Goal: Task Accomplishment & Management: Manage account settings

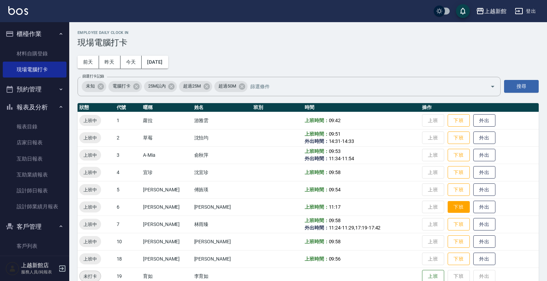
click at [449, 207] on button "下班" at bounding box center [458, 207] width 22 height 12
click at [23, 223] on button "客戶管理" at bounding box center [35, 227] width 64 height 18
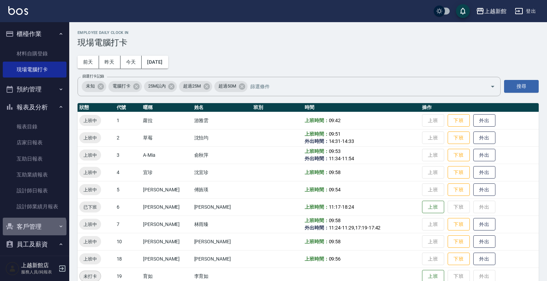
click at [34, 228] on button "客戶管理" at bounding box center [35, 227] width 64 height 18
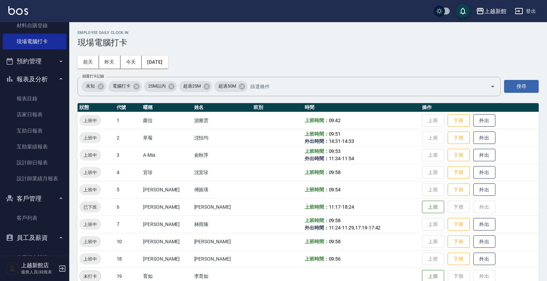
scroll to position [43, 0]
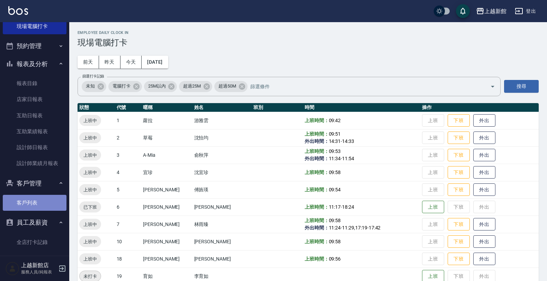
click at [44, 205] on link "客戶列表" at bounding box center [35, 203] width 64 height 16
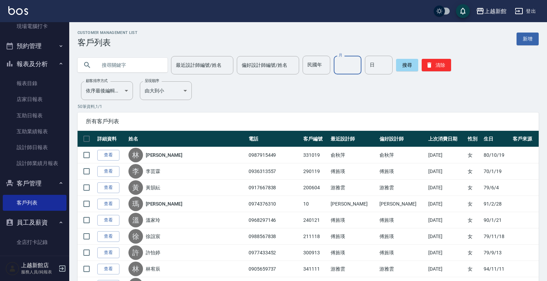
click at [344, 62] on input "月" at bounding box center [348, 65] width 28 height 19
type input "07"
click at [376, 72] on input "日" at bounding box center [379, 65] width 28 height 19
type input "03"
click at [97, 63] on input "text" at bounding box center [129, 65] width 65 height 19
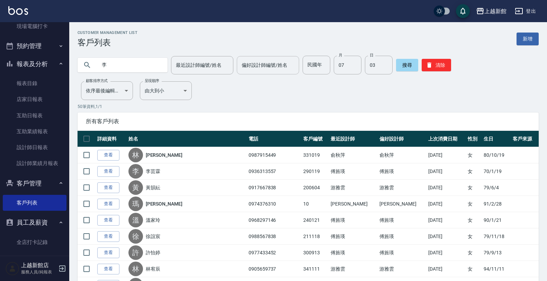
type input "李"
click at [248, 61] on div "偏好設計師編號/姓名 偏好設計師編號/姓名" at bounding box center [268, 65] width 62 height 18
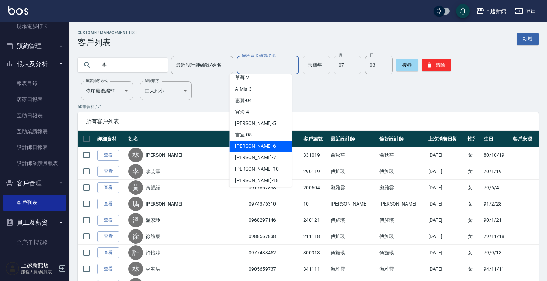
scroll to position [85, 0]
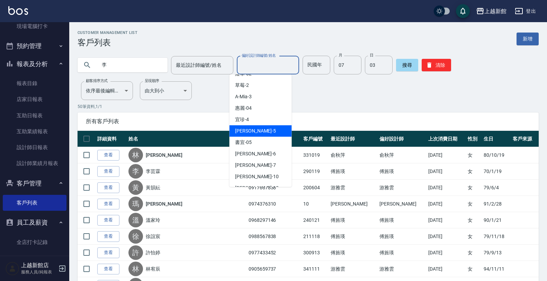
click at [262, 125] on div "旌瑛 -5" at bounding box center [260, 130] width 62 height 11
type input "旌瑛-5"
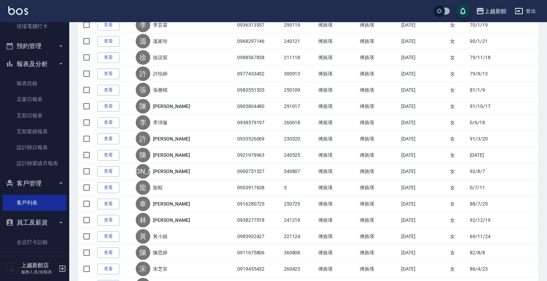
scroll to position [0, 0]
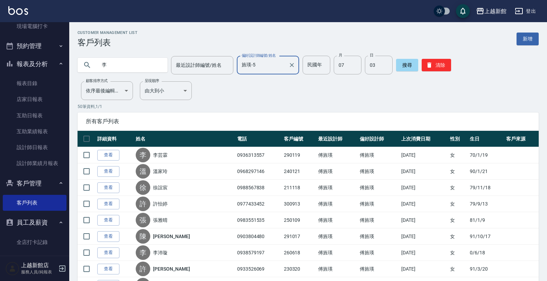
click at [118, 64] on input "李" at bounding box center [129, 65] width 65 height 19
type input "0987345825"
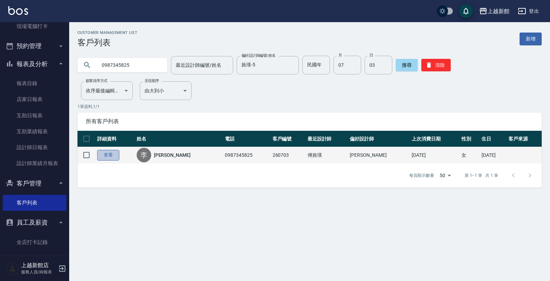
click at [107, 152] on link "查看" at bounding box center [108, 155] width 22 height 11
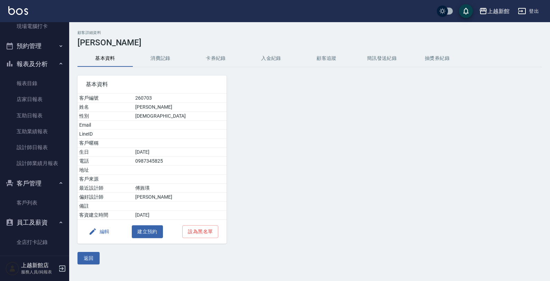
click at [163, 57] on button "消費記錄" at bounding box center [160, 58] width 55 height 17
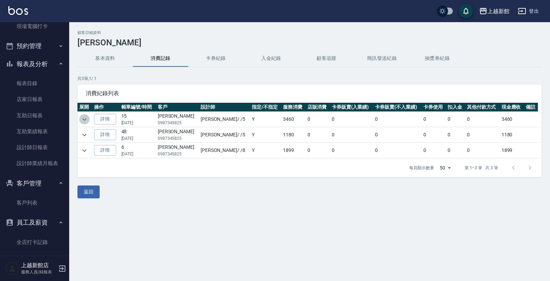
click at [84, 115] on icon "expand row" at bounding box center [84, 119] width 8 height 8
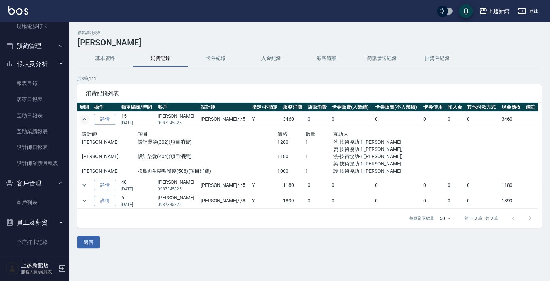
click at [104, 58] on button "基本資料" at bounding box center [105, 58] width 55 height 17
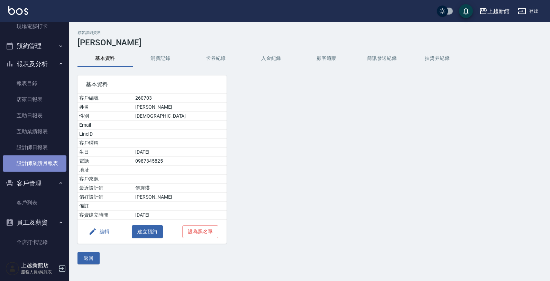
click at [52, 157] on link "設計師業績月報表" at bounding box center [35, 163] width 64 height 16
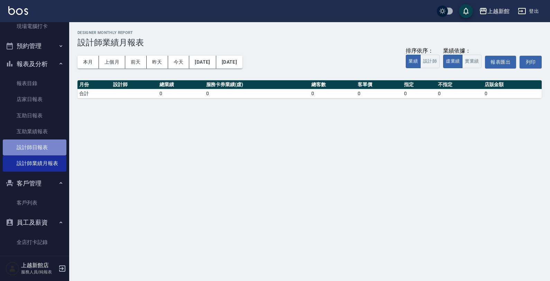
click at [45, 142] on link "設計師日報表" at bounding box center [35, 147] width 64 height 16
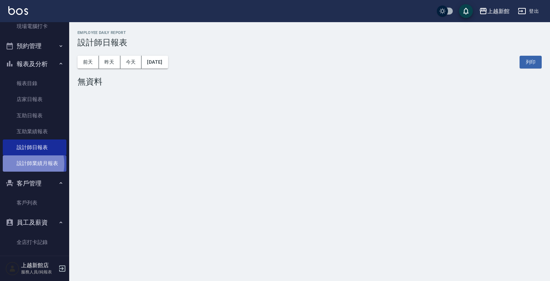
drag, startPoint x: 21, startPoint y: 164, endPoint x: 42, endPoint y: 127, distance: 42.6
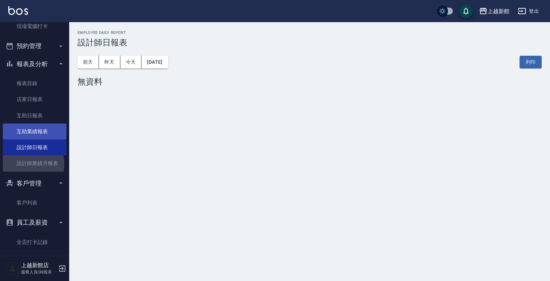
click at [21, 163] on link "設計師業績月報表" at bounding box center [35, 163] width 64 height 16
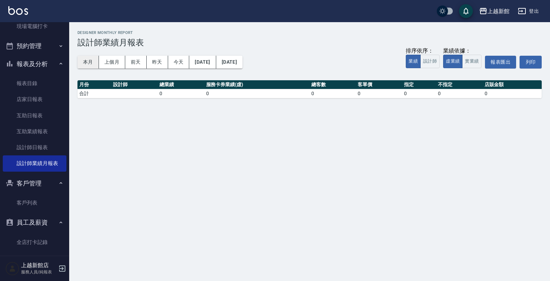
click at [94, 63] on button "本月" at bounding box center [88, 62] width 21 height 13
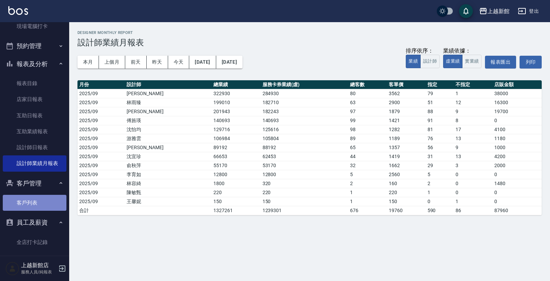
click at [37, 204] on link "客戶列表" at bounding box center [35, 203] width 64 height 16
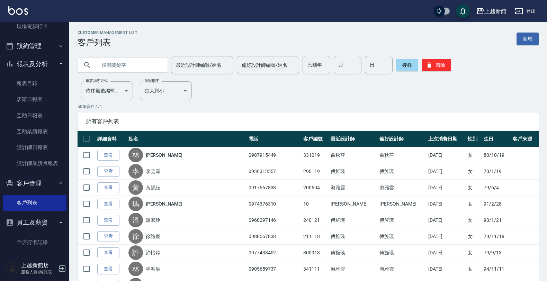
click at [127, 71] on input "text" at bounding box center [129, 65] width 65 height 19
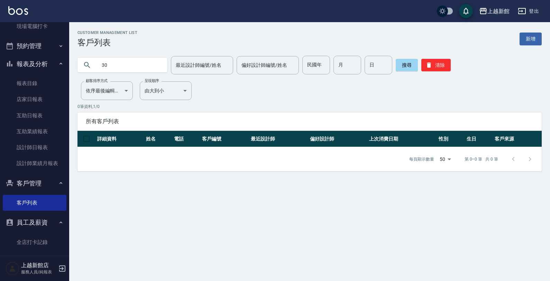
type input "3"
type input "2"
type input "3"
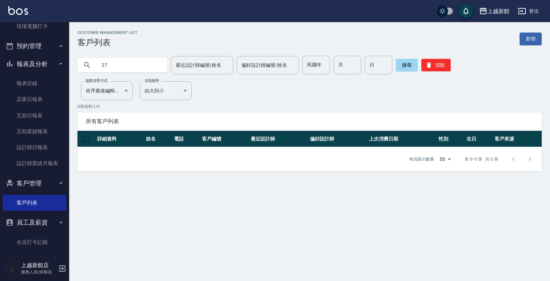
type input "2"
type input "3"
type input "2"
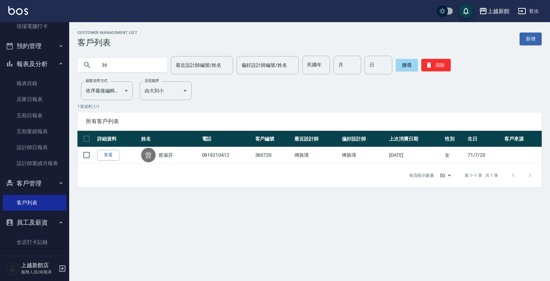
type input "3"
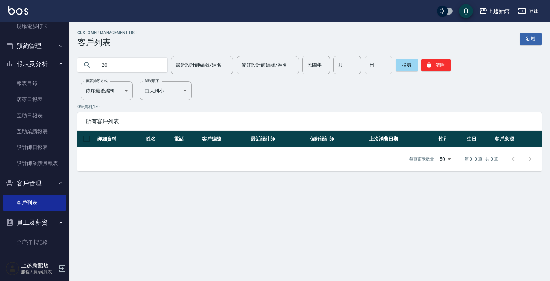
type input "2"
type input "3"
type input "2"
type input "3"
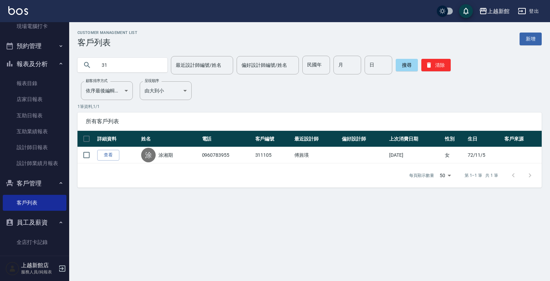
type input "3"
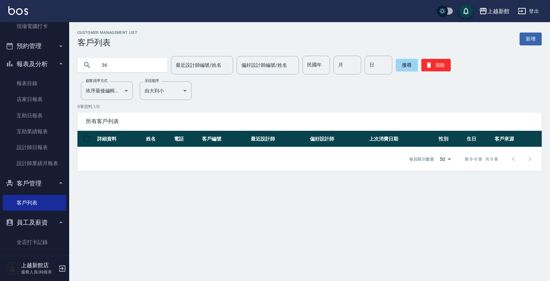
type input "3"
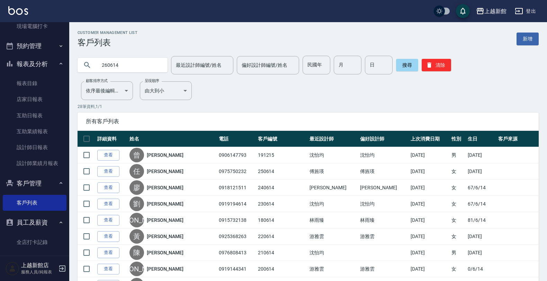
type input "260614"
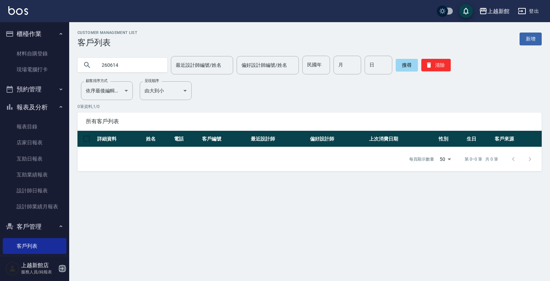
click at [65, 270] on icon "button" at bounding box center [62, 268] width 8 height 8
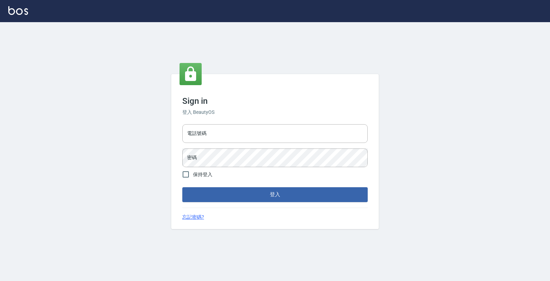
click at [343, 123] on div "電話號碼 電話號碼 密碼 密碼" at bounding box center [275, 145] width 191 height 48
click at [344, 134] on input "電話號碼" at bounding box center [274, 133] width 185 height 19
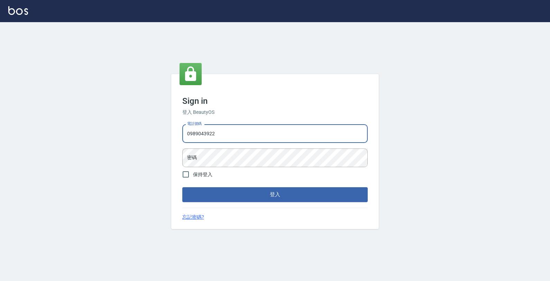
type input "0989043922"
click at [182, 187] on button "登入" at bounding box center [274, 194] width 185 height 15
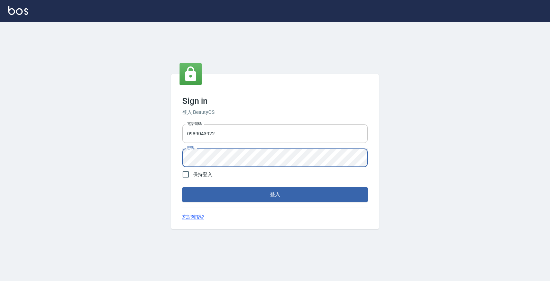
click at [182, 187] on button "登入" at bounding box center [274, 194] width 185 height 15
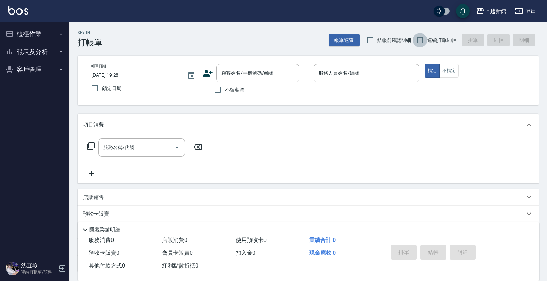
drag, startPoint x: 417, startPoint y: 41, endPoint x: 360, endPoint y: 43, distance: 57.5
click at [415, 42] on input "連續打單結帳" at bounding box center [419, 40] width 15 height 15
checkbox input "true"
click at [204, 73] on icon at bounding box center [207, 73] width 10 height 10
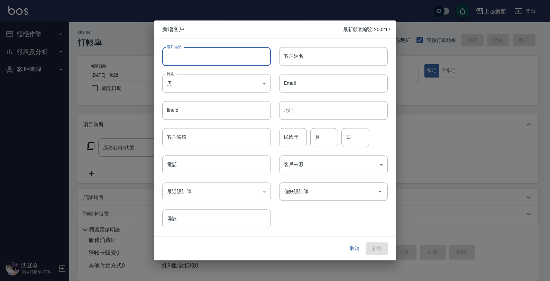
drag, startPoint x: 242, startPoint y: 58, endPoint x: 246, endPoint y: 61, distance: 5.4
click at [242, 58] on input "客戶編號" at bounding box center [216, 56] width 109 height 19
type input "0"
type input "260614"
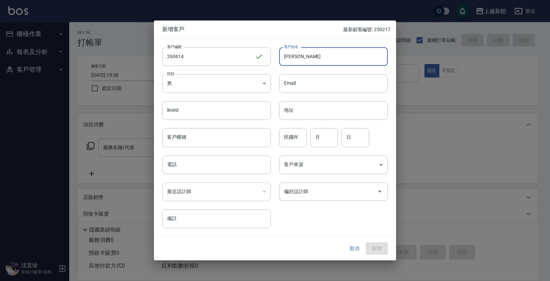
type input "[PERSON_NAME]"
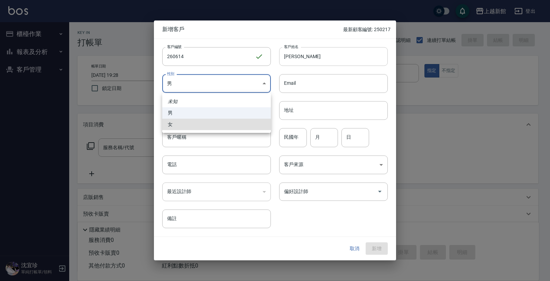
type input "FEMALE"
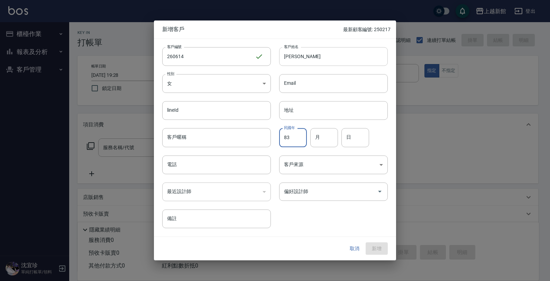
type input "83"
type input "06"
click at [349, 138] on input "014" at bounding box center [356, 137] width 28 height 19
type input "14"
click at [246, 165] on input "電話" at bounding box center [216, 164] width 109 height 19
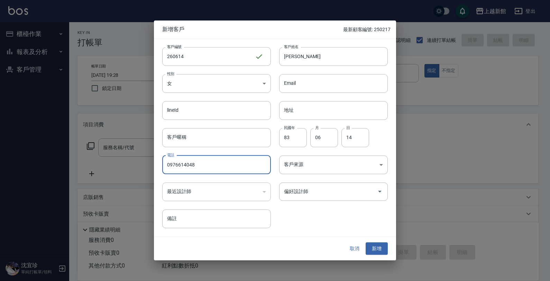
type input "0976614048"
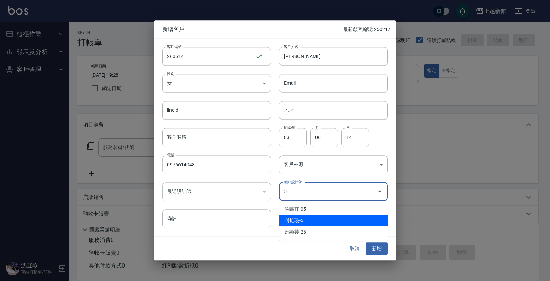
type input "傅旌瑛"
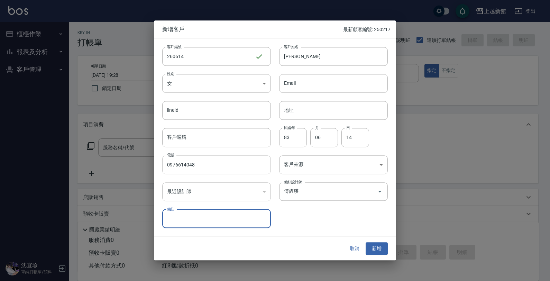
click at [366, 242] on button "新增" at bounding box center [377, 248] width 22 height 13
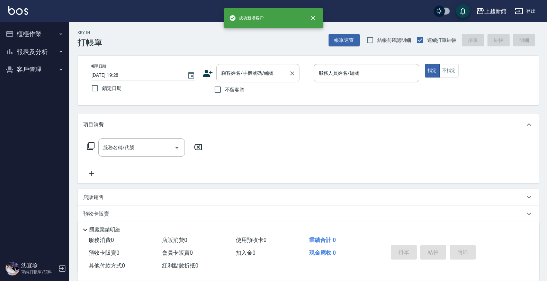
click at [245, 73] on input "顧客姓名/手機號碼/編號" at bounding box center [252, 73] width 66 height 12
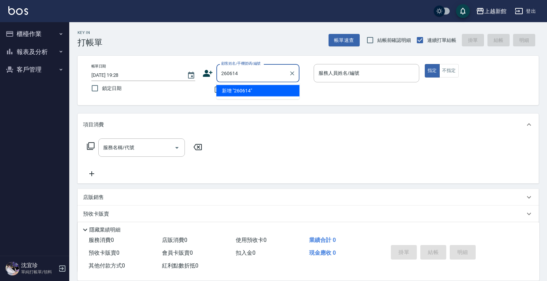
type input "260614"
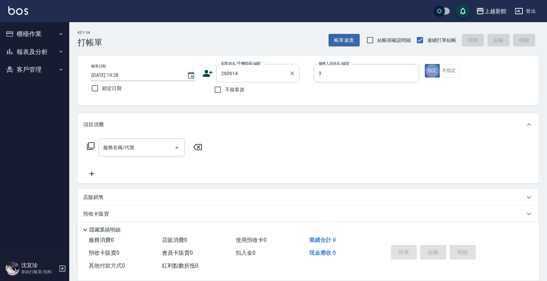
type input "A-Mia -3"
type button "true"
type input "葉昕儀/0976614048/260614"
type input "旌瑛-5"
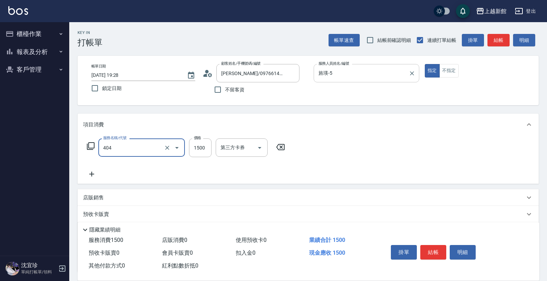
type input "設計染髮(404)"
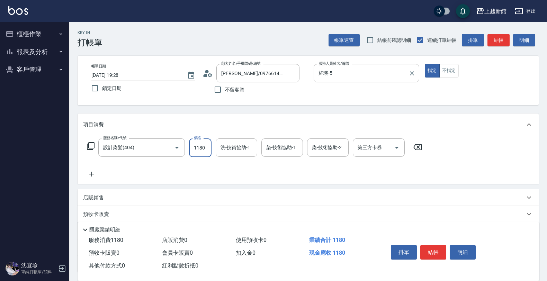
type input "1180"
type input "小敏-24"
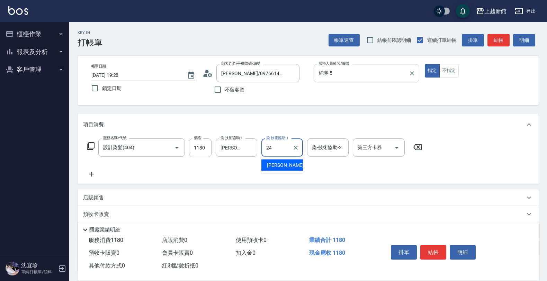
type input "小敏-24"
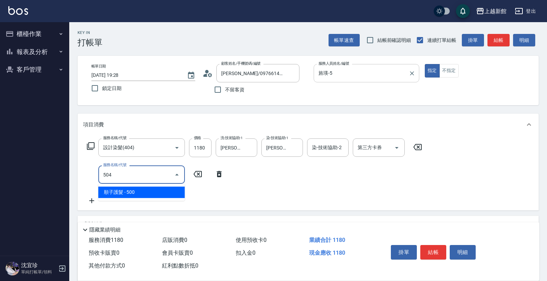
type input "順子護髮(504)"
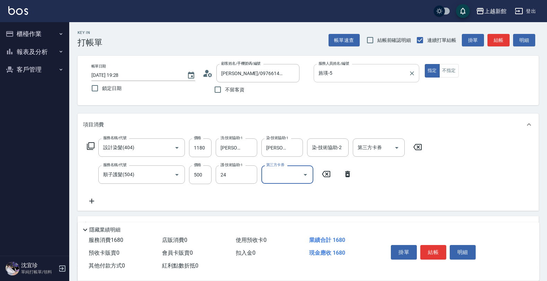
type input "小敏-24"
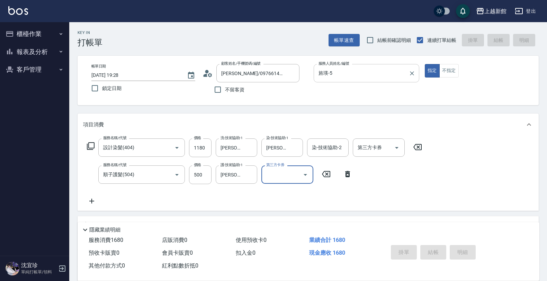
type input "2025/09/20 19:32"
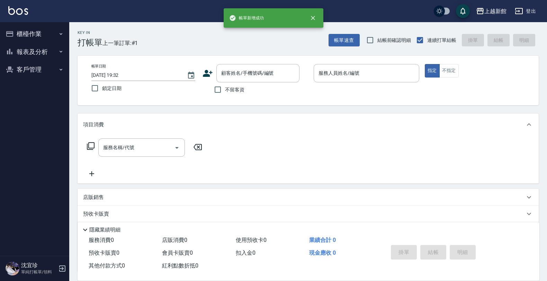
click at [207, 75] on icon at bounding box center [208, 73] width 10 height 7
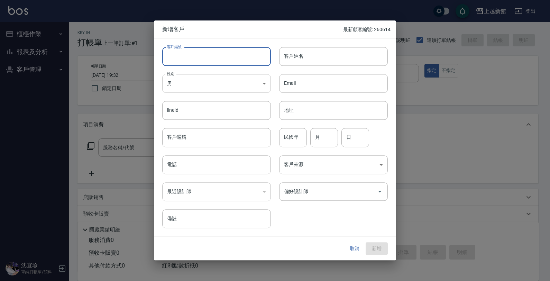
drag, startPoint x: 224, startPoint y: 54, endPoint x: 263, endPoint y: 82, distance: 48.2
click at [227, 57] on input "客戶編號" at bounding box center [216, 56] width 109 height 19
type input "361218"
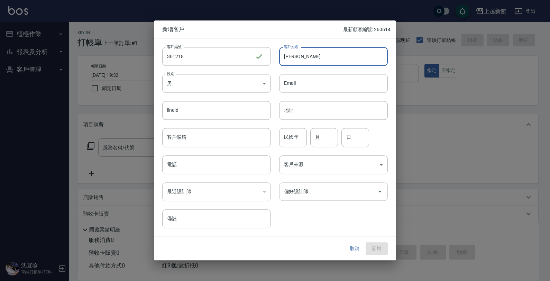
type input "詹慧苓"
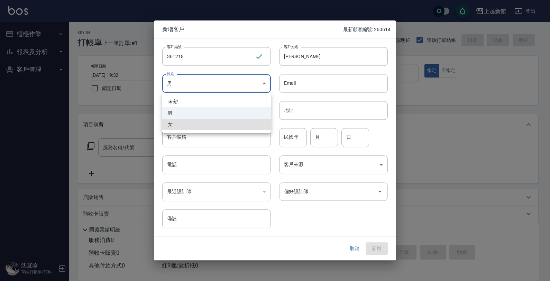
type input "FEMALE"
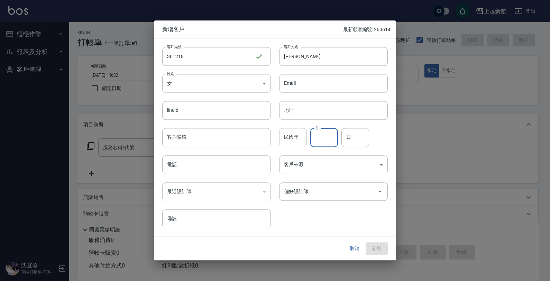
click at [292, 134] on input "民國年" at bounding box center [293, 137] width 28 height 19
type input "72"
drag, startPoint x: 318, startPoint y: 135, endPoint x: 328, endPoint y: 154, distance: 21.8
click at [320, 135] on input "月" at bounding box center [324, 137] width 28 height 19
type input "12"
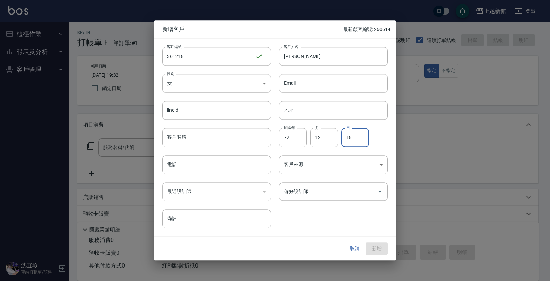
type input "18"
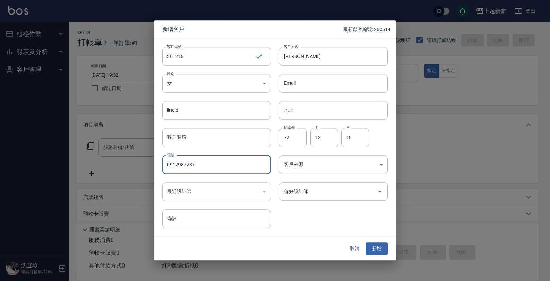
type input "0912987737"
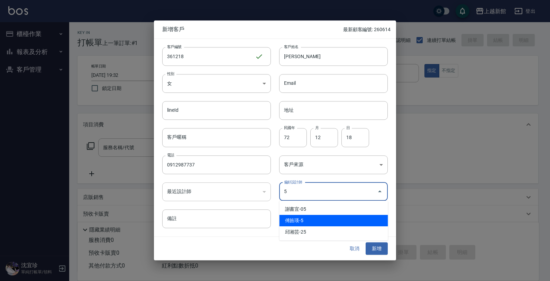
type input "傅旌瑛"
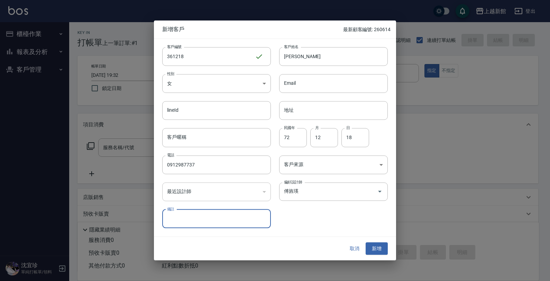
click at [366, 242] on button "新增" at bounding box center [377, 248] width 22 height 13
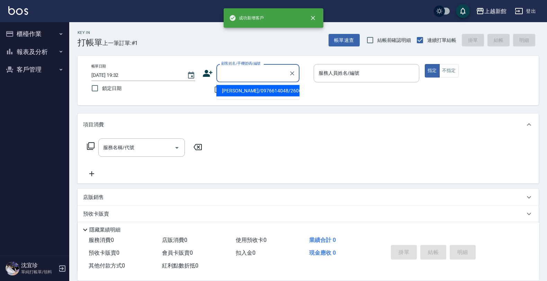
click at [258, 69] on input "顧客姓名/手機號碼/編號" at bounding box center [252, 73] width 66 height 12
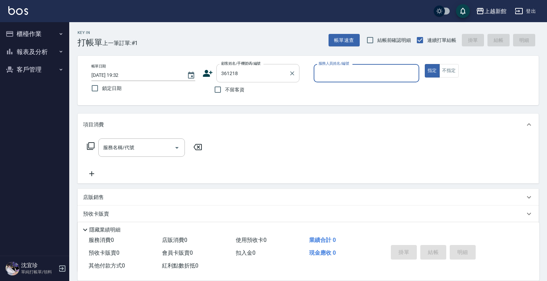
click at [425, 64] on button "指定" at bounding box center [432, 70] width 15 height 13
type input "詹慧苓/0912987737/361218"
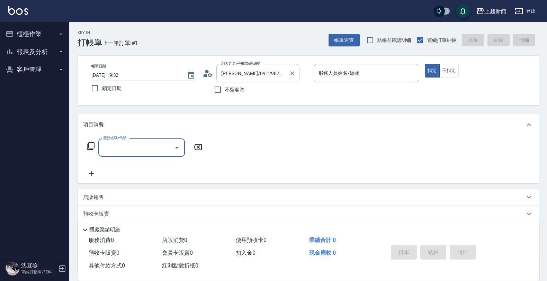
type input "旌瑛-5"
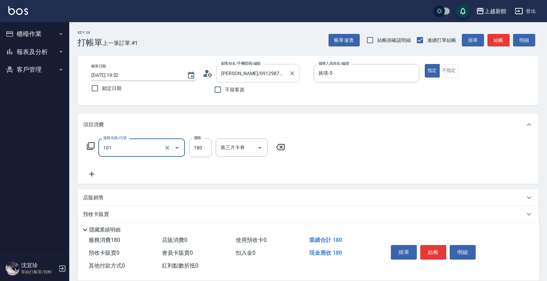
type input "洗髮250(101)"
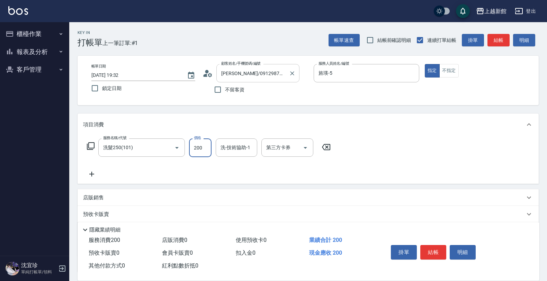
type input "200"
type input "小敏-24"
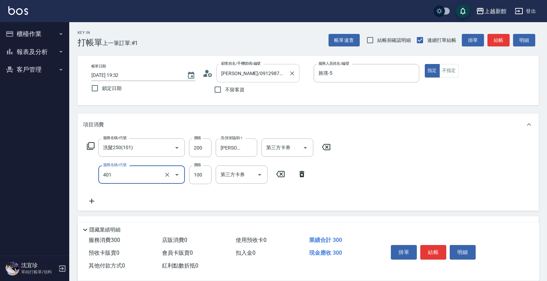
type input "補染(401)"
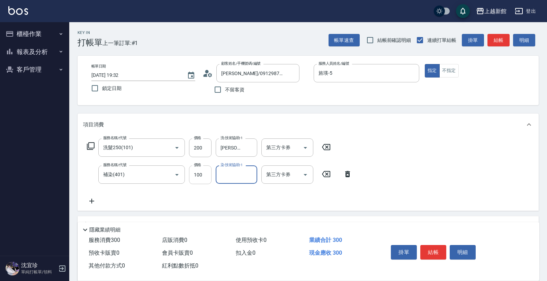
click at [197, 177] on input "100" at bounding box center [200, 174] width 22 height 19
type input "500"
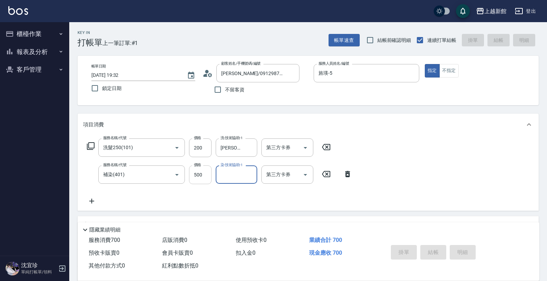
type input "2025/09/20 19:33"
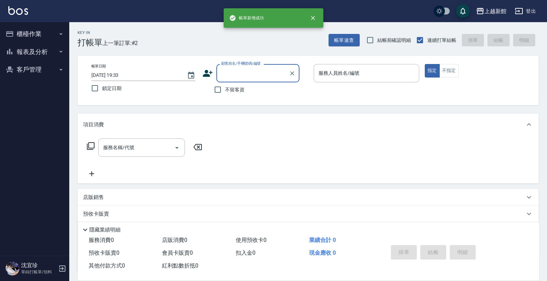
click at [20, 37] on button "櫃檯作業" at bounding box center [35, 34] width 64 height 18
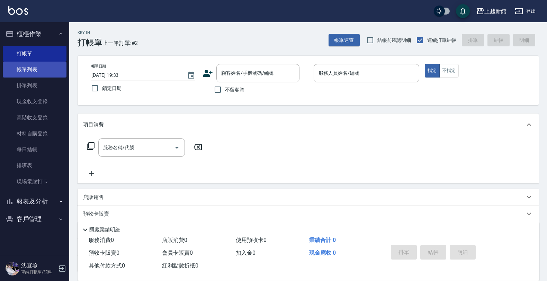
click at [30, 70] on link "帳單列表" at bounding box center [35, 70] width 64 height 16
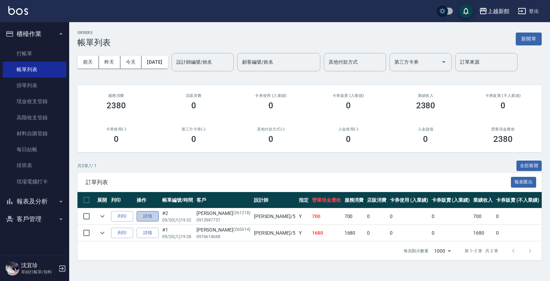
click at [156, 221] on link "詳情" at bounding box center [148, 216] width 22 height 11
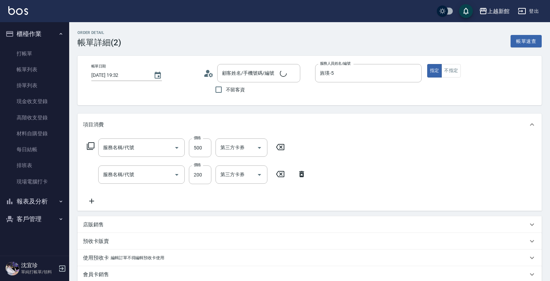
type input "2025/09/20 19:32"
type input "旌瑛-5"
type input "詹慧苓/0912987737/361218"
type input "補染(401)"
type input "洗髮250(101)"
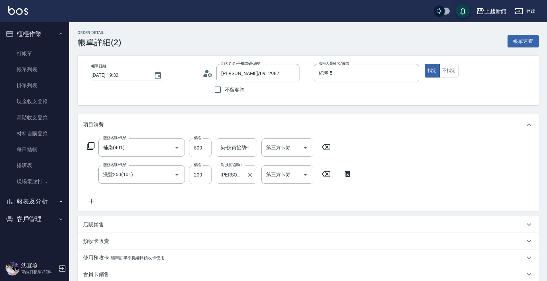
click at [236, 177] on input "小敏-24" at bounding box center [231, 175] width 25 height 12
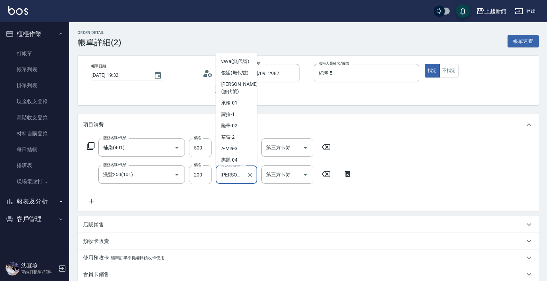
scroll to position [72, 0]
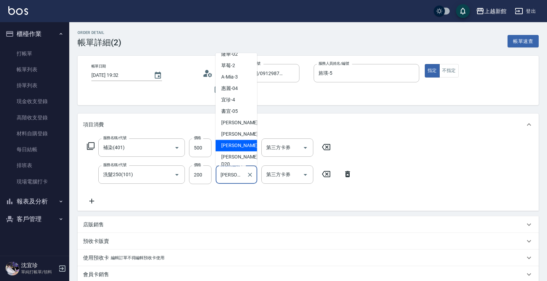
drag, startPoint x: 255, startPoint y: 216, endPoint x: 256, endPoint y: 213, distance: 3.7
click at [256, 213] on div "項目消費 服務名稱/代號 補染(401) 服務名稱/代號 價格 500 價格 染-技術協助-1 染-技術協助-1 第三方卡券 第三方卡券 服務名稱/代號 洗髮…" at bounding box center [308, 214] width 461 height 202
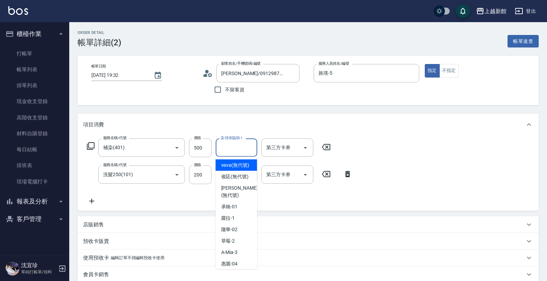
click at [240, 147] on input "染-技術協助-1" at bounding box center [236, 148] width 35 height 12
type input "小敏-24"
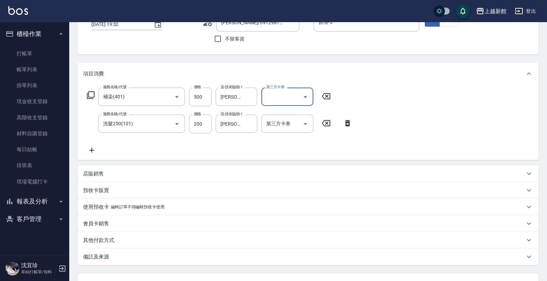
scroll to position [109, 0]
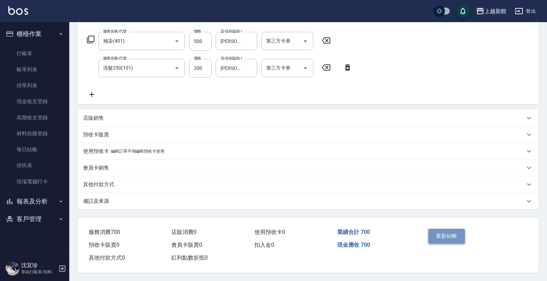
click at [440, 236] on button "重新結帳" at bounding box center [446, 236] width 37 height 15
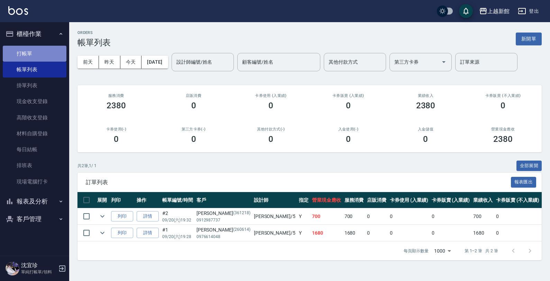
click at [20, 54] on link "打帳單" at bounding box center [35, 54] width 64 height 16
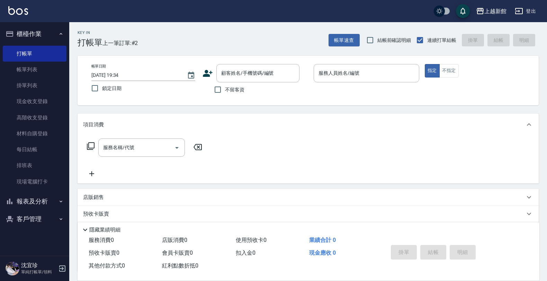
click at [208, 74] on icon at bounding box center [207, 73] width 10 height 10
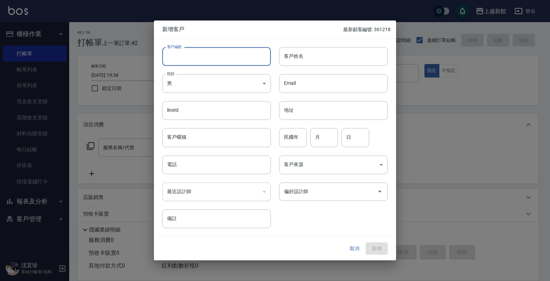
click at [227, 63] on input "客戶編號" at bounding box center [216, 56] width 109 height 19
type input "321105"
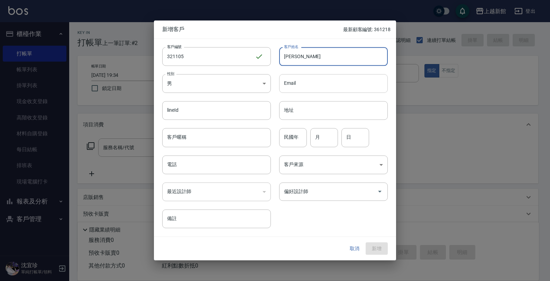
type input "余宏濱"
type input "79"
type input "11"
type input "05"
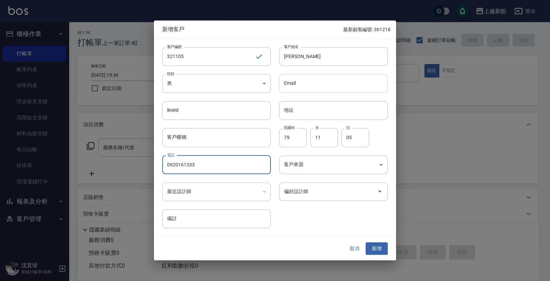
type input "0920161333"
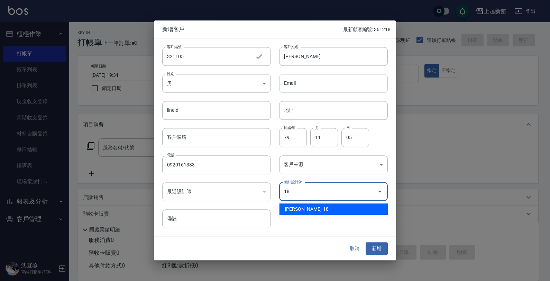
type input "黃柏森"
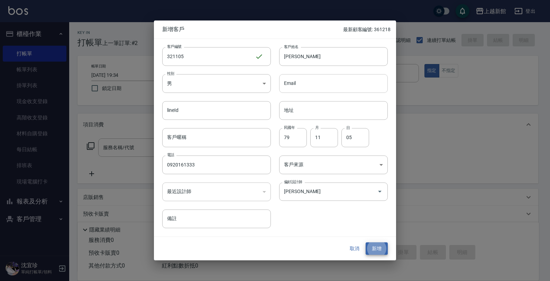
click at [366, 242] on button "新增" at bounding box center [377, 248] width 22 height 13
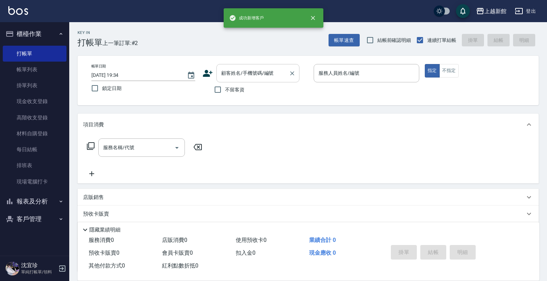
drag, startPoint x: 245, startPoint y: 74, endPoint x: 246, endPoint y: 70, distance: 5.0
click at [245, 72] on input "顧客姓名/手機號碼/編號" at bounding box center [252, 73] width 66 height 12
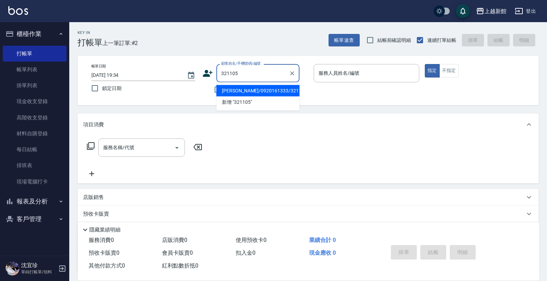
type input "余宏濱/0920161333/321105"
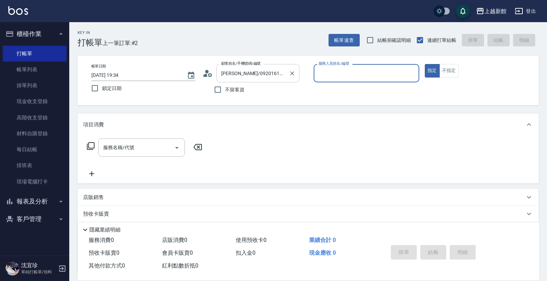
type input "黃柏森-18"
click at [425, 64] on button "指定" at bounding box center [432, 70] width 15 height 13
type button "true"
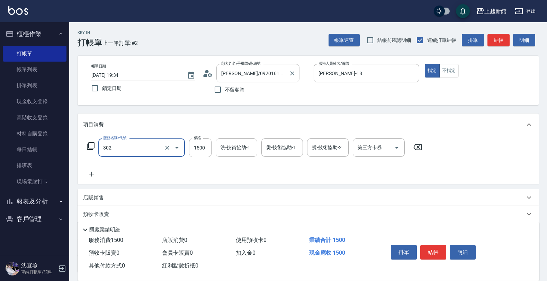
type input "設計燙髮(302)"
click at [196, 149] on input "22700" at bounding box center [200, 147] width 22 height 19
type input "2700"
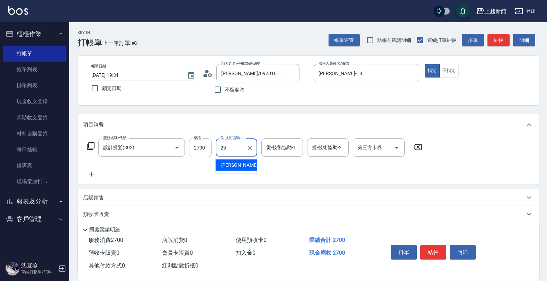
type input "馨妮-29"
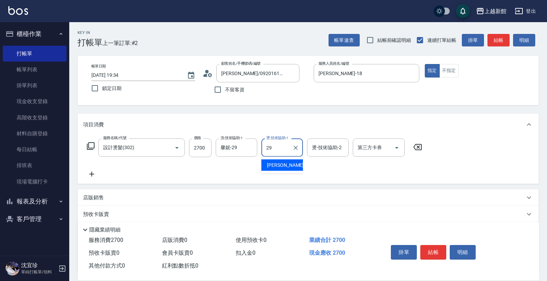
type input "馨妮-29"
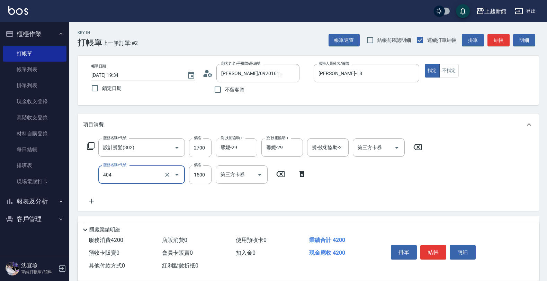
type input "設計染髮(404)"
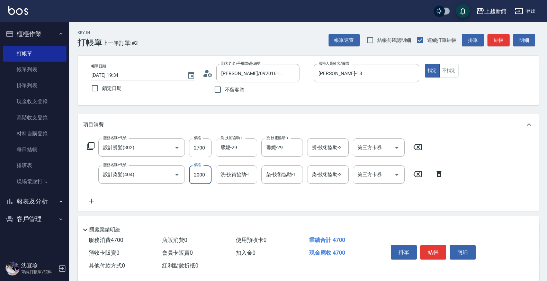
type input "2000"
type input "馨妮-29"
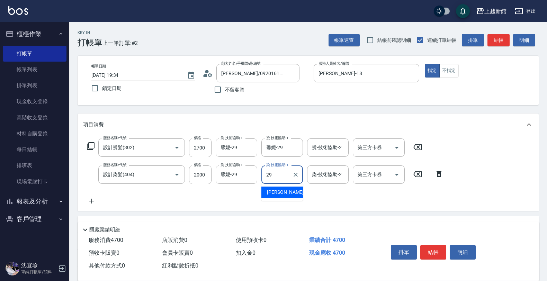
type input "馨妮-29"
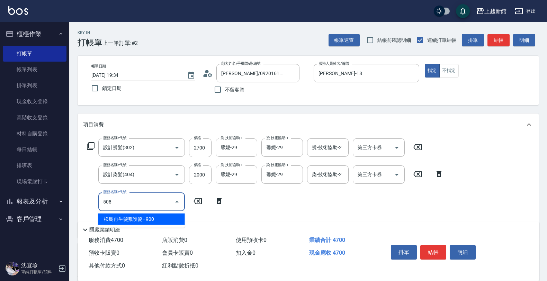
type input "松島再生髮敷護髮(508)"
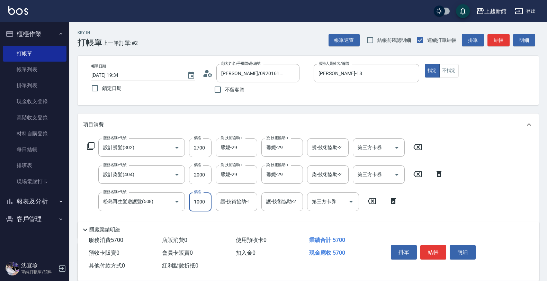
type input "1000"
type input "馨妮-29"
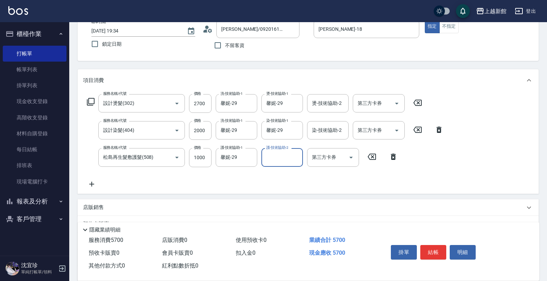
scroll to position [111, 0]
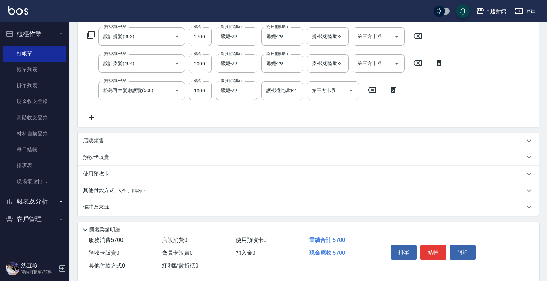
click at [101, 138] on p "店販銷售" at bounding box center [93, 140] width 21 height 7
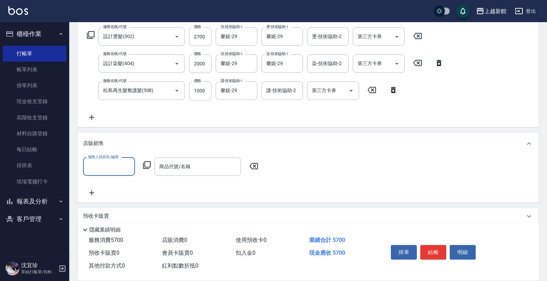
scroll to position [0, 0]
type input "黃柏森-18"
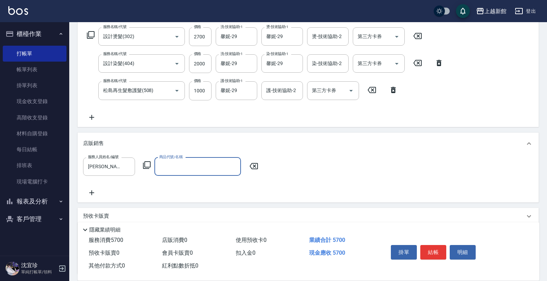
click at [146, 161] on icon at bounding box center [147, 165] width 8 height 8
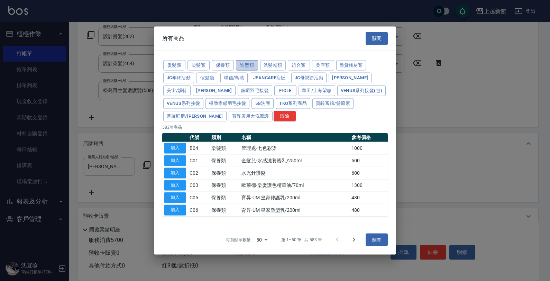
click at [241, 65] on button "造型類" at bounding box center [247, 65] width 22 height 11
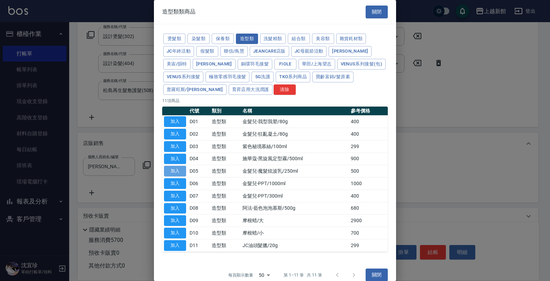
click at [184, 172] on button "加入" at bounding box center [175, 171] width 22 height 11
type input "金髮兒-魔髮炫波乳/250ml"
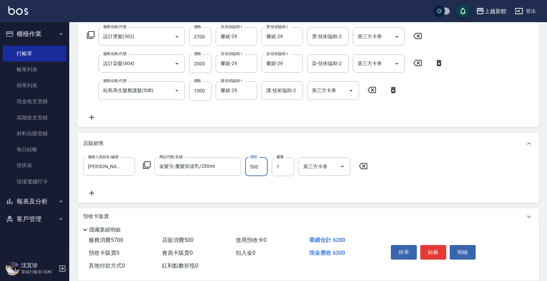
click at [262, 171] on input "500" at bounding box center [256, 166] width 22 height 19
type input "300"
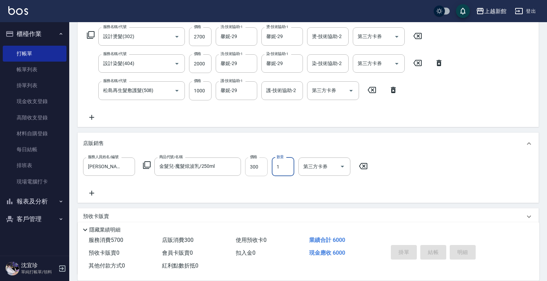
type input "2025/09/20 19:36"
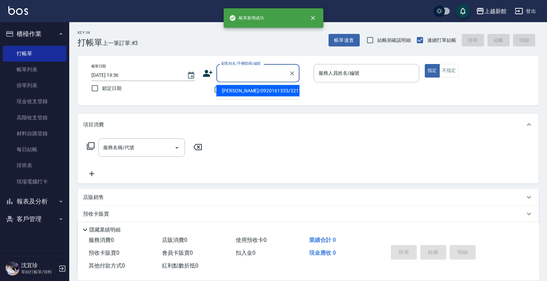
click at [253, 73] on input "顧客姓名/手機號碼/編號" at bounding box center [252, 73] width 66 height 12
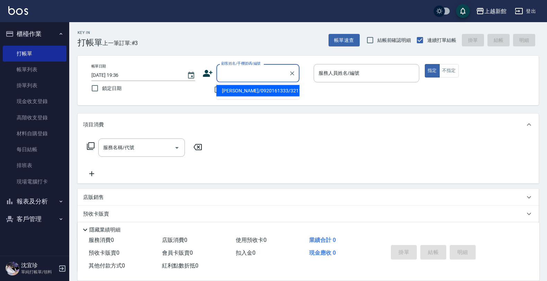
click at [206, 72] on icon at bounding box center [208, 73] width 10 height 7
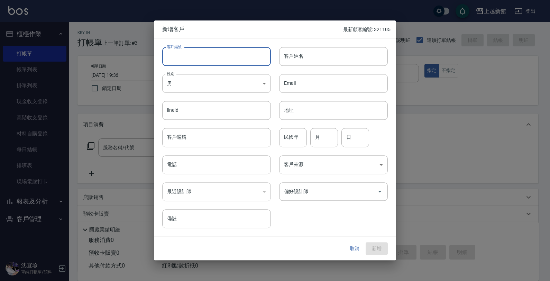
click at [229, 61] on input "客戶編號" at bounding box center [216, 56] width 109 height 19
type input "300226"
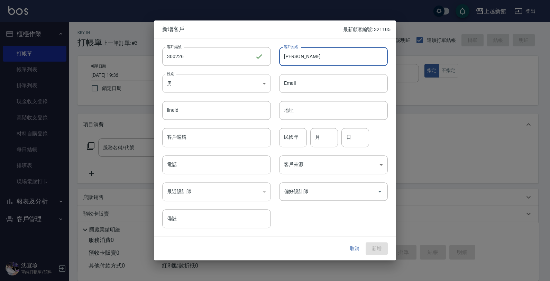
type input "黃培語"
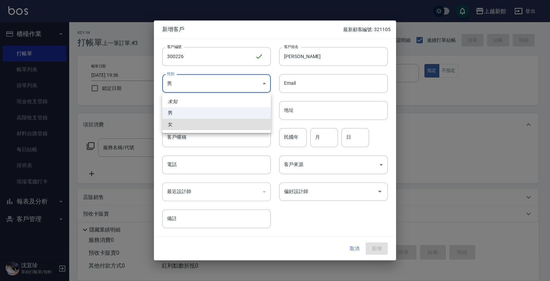
type input "FEMALE"
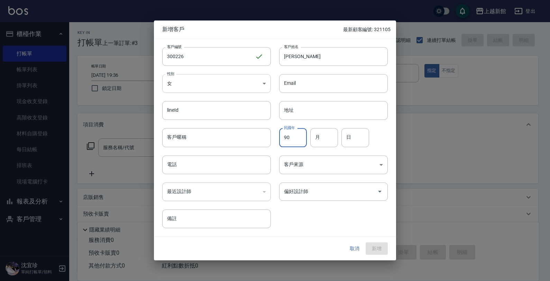
type input "90"
type input "02"
type input "26"
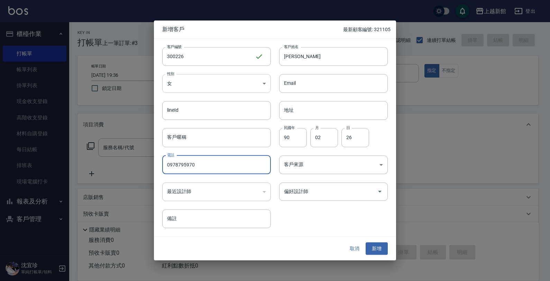
type input "0978795970"
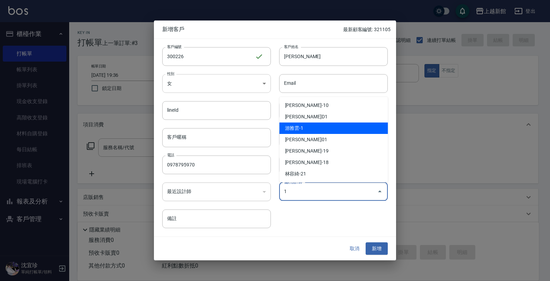
type input "游雅雲"
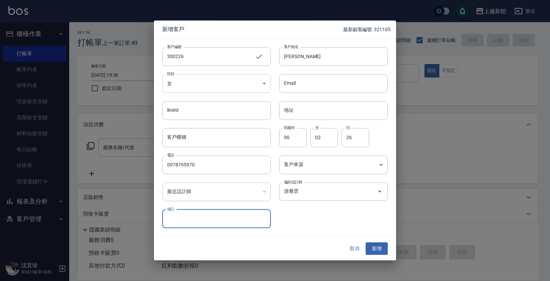
click at [366, 242] on button "新增" at bounding box center [377, 248] width 22 height 13
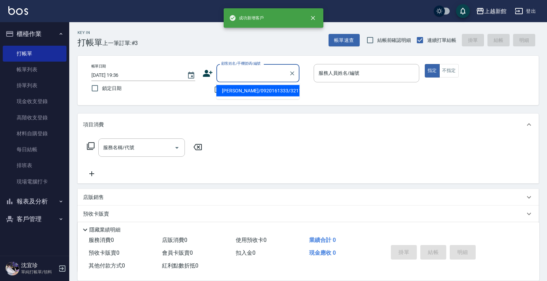
click at [252, 72] on input "顧客姓名/手機號碼/編號" at bounding box center [252, 73] width 66 height 12
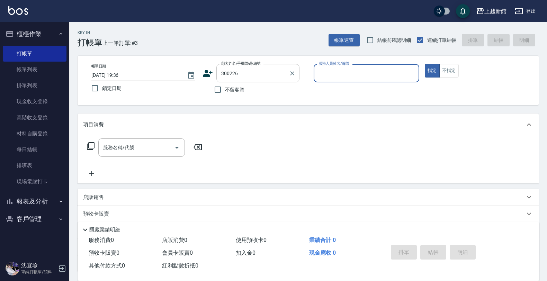
click at [425, 64] on button "指定" at bounding box center [432, 70] width 15 height 13
type input "黃培語/0978795970/300226"
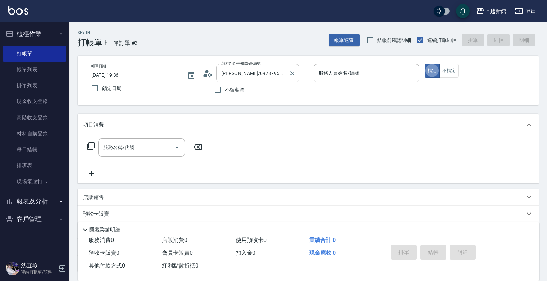
type input "蘿拉-1"
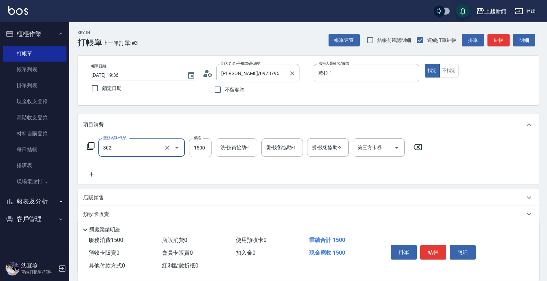
type input "設計燙髮(302)"
type input "1399"
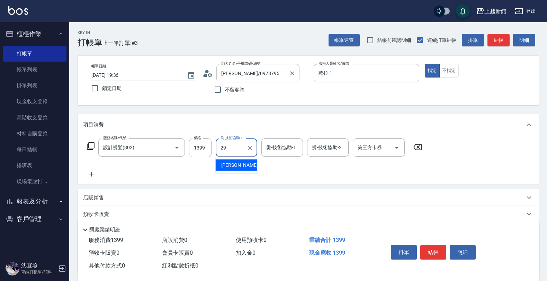
type input "馨妮-29"
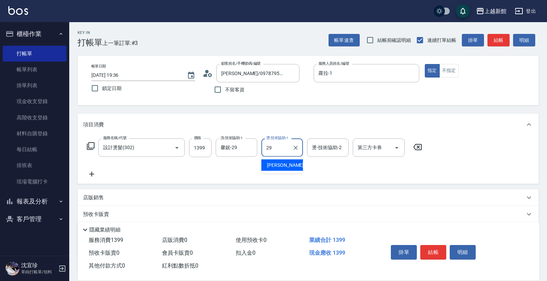
type input "馨妮-29"
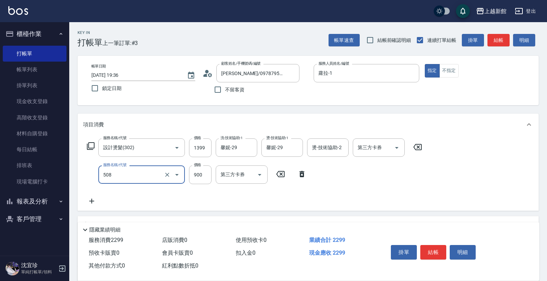
type input "松島再生髮敷護髮(508)"
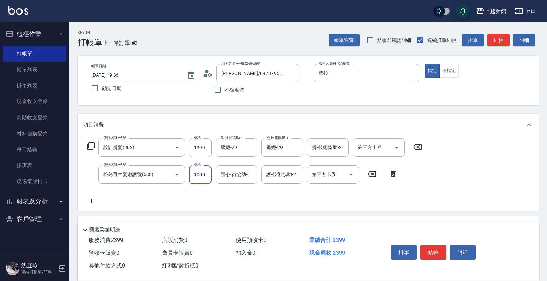
type input "1000"
type input "馨妮-29"
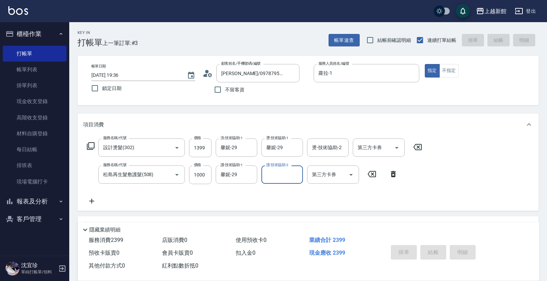
type input "2025/09/20 19:37"
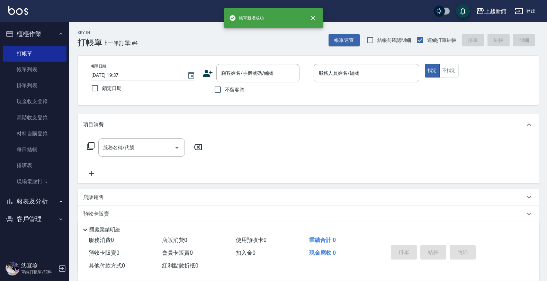
click at [204, 73] on icon at bounding box center [207, 73] width 10 height 10
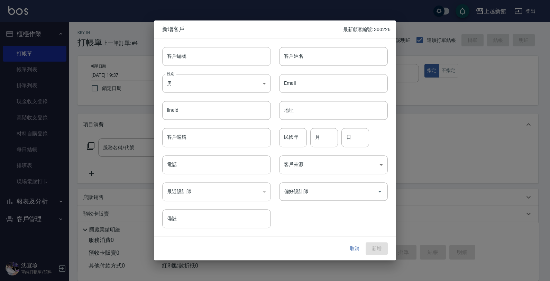
click at [222, 55] on input "客戶編號" at bounding box center [216, 56] width 109 height 19
type input "290130"
type input "羅昱霏"
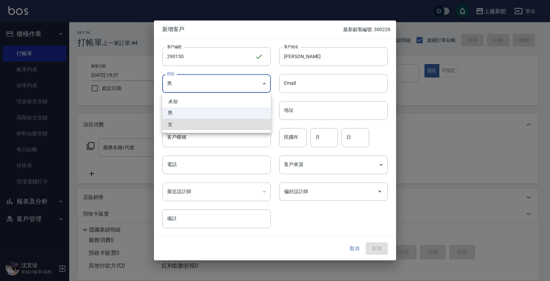
type input "FEMALE"
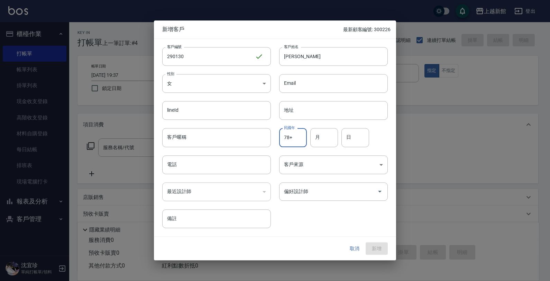
click at [302, 138] on input "78+" at bounding box center [293, 137] width 28 height 19
type input "78"
drag, startPoint x: 322, startPoint y: 138, endPoint x: 326, endPoint y: 136, distance: 5.0
click at [324, 137] on input "月" at bounding box center [324, 137] width 28 height 19
type input "01"
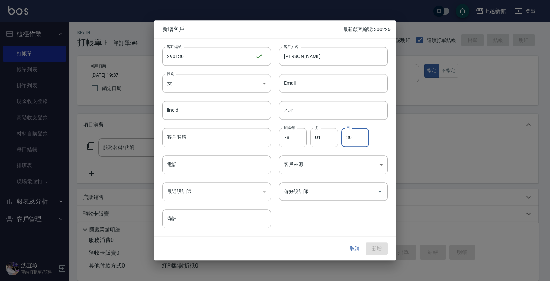
type input "30"
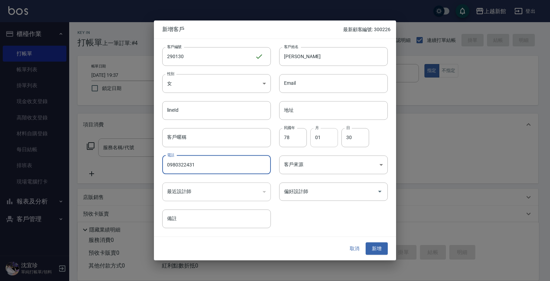
type input "0980322431"
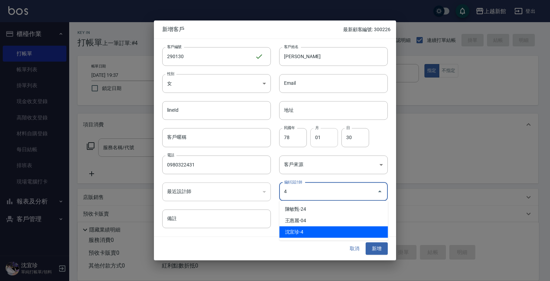
type input "沈宜珍"
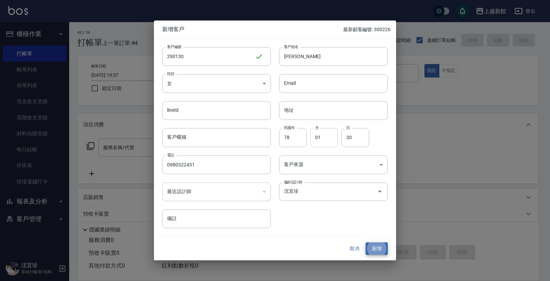
click at [366, 242] on button "新增" at bounding box center [377, 248] width 22 height 13
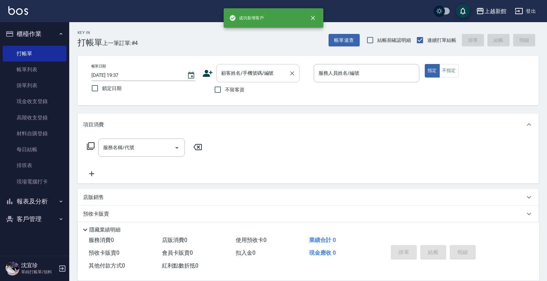
click at [280, 76] on input "顧客姓名/手機號碼/編號" at bounding box center [252, 73] width 66 height 12
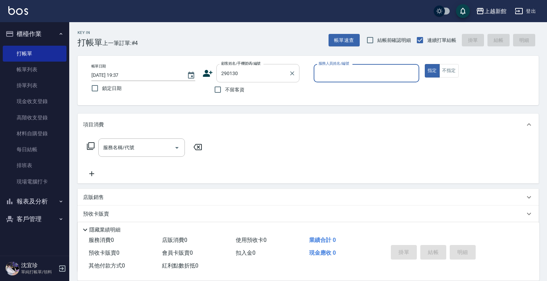
click at [425, 64] on button "指定" at bounding box center [432, 70] width 15 height 13
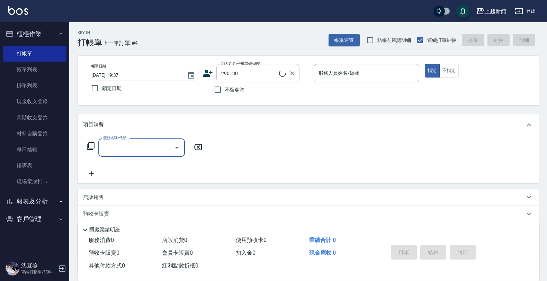
type input "羅昱霏/0980322431/290130"
type input "宜珍-4"
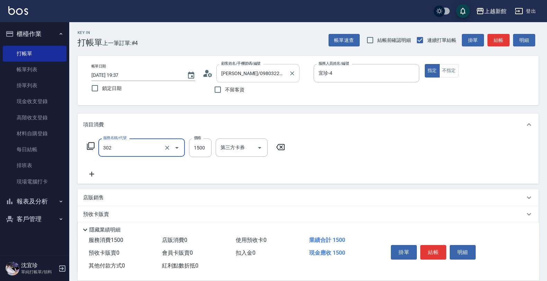
type input "設計燙髮(302)"
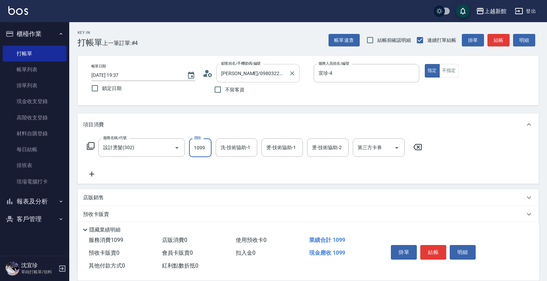
type input "1099"
type input ".29"
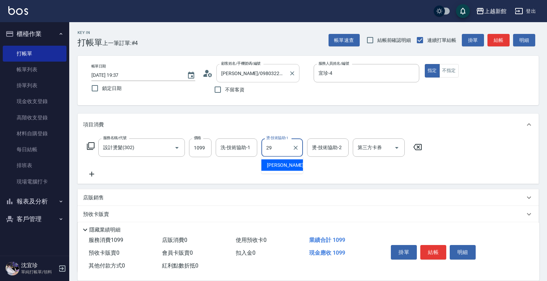
type input "馨妮-29"
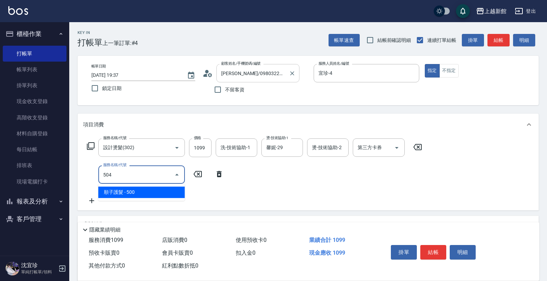
type input "順子護髮(504)"
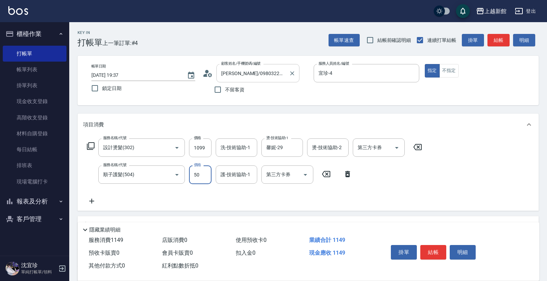
type input "500"
type input "馨妮-29"
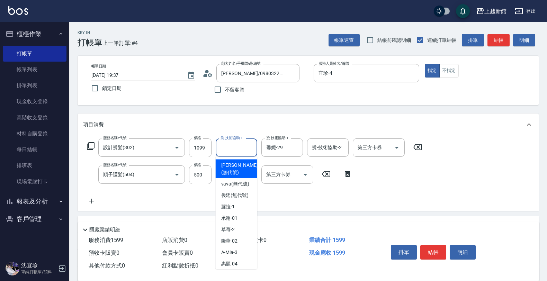
click at [240, 143] on input "洗-技術協助-1" at bounding box center [236, 148] width 35 height 12
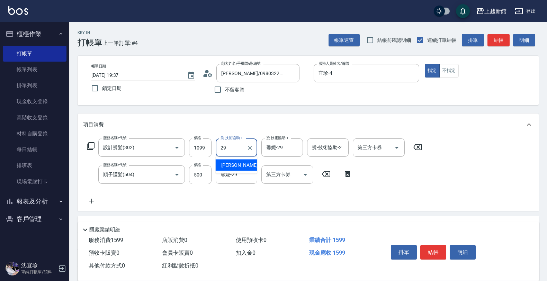
type input "馨妮-29"
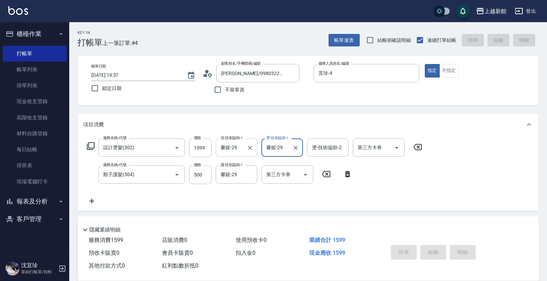
type input "2025/09/20 19:38"
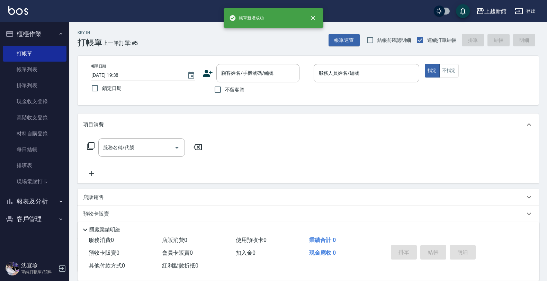
click at [209, 70] on icon at bounding box center [207, 73] width 10 height 10
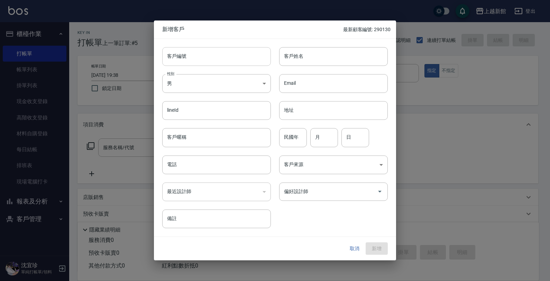
drag, startPoint x: 214, startPoint y: 63, endPoint x: 226, endPoint y: 61, distance: 11.9
click at [222, 62] on input "客戶編號" at bounding box center [216, 56] width 109 height 19
type input "311120"
type input "林佳莉"
type input "FEMALE"
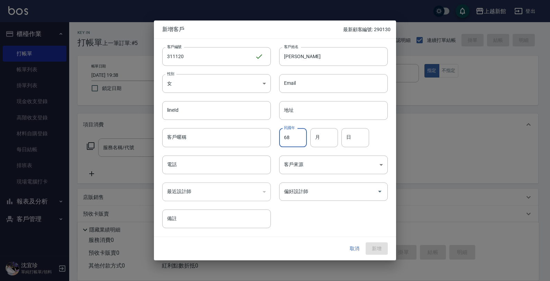
type input "68"
type input "11"
type input "20"
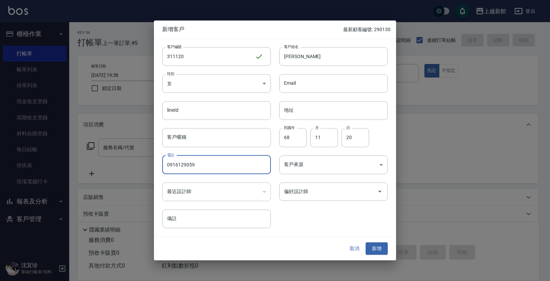
type input "0916129059"
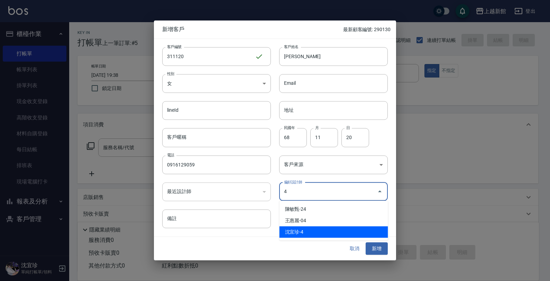
type input "沈宜珍"
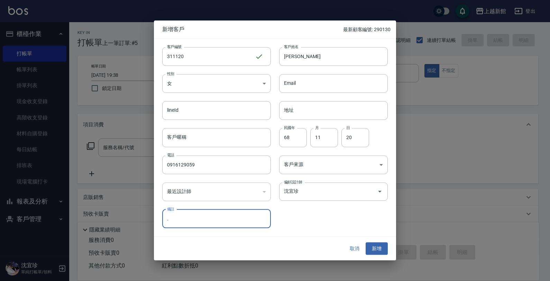
type input "."
click at [366, 242] on button "新增" at bounding box center [377, 248] width 22 height 13
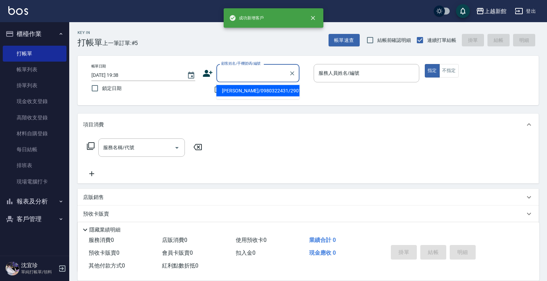
click at [233, 74] on input "顧客姓名/手機號碼/編號" at bounding box center [252, 73] width 66 height 12
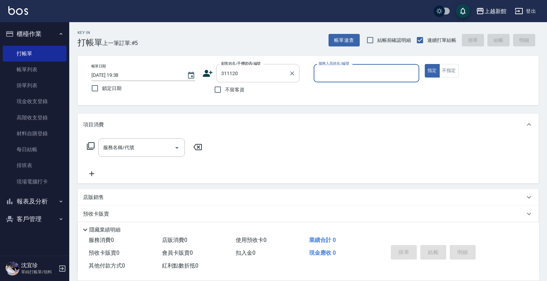
click at [425, 64] on button "指定" at bounding box center [432, 70] width 15 height 13
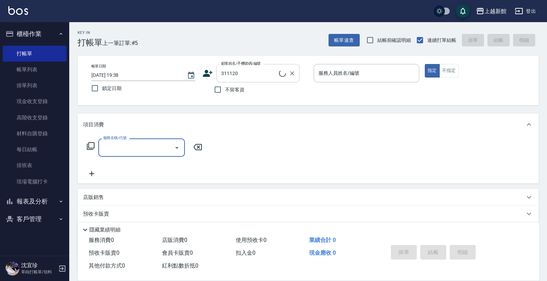
type input "林佳莉/0916129059/311120"
type input "宜珍-4"
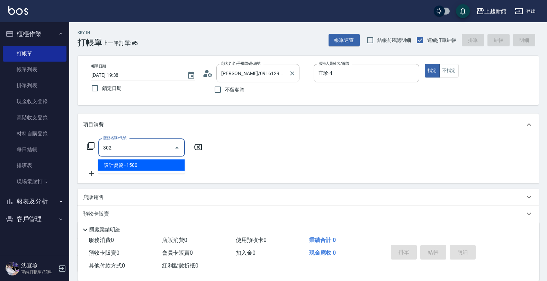
type input "設計燙髮(302)"
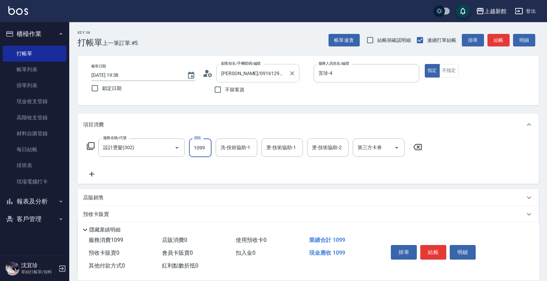
type input "1099"
type input "馨妮-29"
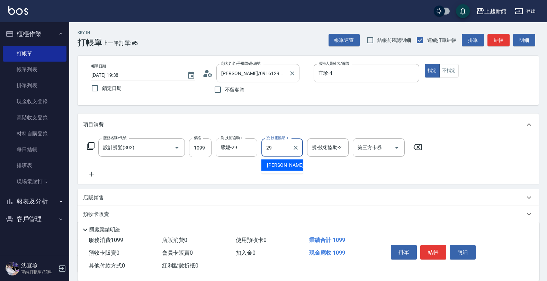
type input "馨妮-29"
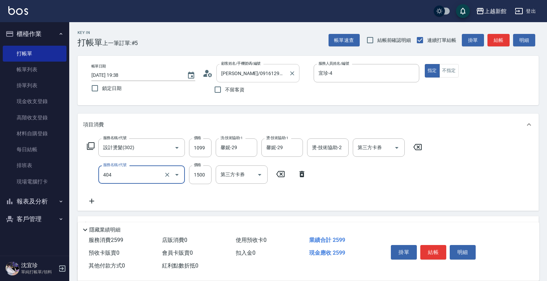
type input "設計染髮(404)"
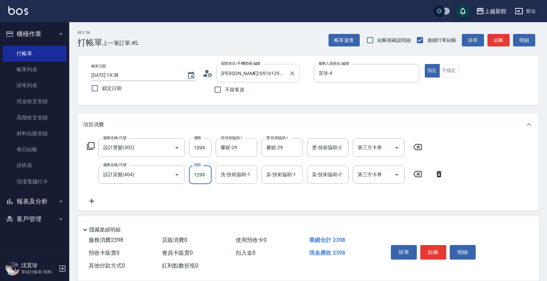
type input "1299"
type input "馨妮-29"
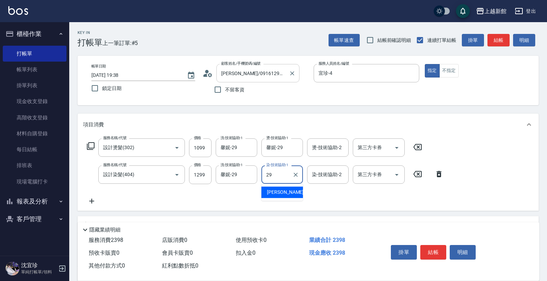
type input "馨妮-29"
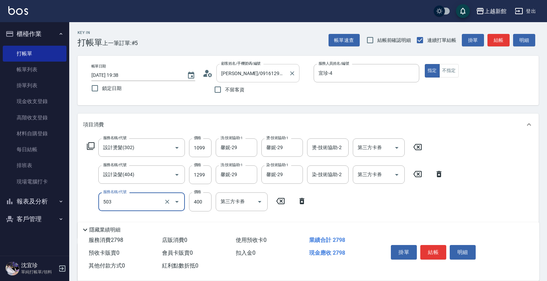
type input "天天護髮(503)"
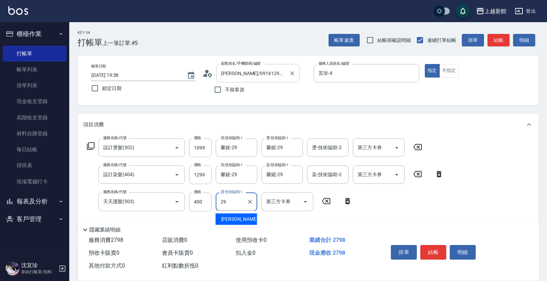
type input "馨妮-29"
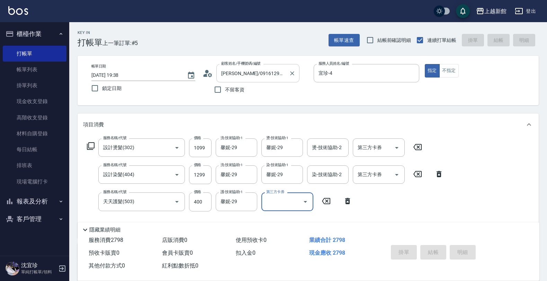
type input "2025/09/20 19:39"
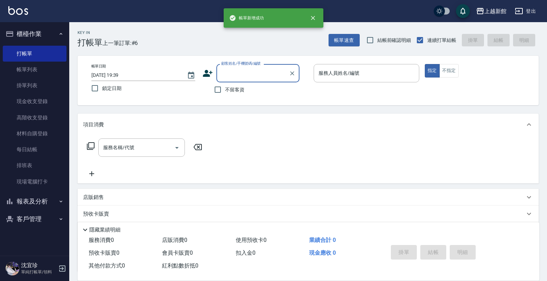
click at [208, 75] on icon at bounding box center [208, 73] width 10 height 7
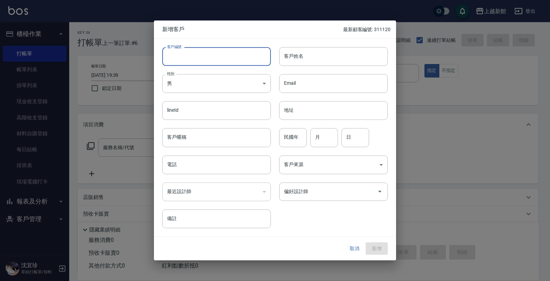
drag, startPoint x: 218, startPoint y: 61, endPoint x: 232, endPoint y: 66, distance: 14.8
click at [218, 61] on input "客戶編號" at bounding box center [216, 56] width 109 height 19
type input "201220"
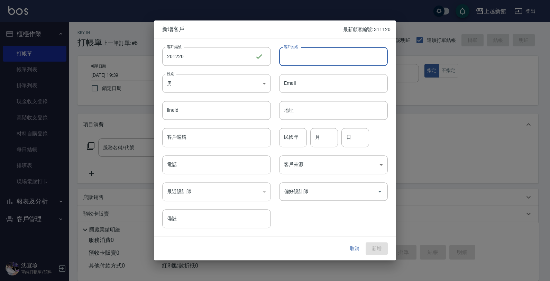
type input "2"
type input "林湘瑩"
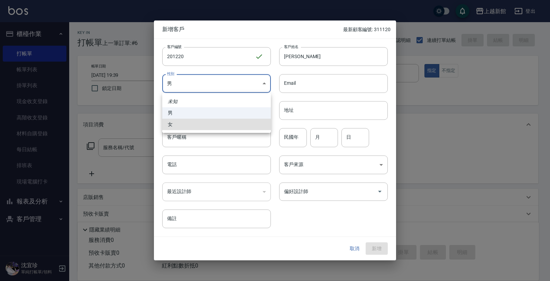
type input "FEMALE"
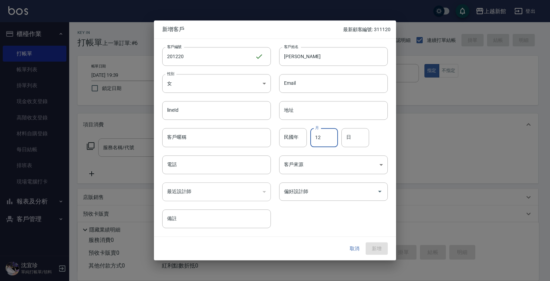
type input "12"
type input "20"
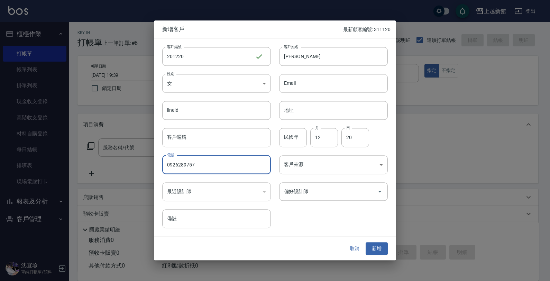
type input "0926289757"
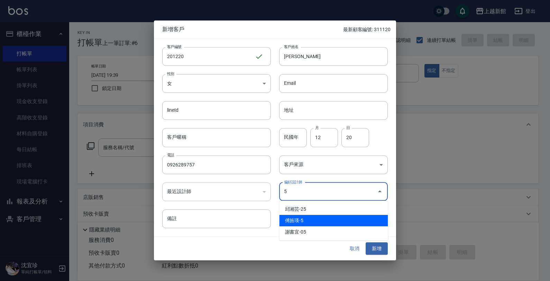
type input "傅旌瑛"
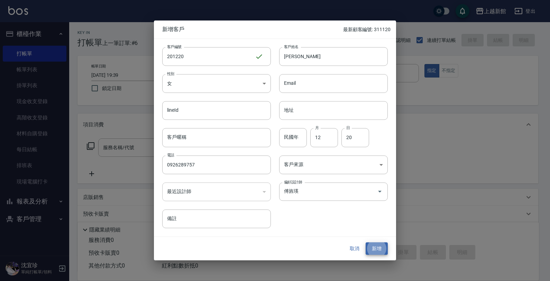
click at [366, 242] on button "新增" at bounding box center [377, 248] width 22 height 13
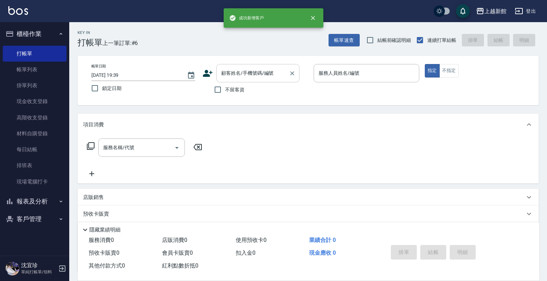
click at [234, 75] on input "顧客姓名/手機號碼/編號" at bounding box center [252, 73] width 66 height 12
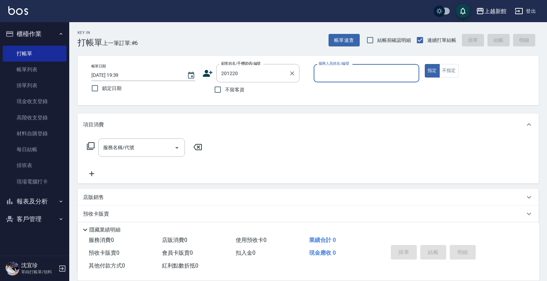
click at [425, 64] on button "指定" at bounding box center [432, 70] width 15 height 13
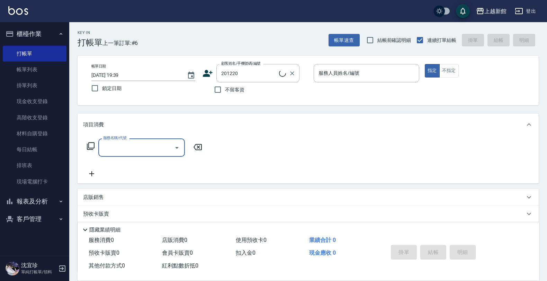
type input "林湘瑩/0926289757/201220"
type input "旌瑛-5"
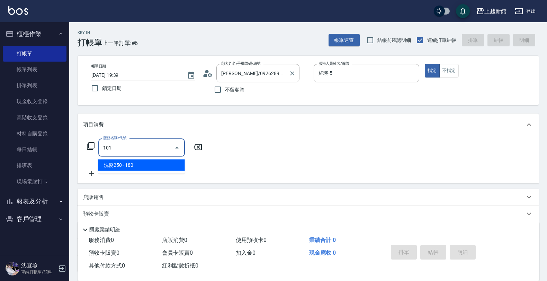
type input "洗髮250(101)"
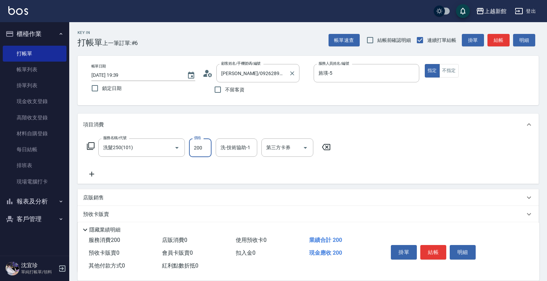
type input "200"
type input "小敏-24"
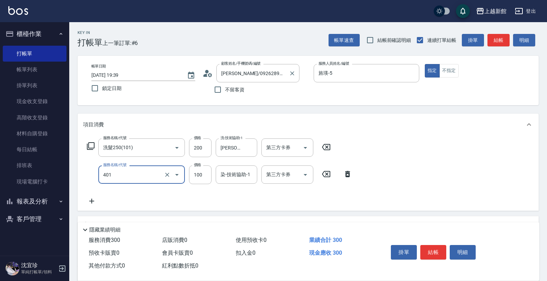
type input "補染(401)"
type input "500"
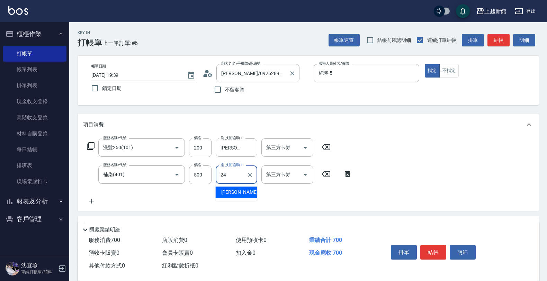
type input "小敏-24"
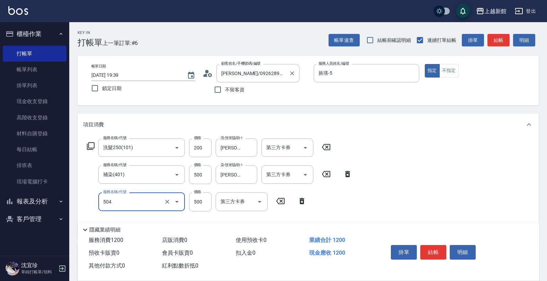
type input "順子護髮(504)"
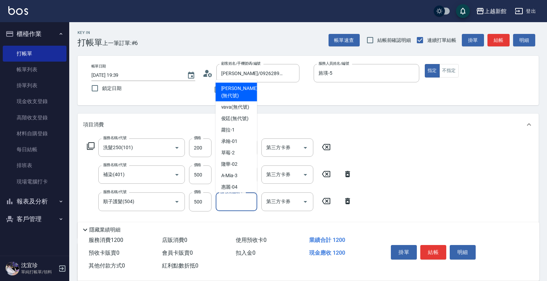
click at [238, 201] on input "護-技術協助-1" at bounding box center [236, 201] width 35 height 12
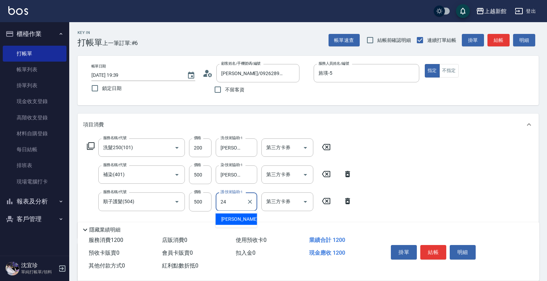
type input "小敏-24"
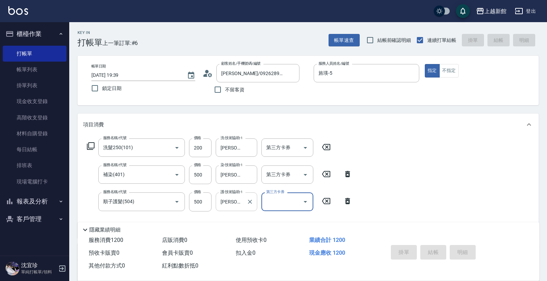
type input "2025/09/20 19:42"
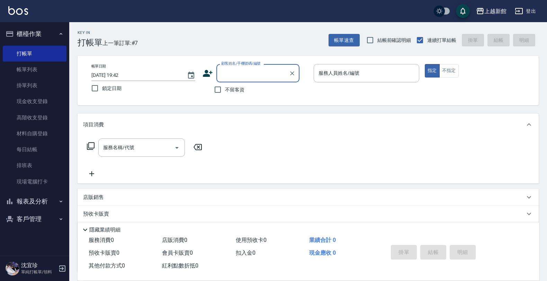
click at [209, 72] on icon at bounding box center [208, 73] width 10 height 7
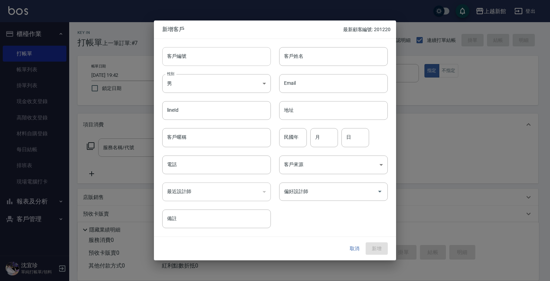
drag, startPoint x: 229, startPoint y: 57, endPoint x: 236, endPoint y: 56, distance: 7.1
click at [231, 59] on input "客戶編號" at bounding box center [216, 56] width 109 height 19
type input "370720"
type input "羅苡喬"
click at [366, 242] on button "新增" at bounding box center [377, 248] width 22 height 13
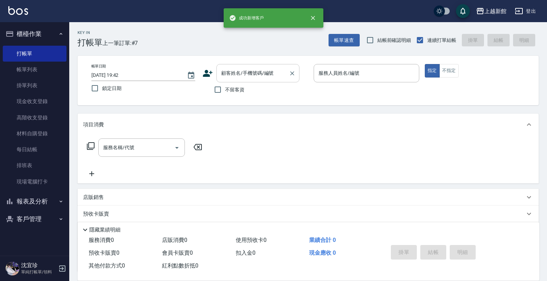
click at [231, 76] on input "顧客姓名/手機號碼/編號" at bounding box center [252, 73] width 66 height 12
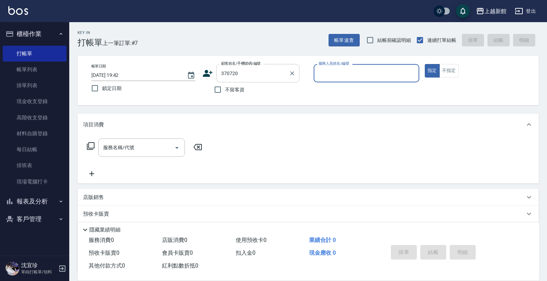
click at [425, 64] on button "指定" at bounding box center [432, 70] width 15 height 13
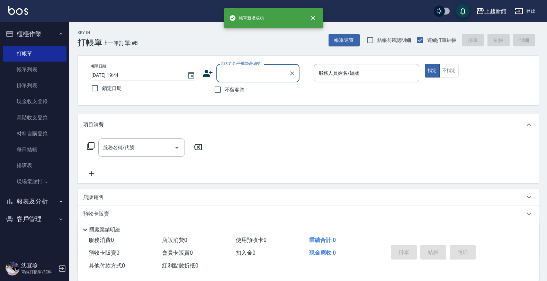
click at [206, 73] on icon at bounding box center [207, 73] width 10 height 10
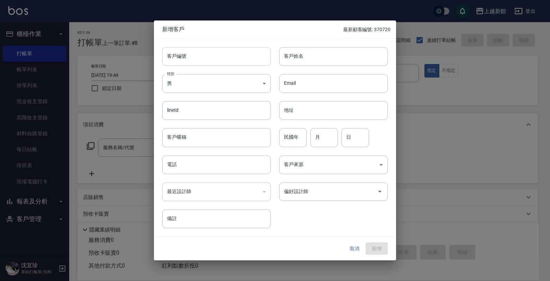
click at [210, 58] on input "客戶編號" at bounding box center [216, 56] width 109 height 19
click at [366, 242] on button "新增" at bounding box center [377, 248] width 22 height 13
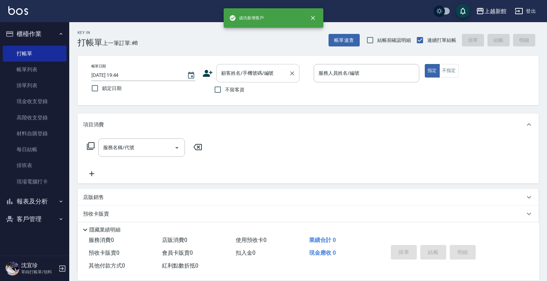
click at [265, 76] on input "顧客姓名/手機號碼/編號" at bounding box center [252, 73] width 66 height 12
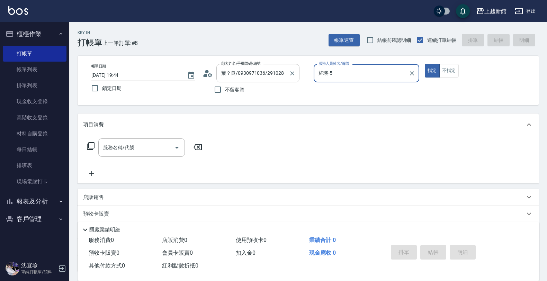
click at [425, 64] on button "指定" at bounding box center [432, 70] width 15 height 13
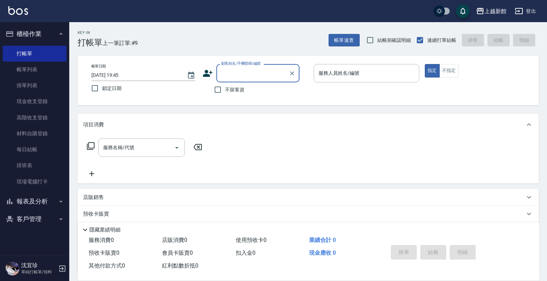
click at [203, 71] on icon at bounding box center [207, 73] width 10 height 10
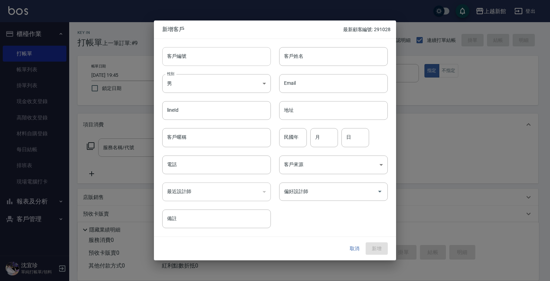
click at [215, 63] on input "客戶編號" at bounding box center [216, 56] width 109 height 19
click at [378, 255] on div "取消 新增" at bounding box center [275, 249] width 242 height 24
click at [378, 248] on button "新增" at bounding box center [377, 248] width 22 height 13
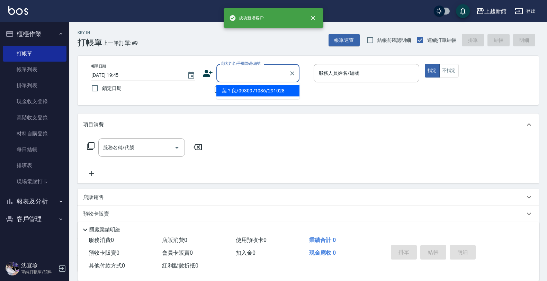
click at [255, 74] on input "顧客姓名/手機號碼/編號" at bounding box center [252, 73] width 66 height 12
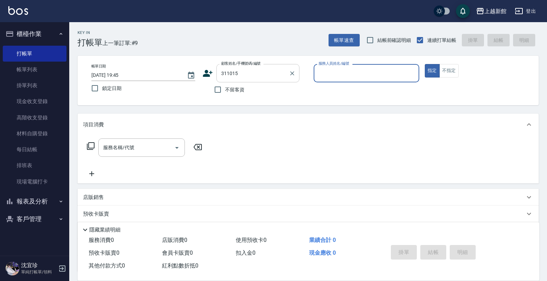
click at [425, 64] on button "指定" at bounding box center [432, 70] width 15 height 13
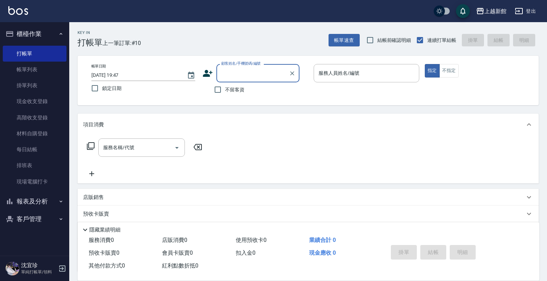
click at [207, 71] on icon at bounding box center [208, 73] width 10 height 7
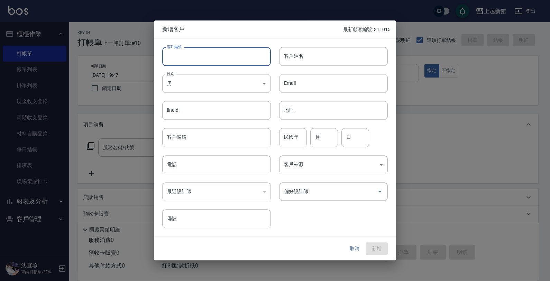
click at [227, 62] on input "客戶編號" at bounding box center [216, 56] width 109 height 19
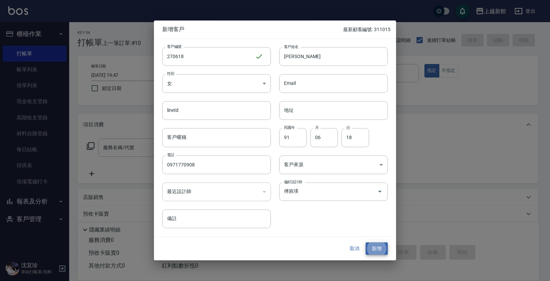
click at [366, 242] on button "新增" at bounding box center [377, 248] width 22 height 13
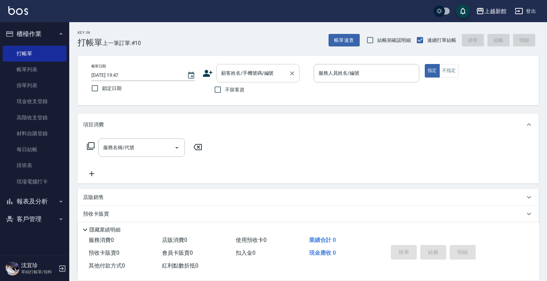
drag, startPoint x: 222, startPoint y: 73, endPoint x: 233, endPoint y: 71, distance: 10.5
click at [230, 72] on input "顧客姓名/手機號碼/編號" at bounding box center [252, 73] width 66 height 12
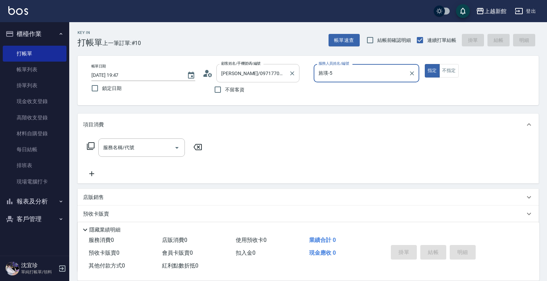
click at [425, 64] on button "指定" at bounding box center [432, 70] width 15 height 13
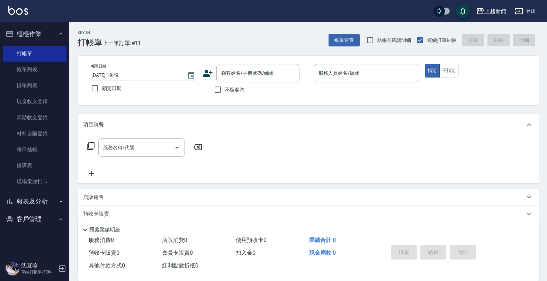
click at [205, 75] on icon at bounding box center [208, 73] width 10 height 7
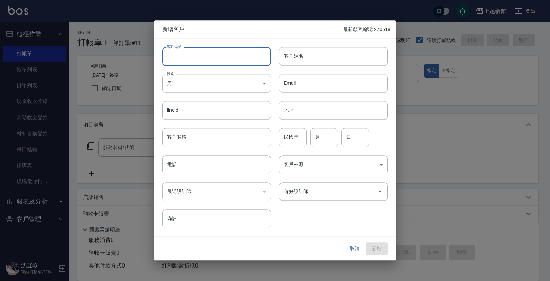
click at [234, 47] on input "客戶編號" at bounding box center [216, 56] width 109 height 19
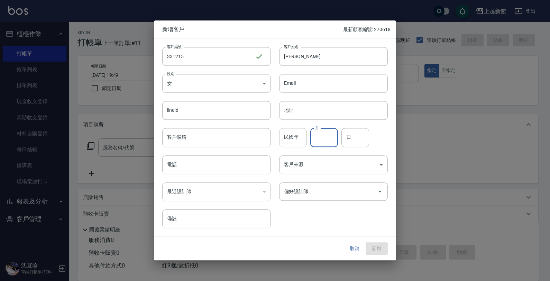
click at [285, 143] on input "民國年" at bounding box center [293, 137] width 28 height 19
click at [320, 134] on input "月" at bounding box center [324, 137] width 28 height 19
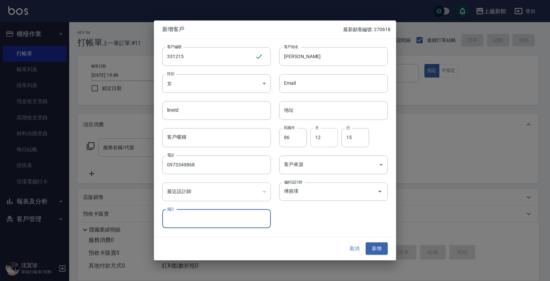
click at [366, 242] on button "新增" at bounding box center [377, 248] width 22 height 13
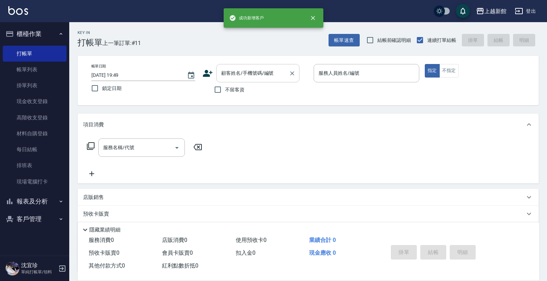
click at [224, 78] on input "顧客姓名/手機號碼/編號" at bounding box center [252, 73] width 66 height 12
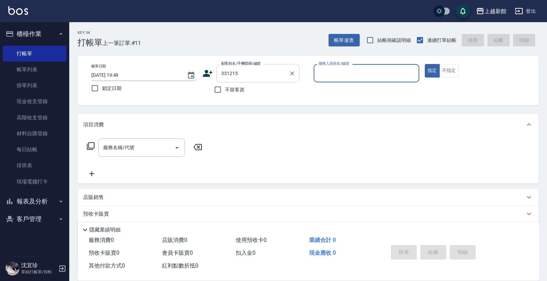
click at [425, 64] on button "指定" at bounding box center [432, 70] width 15 height 13
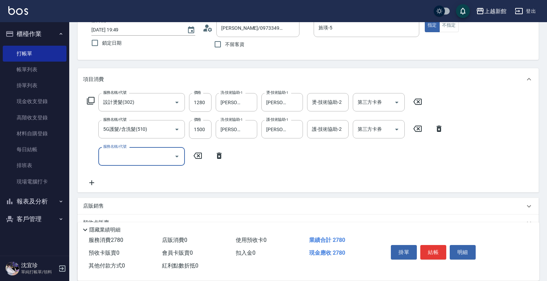
scroll to position [111, 0]
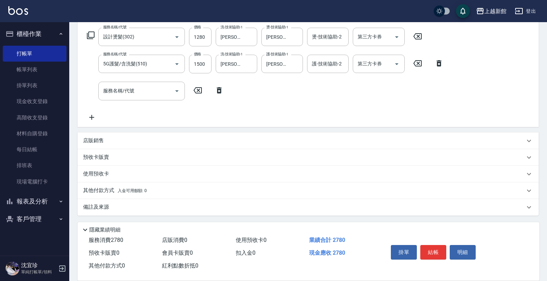
click at [137, 135] on div "店販銷售" at bounding box center [308, 141] width 461 height 17
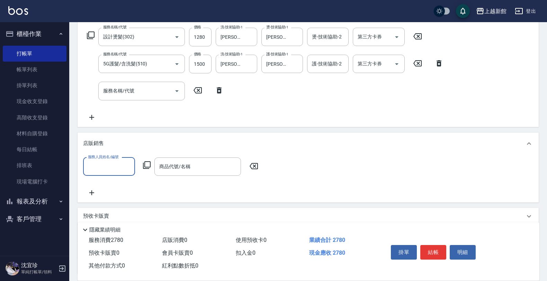
scroll to position [0, 0]
click at [144, 165] on icon at bounding box center [147, 165] width 8 height 8
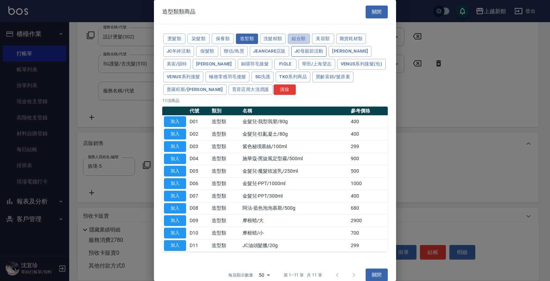
drag, startPoint x: 304, startPoint y: 40, endPoint x: 294, endPoint y: 49, distance: 13.9
click at [303, 41] on button "組合類" at bounding box center [299, 39] width 22 height 11
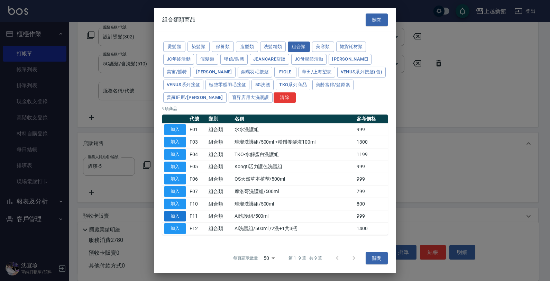
click at [173, 215] on button "加入" at bounding box center [175, 216] width 22 height 11
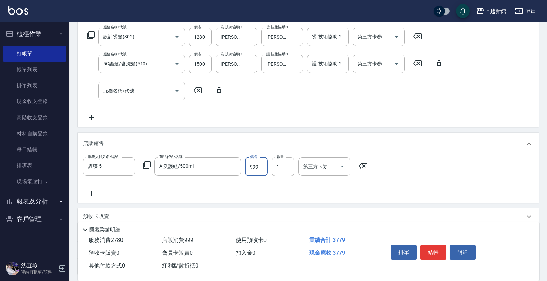
click at [253, 167] on input "999" at bounding box center [256, 166] width 22 height 19
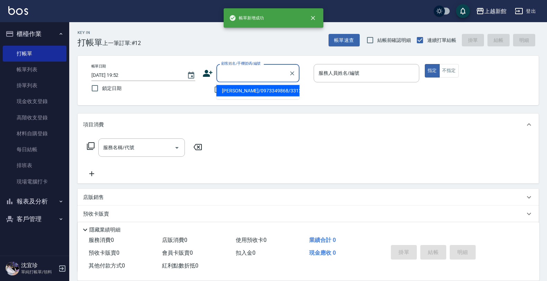
click at [230, 78] on input "顧客姓名/手機號碼/編號" at bounding box center [252, 73] width 66 height 12
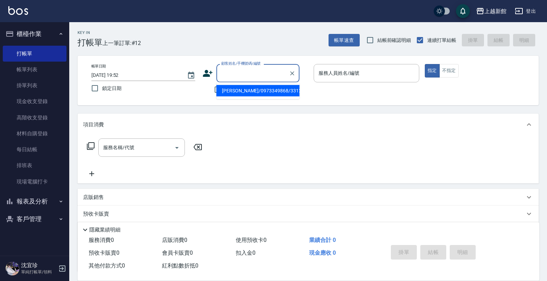
click at [236, 90] on li "趙禹婷/0973349868/331215" at bounding box center [257, 90] width 83 height 11
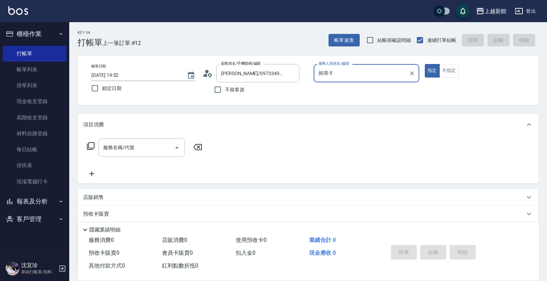
click at [425, 64] on button "指定" at bounding box center [432, 70] width 15 height 13
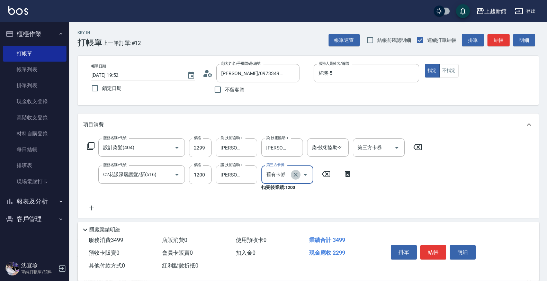
click at [293, 175] on icon "Clear" at bounding box center [295, 174] width 7 height 7
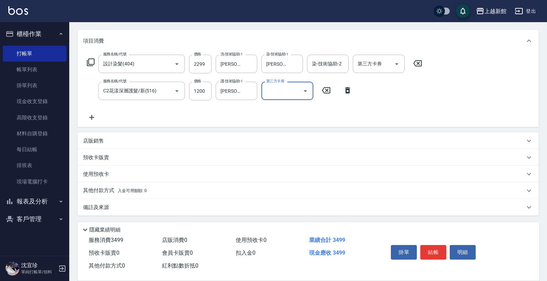
scroll to position [84, 0]
click at [111, 143] on div "店販銷售" at bounding box center [304, 140] width 442 height 7
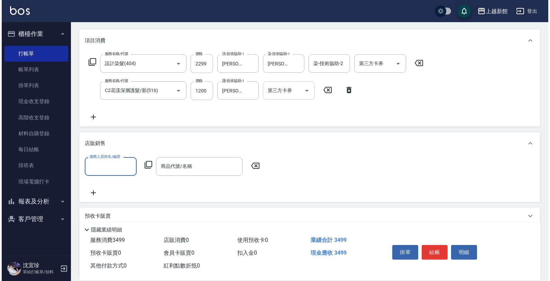
scroll to position [0, 0]
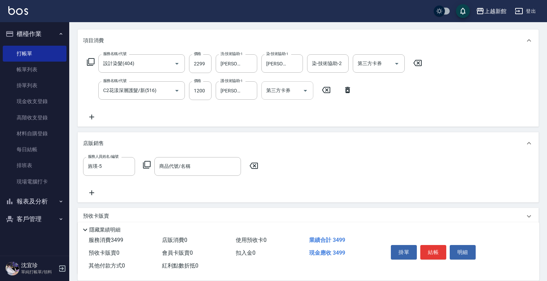
click at [145, 164] on icon at bounding box center [147, 165] width 8 height 8
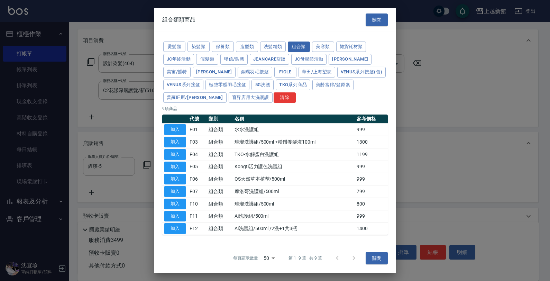
click at [276, 80] on button "TKO系列商品" at bounding box center [293, 85] width 35 height 11
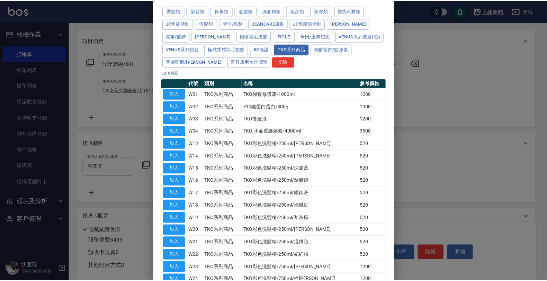
scroll to position [43, 0]
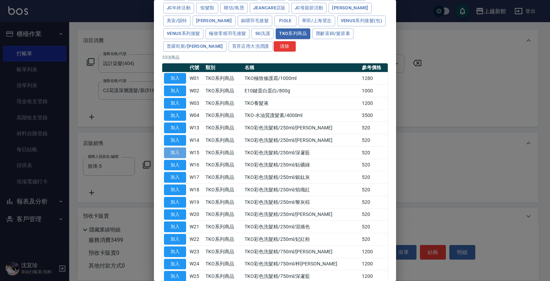
click at [182, 154] on button "加入" at bounding box center [175, 152] width 22 height 11
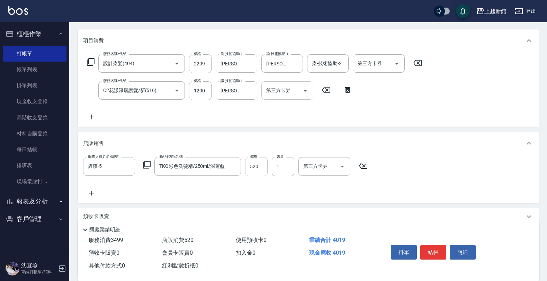
click at [253, 160] on input "520" at bounding box center [256, 166] width 22 height 19
click at [20, 66] on link "帳單列表" at bounding box center [35, 70] width 64 height 16
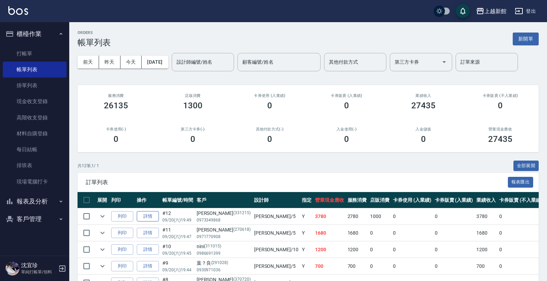
click at [155, 219] on link "詳情" at bounding box center [148, 216] width 22 height 11
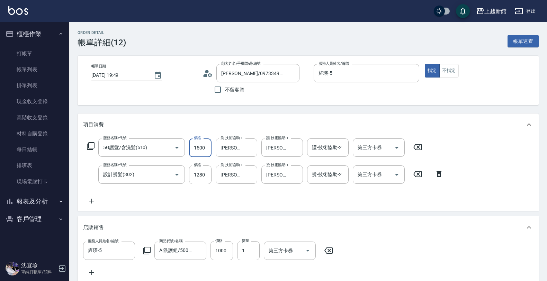
click at [204, 149] on input "1500" at bounding box center [200, 147] width 22 height 19
click at [166, 150] on icon "Clear" at bounding box center [167, 147] width 7 height 7
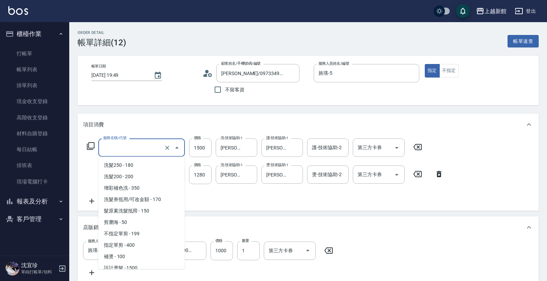
click at [143, 147] on input "服務名稱/代號" at bounding box center [131, 148] width 61 height 12
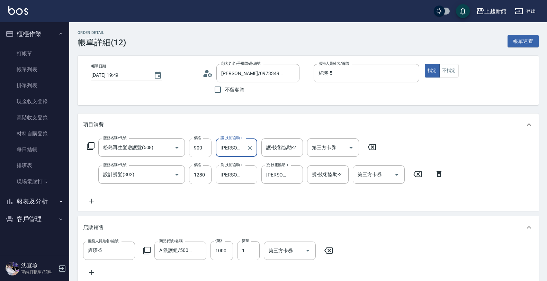
click at [198, 146] on input "900" at bounding box center [200, 147] width 22 height 19
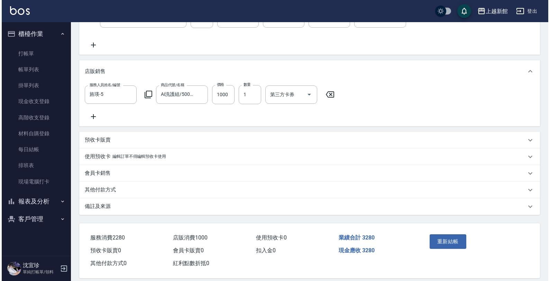
scroll to position [170, 0]
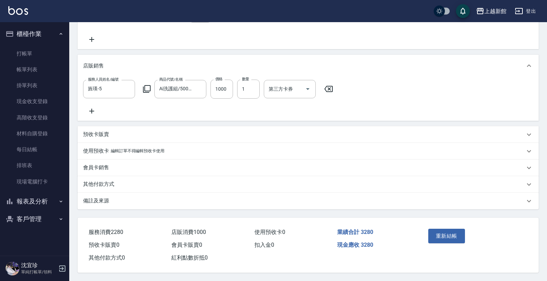
click at [94, 107] on icon at bounding box center [91, 111] width 17 height 8
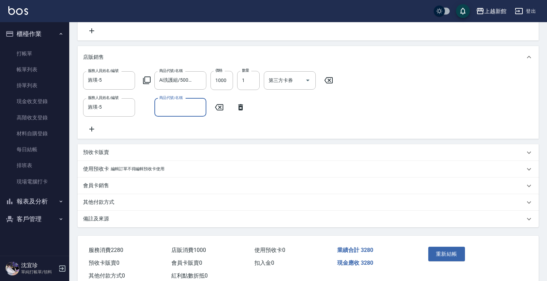
click at [183, 113] on div "商品代號/名稱" at bounding box center [180, 107] width 52 height 18
click at [147, 79] on icon at bounding box center [147, 80] width 8 height 8
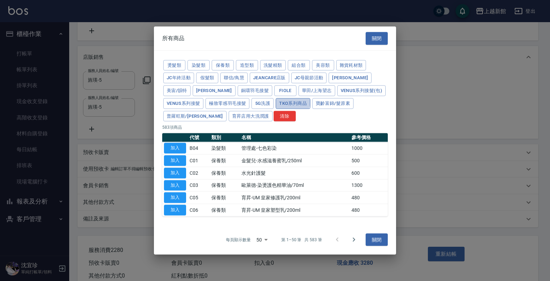
click at [276, 101] on button "TKO系列商品" at bounding box center [293, 103] width 35 height 11
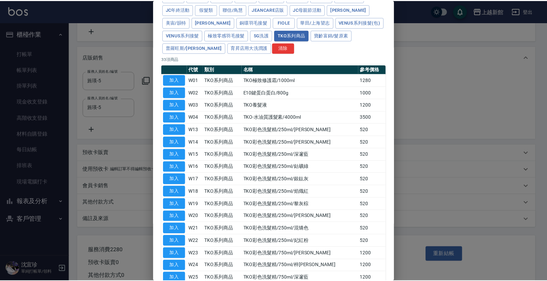
scroll to position [0, 0]
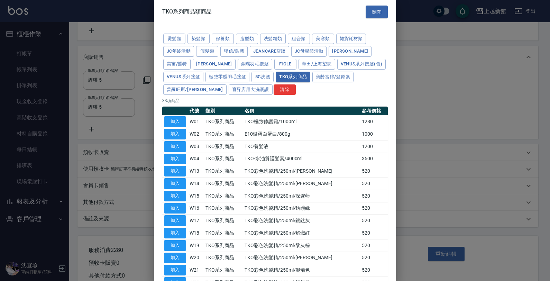
click at [173, 178] on td "加入" at bounding box center [175, 184] width 26 height 12
click at [173, 181] on button "加入" at bounding box center [175, 183] width 22 height 11
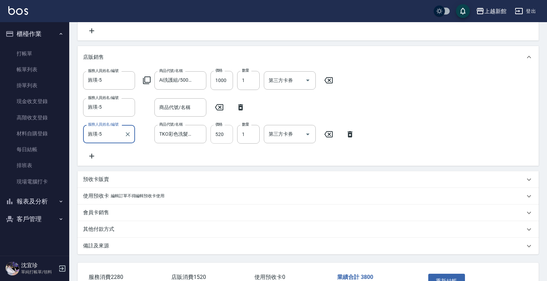
click at [227, 134] on input "520" at bounding box center [221, 134] width 22 height 19
click at [226, 137] on input "520" at bounding box center [221, 134] width 22 height 19
click at [238, 106] on icon at bounding box center [240, 107] width 17 height 8
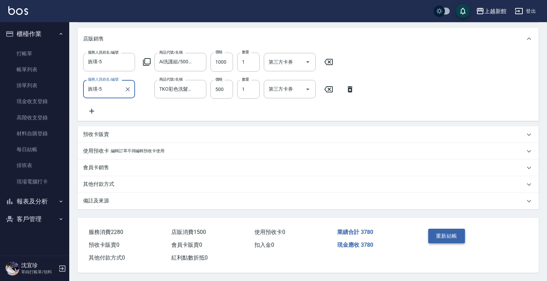
scroll to position [197, 0]
click at [460, 229] on button "重新結帳" at bounding box center [446, 236] width 37 height 15
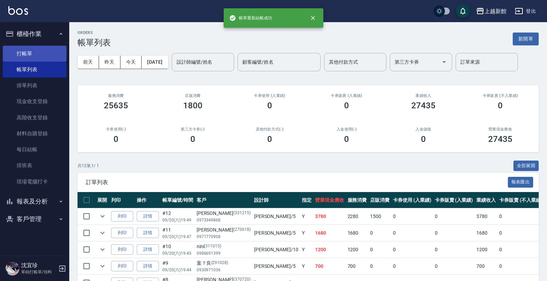
drag, startPoint x: 24, startPoint y: 55, endPoint x: 28, endPoint y: 53, distance: 5.3
click at [24, 55] on link "打帳單" at bounding box center [35, 54] width 64 height 16
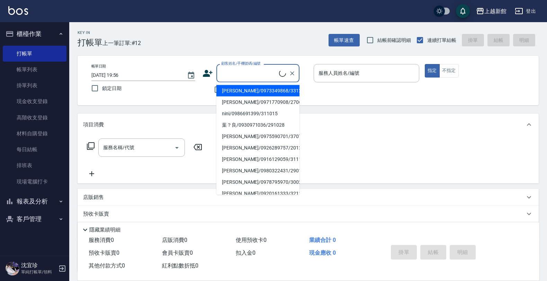
click at [227, 76] on input "顧客姓名/手機號碼/編號" at bounding box center [249, 73] width 60 height 12
click at [236, 86] on li "趙禹婷/0973349868/331215" at bounding box center [257, 90] width 83 height 11
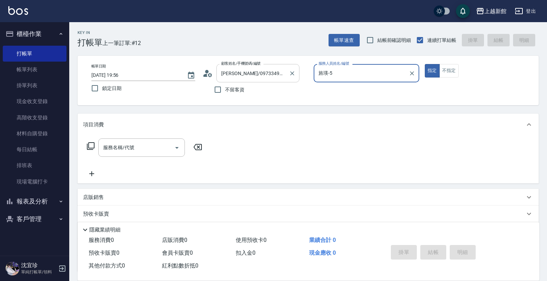
click at [425, 64] on button "指定" at bounding box center [432, 70] width 15 height 13
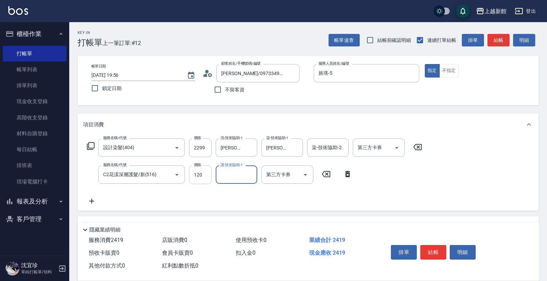
click at [206, 177] on input "120" at bounding box center [200, 174] width 22 height 19
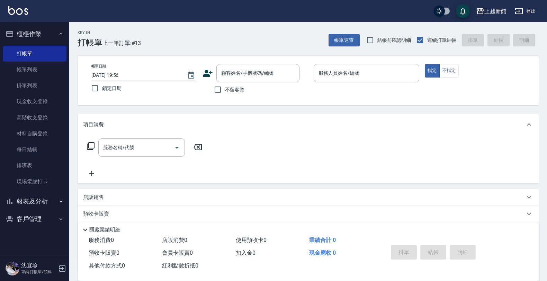
click at [204, 71] on icon at bounding box center [207, 73] width 10 height 10
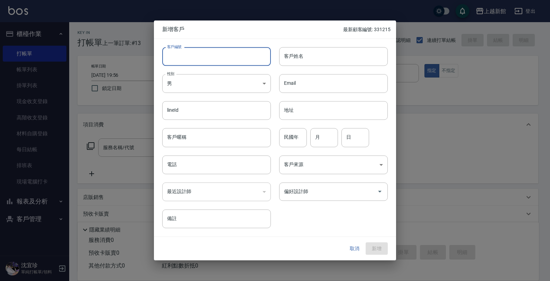
drag, startPoint x: 228, startPoint y: 60, endPoint x: 232, endPoint y: 57, distance: 4.6
click at [232, 57] on input "客戶編號" at bounding box center [216, 56] width 109 height 19
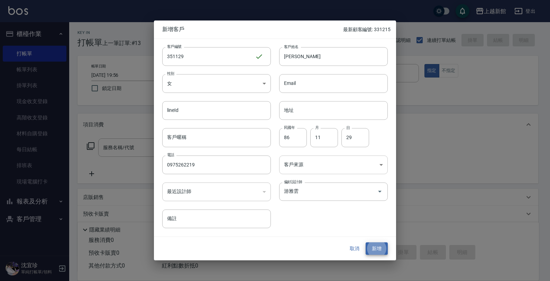
click at [366, 242] on button "新增" at bounding box center [377, 248] width 22 height 13
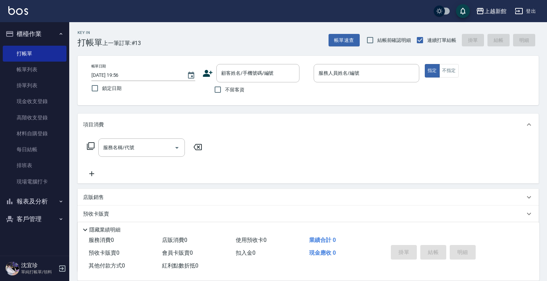
click at [209, 73] on icon at bounding box center [207, 73] width 10 height 10
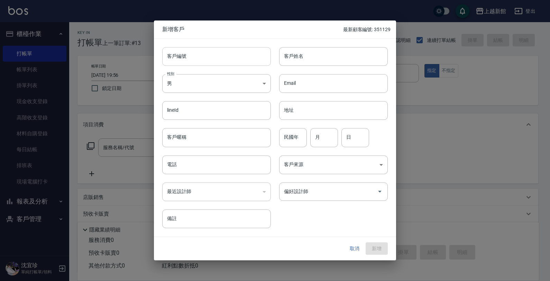
click at [226, 59] on input "客戶編號" at bounding box center [216, 56] width 109 height 19
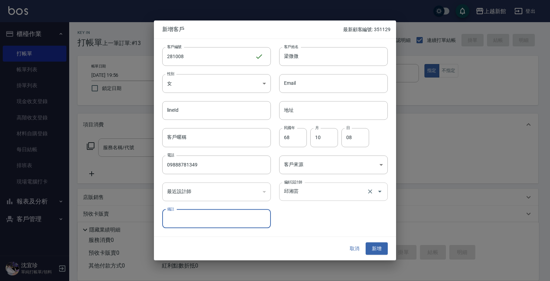
click at [324, 200] on div "邱湘芸 偏好設計師" at bounding box center [333, 191] width 109 height 18
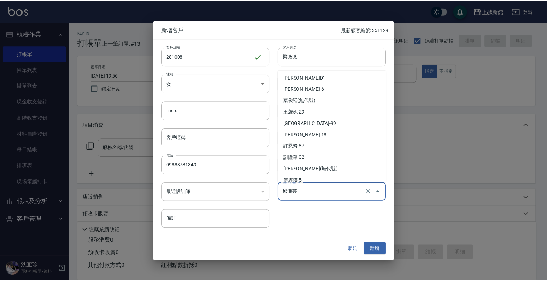
scroll to position [173, 0]
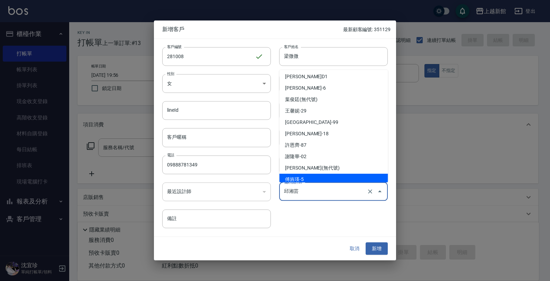
click at [317, 179] on li "傅旌瑛-5" at bounding box center [334, 179] width 109 height 11
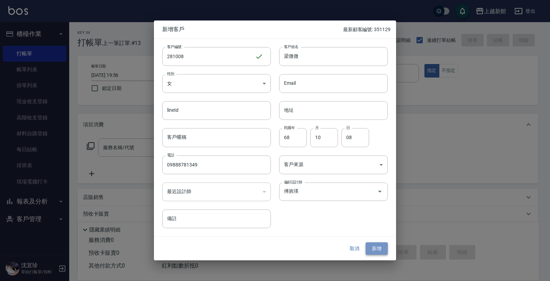
click at [383, 252] on button "新增" at bounding box center [377, 248] width 22 height 13
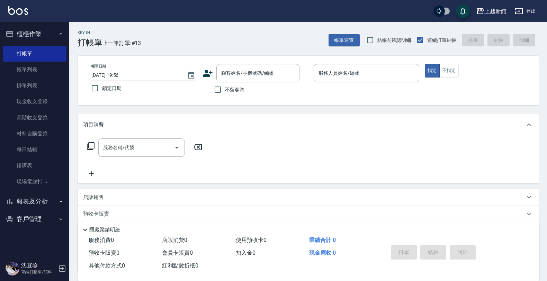
click at [205, 73] on icon at bounding box center [207, 73] width 10 height 10
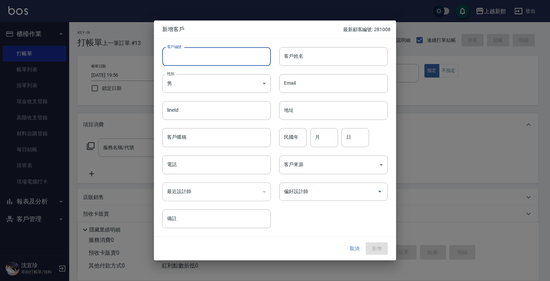
click at [225, 61] on input "客戶編號" at bounding box center [216, 56] width 109 height 19
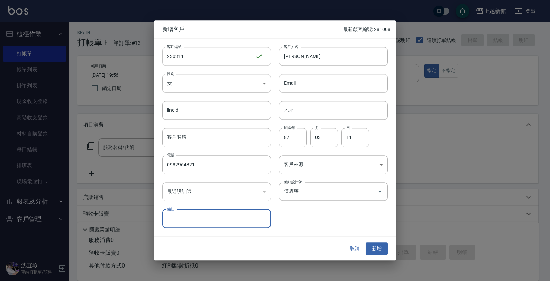
click at [366, 242] on button "新增" at bounding box center [377, 248] width 22 height 13
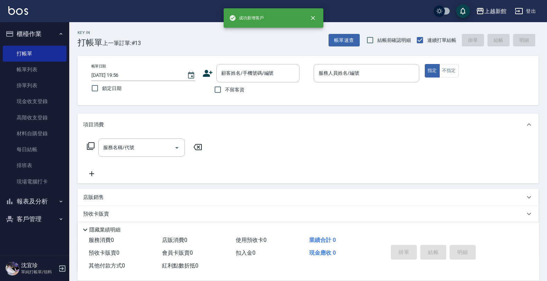
click at [206, 76] on icon at bounding box center [207, 73] width 10 height 10
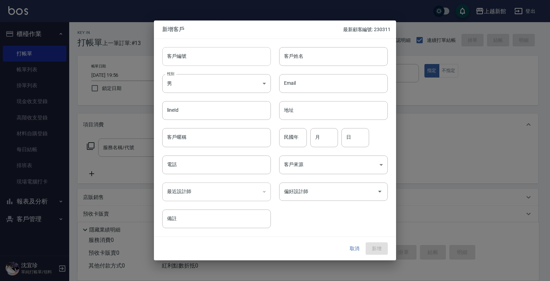
click at [228, 51] on input "客戶編號" at bounding box center [216, 56] width 109 height 19
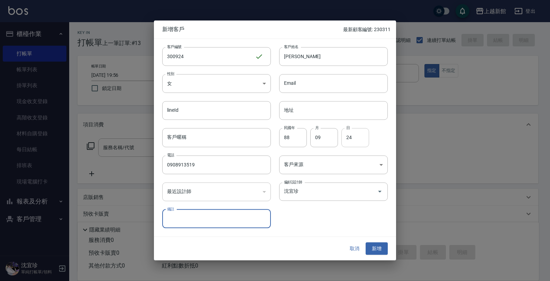
click at [366, 242] on button "新增" at bounding box center [377, 248] width 22 height 13
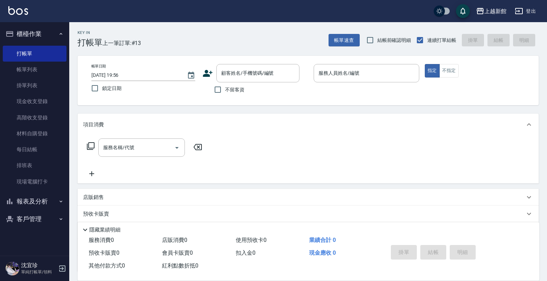
click at [203, 73] on icon at bounding box center [207, 73] width 10 height 10
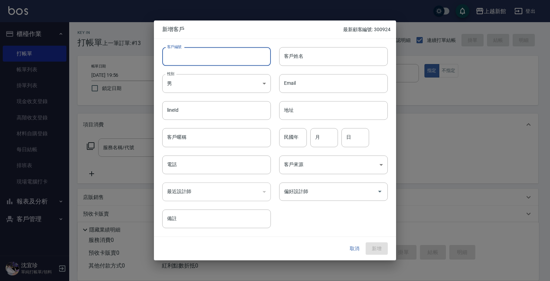
click at [216, 57] on input "客戶編號" at bounding box center [216, 56] width 109 height 19
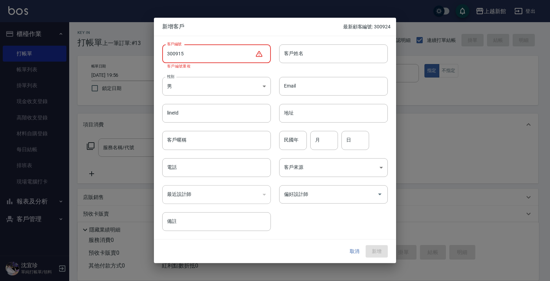
click at [172, 54] on input "300915" at bounding box center [208, 53] width 93 height 19
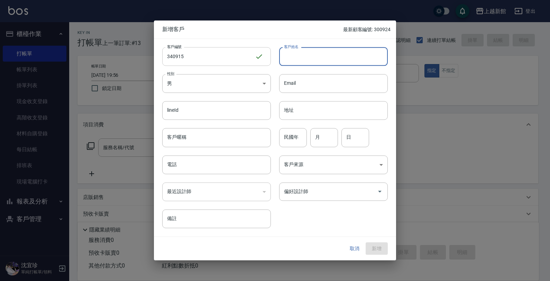
click at [171, 56] on input "340915" at bounding box center [208, 56] width 93 height 19
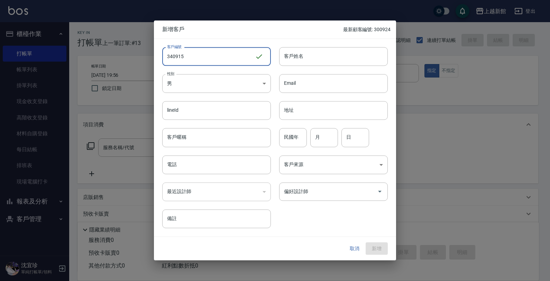
click at [171, 56] on input "340915" at bounding box center [208, 56] width 93 height 19
click at [172, 57] on input "340915" at bounding box center [208, 56] width 93 height 19
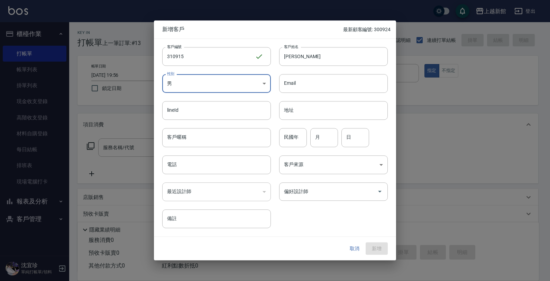
click at [198, 89] on body "上越新館 登出 櫃檯作業 打帳單 帳單列表 掛單列表 現金收支登錄 高階收支登錄 材料自購登錄 每日結帳 排班表 現場電腦打卡 報表及分析 報表目錄 店家日報…" at bounding box center [275, 169] width 550 height 338
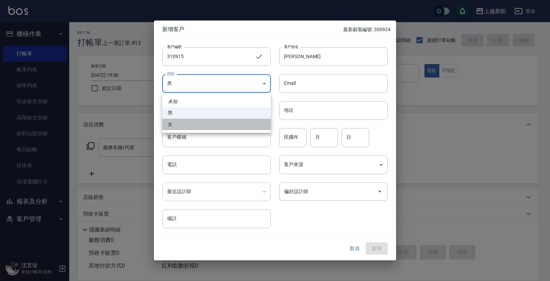
click at [187, 124] on li "女" at bounding box center [216, 124] width 109 height 11
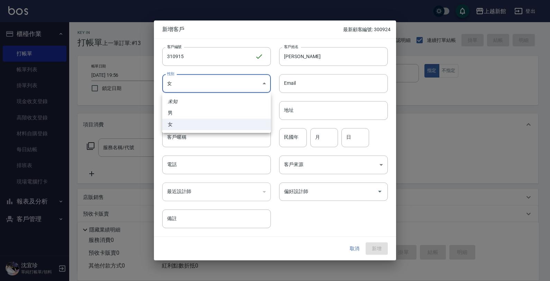
click at [181, 86] on body "上越新館 登出 櫃檯作業 打帳單 帳單列表 掛單列表 現金收支登錄 高階收支登錄 材料自購登錄 每日結帳 排班表 現場電腦打卡 報表及分析 報表目錄 店家日報…" at bounding box center [275, 169] width 550 height 338
click at [190, 123] on li "女" at bounding box center [216, 124] width 109 height 11
drag, startPoint x: 209, startPoint y: 77, endPoint x: 202, endPoint y: 92, distance: 16.1
click at [209, 79] on body "上越新館 登出 櫃檯作業 打帳單 帳單列表 掛單列表 現金收支登錄 高階收支登錄 材料自購登錄 每日結帳 排班表 現場電腦打卡 報表及分析 報表目錄 店家日報…" at bounding box center [275, 169] width 550 height 338
click at [201, 111] on li "男" at bounding box center [216, 112] width 109 height 11
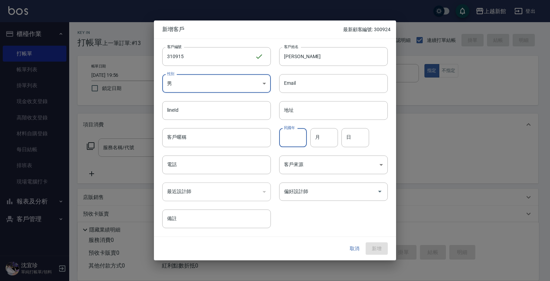
drag, startPoint x: 290, startPoint y: 139, endPoint x: 294, endPoint y: 140, distance: 4.5
click at [294, 140] on input "民國年" at bounding box center [293, 137] width 28 height 19
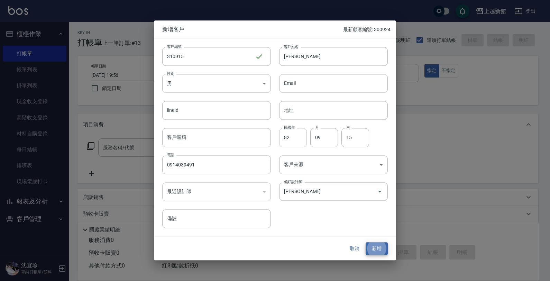
click at [366, 242] on button "新增" at bounding box center [377, 248] width 22 height 13
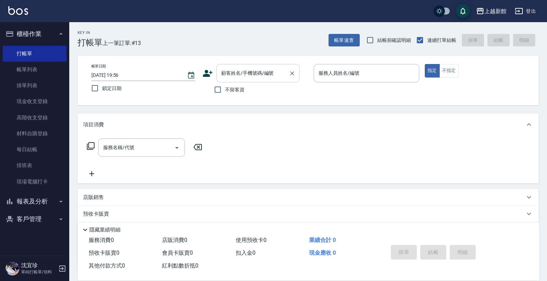
click at [262, 71] on input "顧客姓名/手機號碼/編號" at bounding box center [252, 73] width 66 height 12
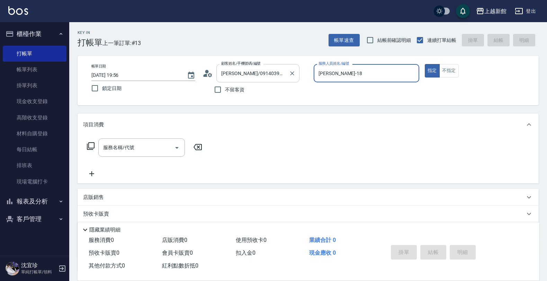
click at [425, 64] on button "指定" at bounding box center [432, 70] width 15 height 13
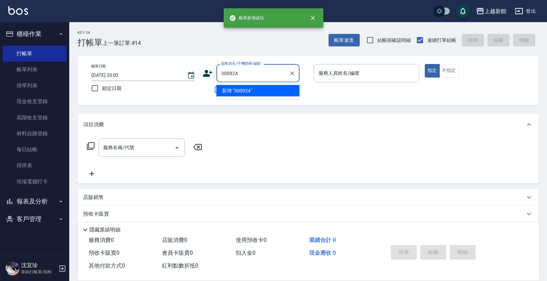
click at [425, 64] on button "指定" at bounding box center [432, 70] width 15 height 13
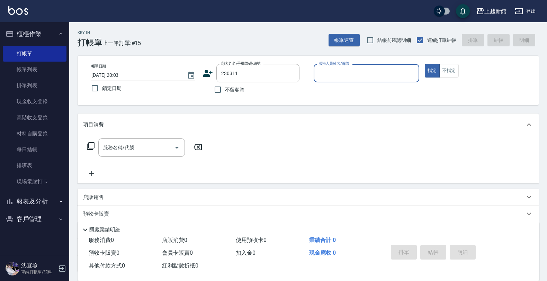
click at [425, 64] on button "指定" at bounding box center [432, 70] width 15 height 13
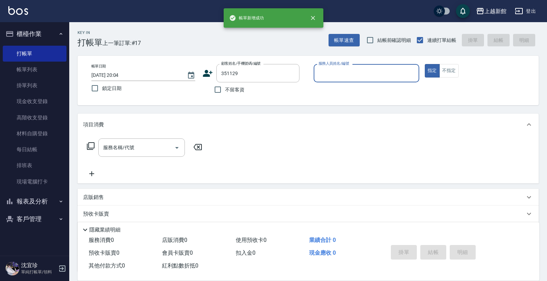
click at [425, 64] on button "指定" at bounding box center [432, 70] width 15 height 13
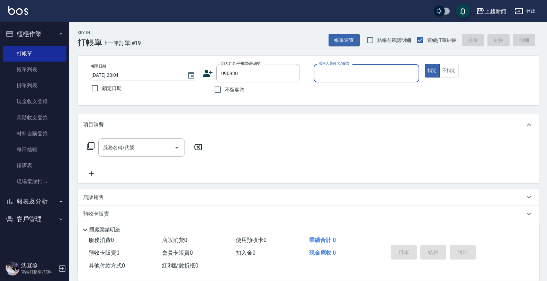
click at [425, 64] on button "指定" at bounding box center [432, 70] width 15 height 13
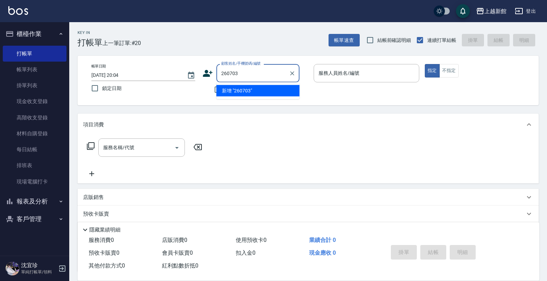
click at [425, 64] on button "指定" at bounding box center [432, 70] width 15 height 13
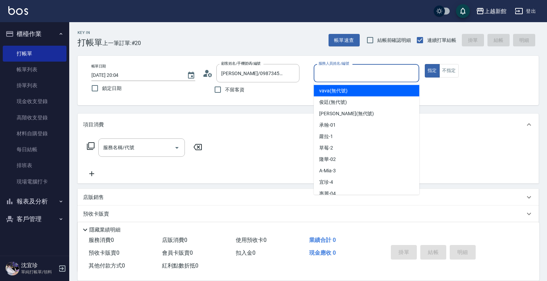
click at [322, 77] on input "服務人員姓名/編號" at bounding box center [366, 73] width 99 height 12
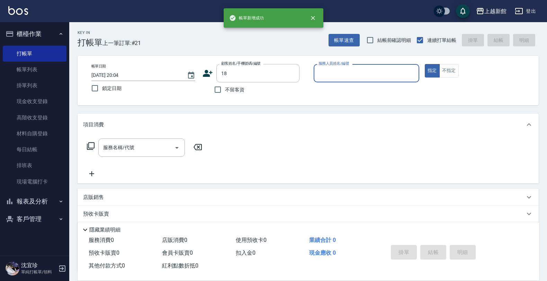
click at [425, 64] on button "指定" at bounding box center [432, 70] width 15 height 13
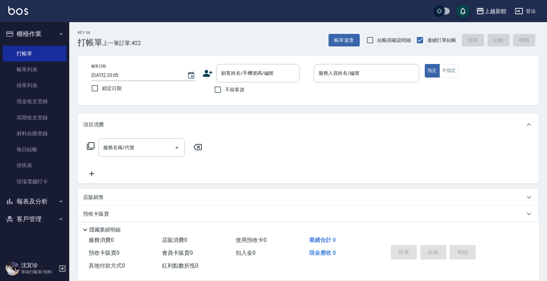
click at [209, 73] on icon at bounding box center [207, 73] width 10 height 10
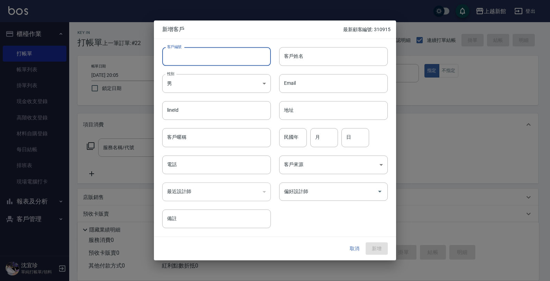
click at [220, 63] on input "客戶編號" at bounding box center [216, 56] width 109 height 19
click at [348, 248] on button "取消" at bounding box center [355, 248] width 22 height 13
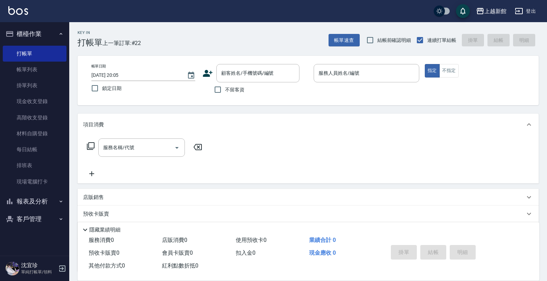
click at [208, 72] on icon at bounding box center [207, 73] width 10 height 10
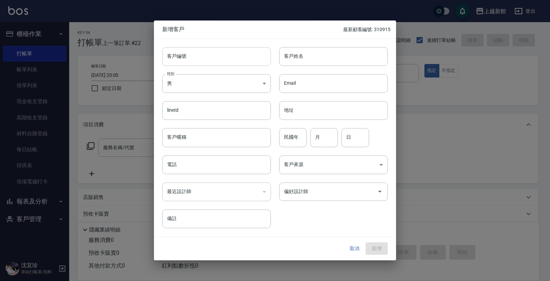
click at [217, 61] on input "客戶編號" at bounding box center [216, 56] width 109 height 19
click at [366, 242] on button "新增" at bounding box center [377, 248] width 22 height 13
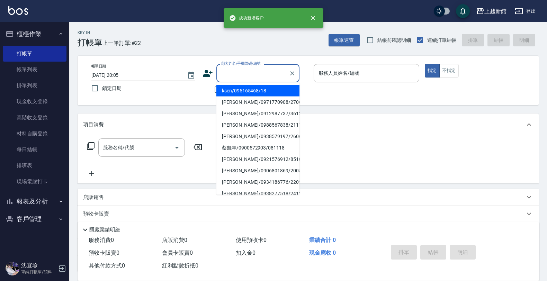
click at [249, 70] on input "顧客姓名/手機號碼/編號" at bounding box center [252, 73] width 66 height 12
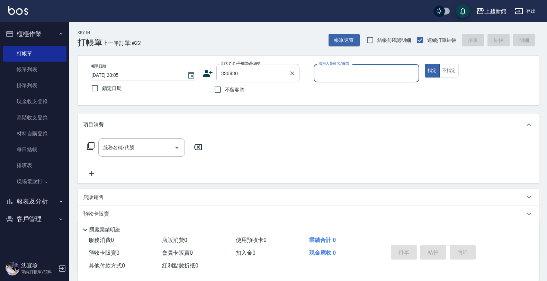
click at [425, 64] on button "指定" at bounding box center [432, 70] width 15 height 13
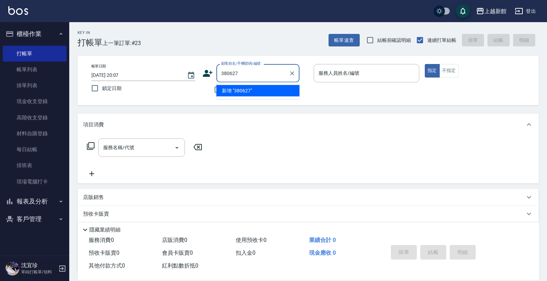
click at [425, 64] on button "指定" at bounding box center [432, 70] width 15 height 13
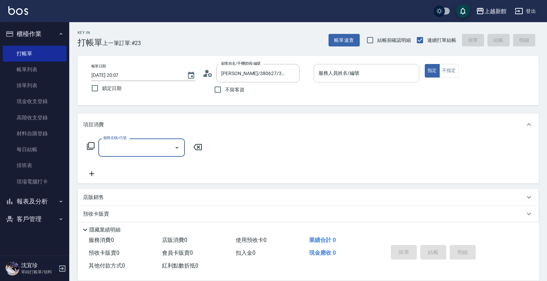
click at [349, 81] on div "服務人員姓名/編號" at bounding box center [366, 73] width 106 height 18
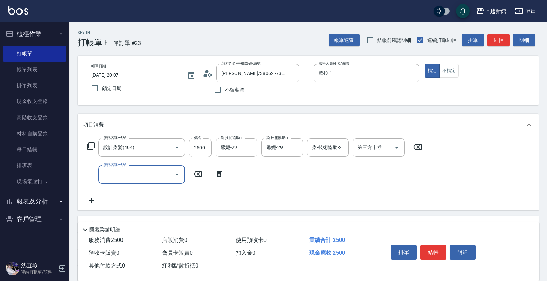
click at [165, 179] on input "服務名稱/代號" at bounding box center [136, 175] width 70 height 12
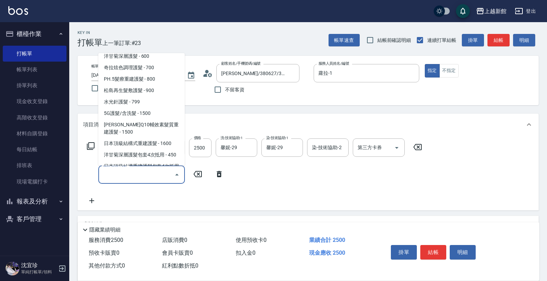
scroll to position [216, 0]
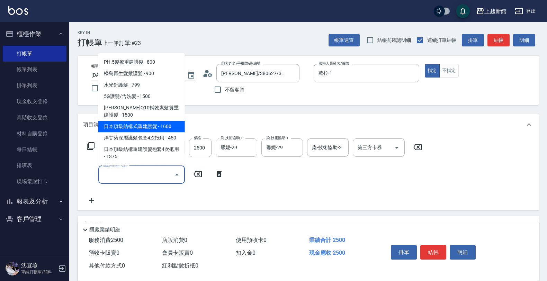
click at [157, 124] on span "日本頂級結構式重建護髮 - 1600" at bounding box center [141, 126] width 87 height 11
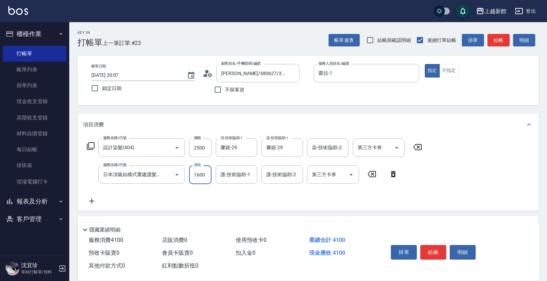
click at [207, 178] on input "1600" at bounding box center [200, 174] width 22 height 19
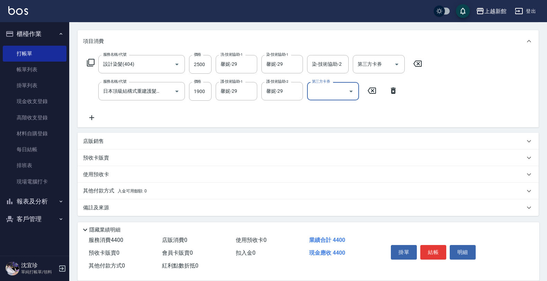
scroll to position [84, 0]
click at [215, 139] on div "店販銷售" at bounding box center [304, 140] width 442 height 7
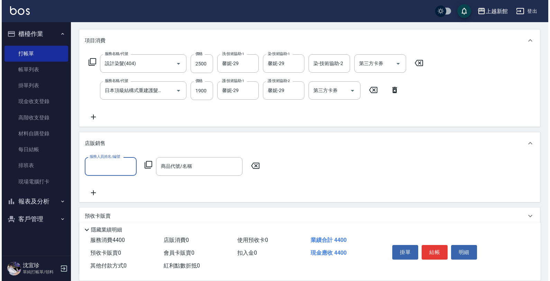
scroll to position [0, 0]
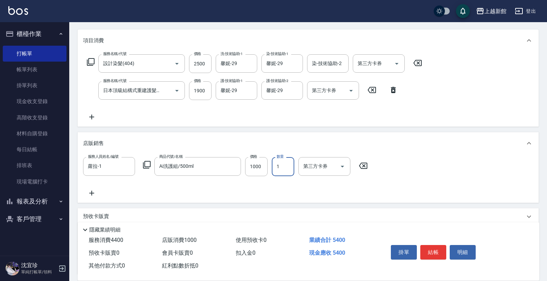
click at [147, 167] on icon at bounding box center [147, 165] width 8 height 8
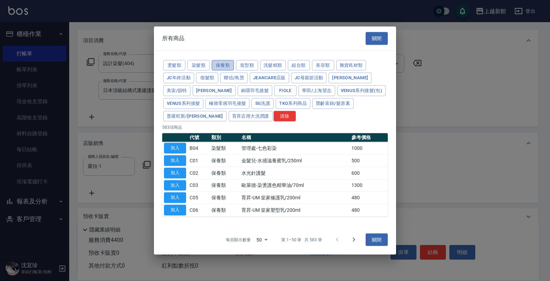
click at [226, 61] on button "保養類" at bounding box center [223, 65] width 22 height 11
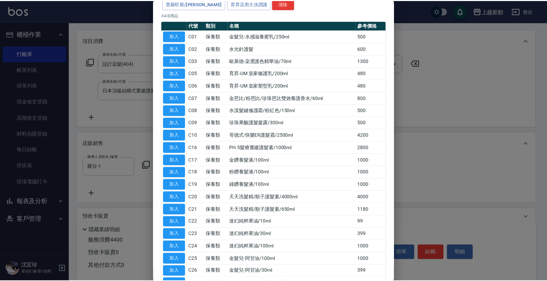
scroll to position [87, 0]
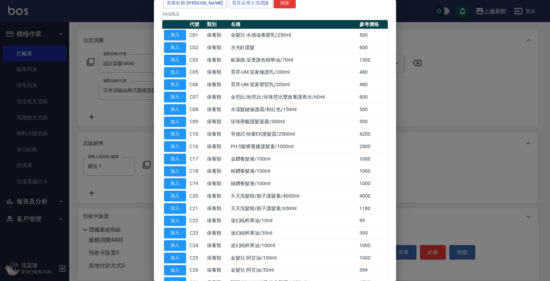
click at [172, 221] on button "加入" at bounding box center [175, 221] width 22 height 11
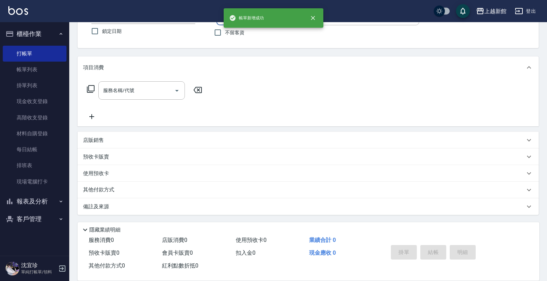
scroll to position [0, 0]
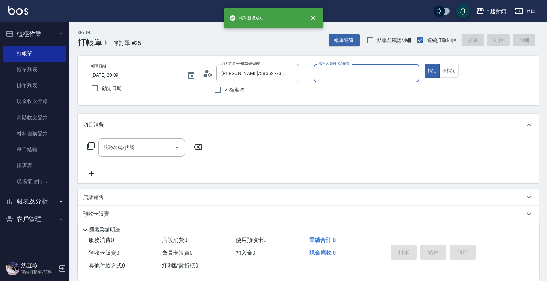
click at [425, 64] on button "指定" at bounding box center [432, 70] width 15 height 13
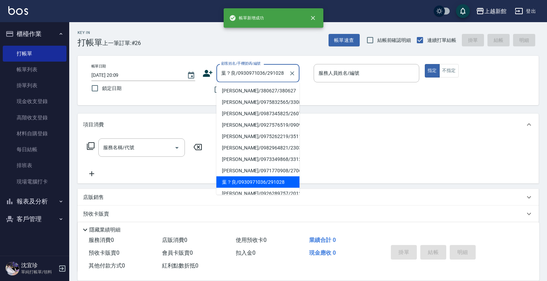
click at [425, 64] on button "指定" at bounding box center [432, 70] width 15 height 13
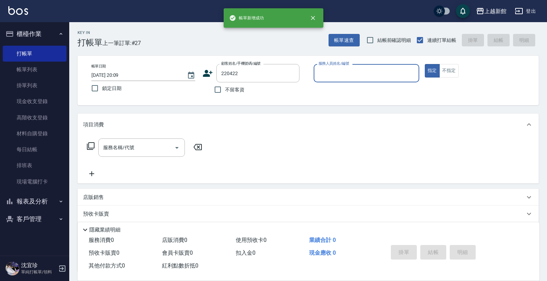
click at [425, 64] on button "指定" at bounding box center [432, 70] width 15 height 13
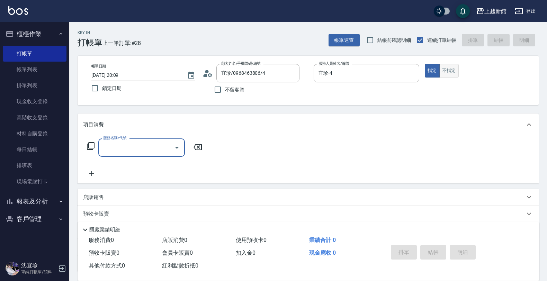
click at [449, 73] on button "不指定" at bounding box center [448, 70] width 19 height 13
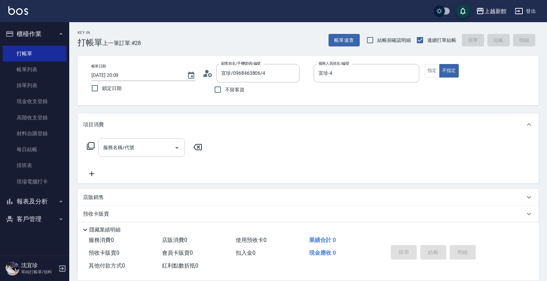
click at [133, 142] on input "服務名稱/代號" at bounding box center [136, 148] width 70 height 12
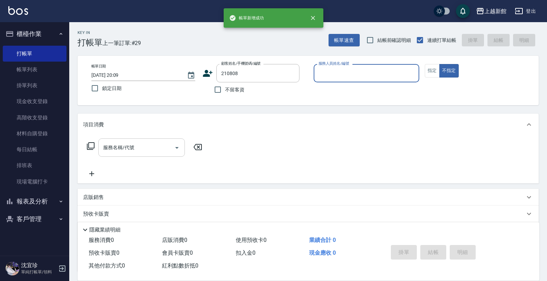
click at [439, 64] on button "不指定" at bounding box center [448, 70] width 19 height 13
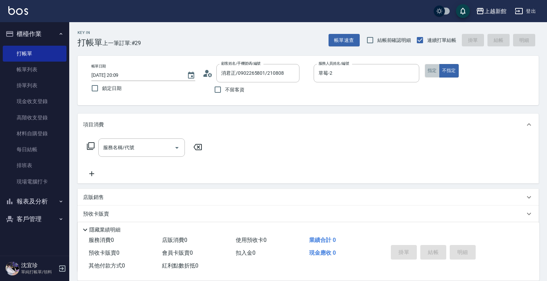
click at [430, 71] on button "指定" at bounding box center [432, 70] width 15 height 13
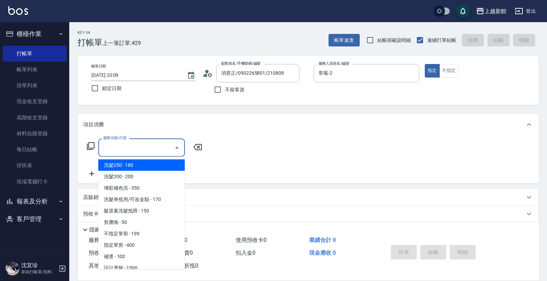
click at [137, 146] on input "服務名稱/代號" at bounding box center [136, 148] width 70 height 12
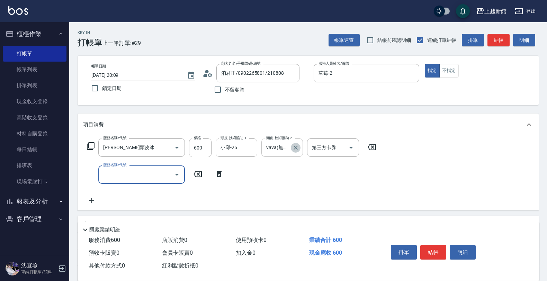
click at [296, 147] on icon "Clear" at bounding box center [295, 148] width 4 height 4
click at [120, 176] on input "服務名稱/代號" at bounding box center [136, 175] width 70 height 12
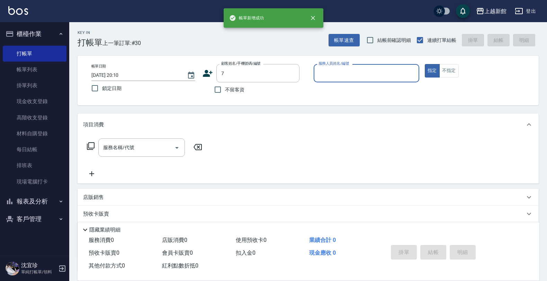
click at [425, 64] on button "指定" at bounding box center [432, 70] width 15 height 13
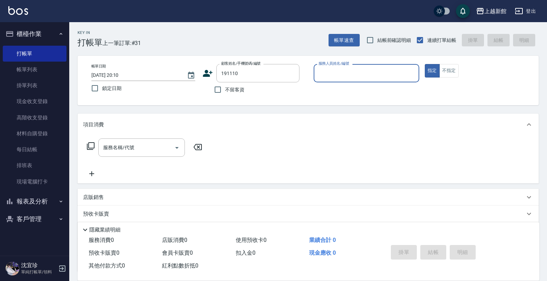
click at [425, 64] on button "指定" at bounding box center [432, 70] width 15 height 13
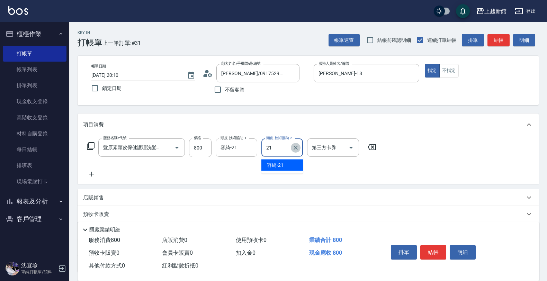
click at [297, 147] on icon "Clear" at bounding box center [295, 147] width 7 height 7
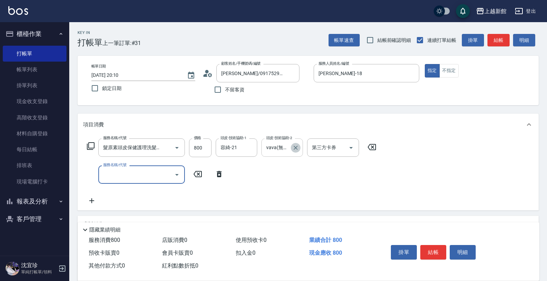
click at [297, 146] on icon "Clear" at bounding box center [295, 148] width 4 height 4
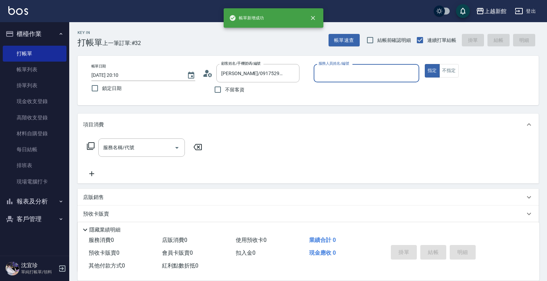
click at [425, 64] on button "指定" at bounding box center [432, 70] width 15 height 13
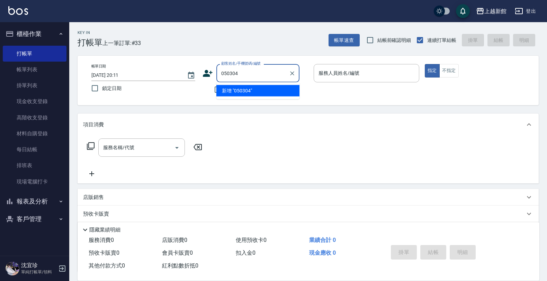
click at [425, 64] on button "指定" at bounding box center [432, 70] width 15 height 13
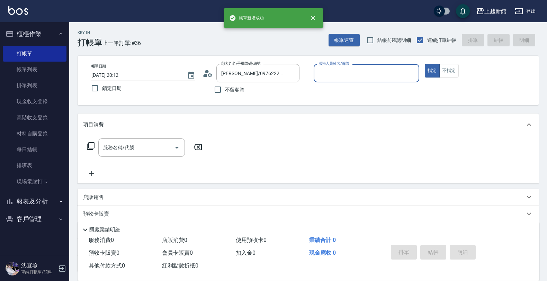
click at [425, 64] on button "指定" at bounding box center [432, 70] width 15 height 13
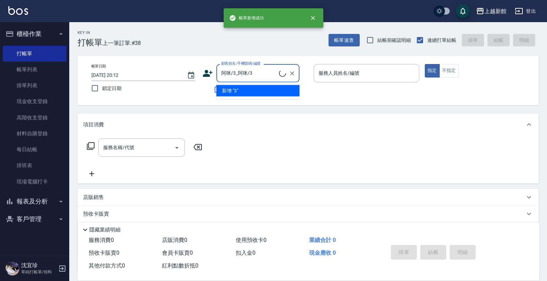
click at [425, 64] on button "指定" at bounding box center [432, 70] width 15 height 13
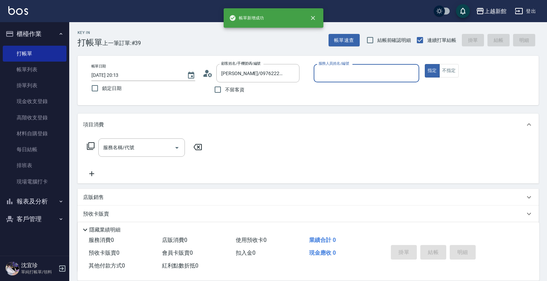
click at [425, 64] on button "指定" at bounding box center [432, 70] width 15 height 13
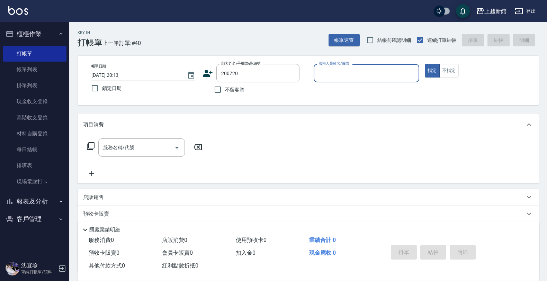
click at [425, 64] on button "指定" at bounding box center [432, 70] width 15 height 13
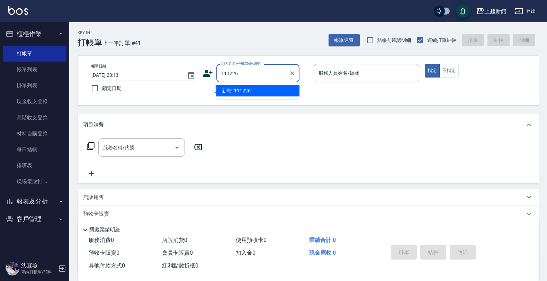
click at [425, 64] on button "指定" at bounding box center [432, 70] width 15 height 13
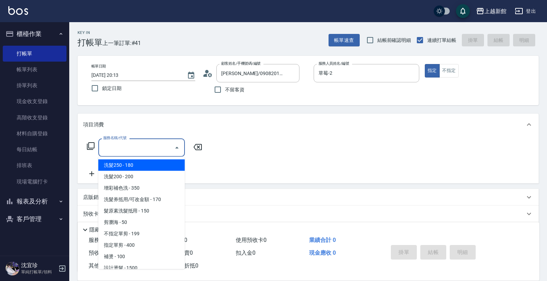
click at [153, 153] on input "服務名稱/代號" at bounding box center [136, 148] width 70 height 12
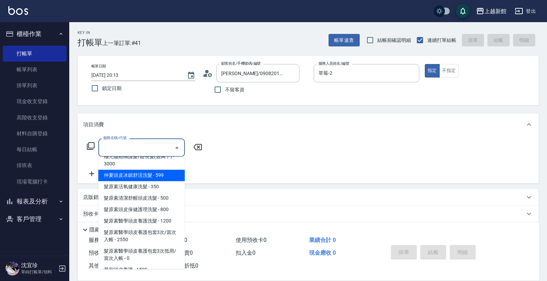
scroll to position [476, 0]
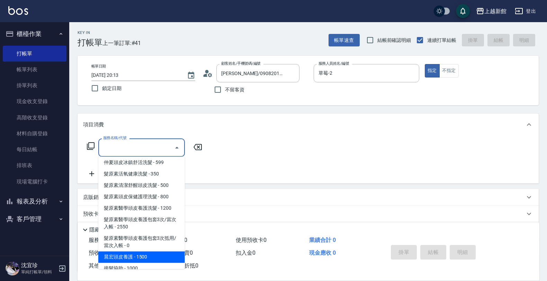
click at [143, 253] on span "晨宏頭皮養護 - 1500" at bounding box center [141, 257] width 87 height 11
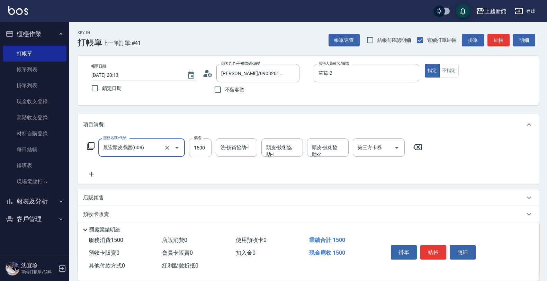
click at [224, 151] on input "洗-技術協助-1" at bounding box center [236, 148] width 35 height 12
click at [419, 151] on div "服務名稱/代號 晨宏頭皮養護(608) 服務名稱/代號 價格 1500 價格 洗-技術協助-1 洗-技術協助-1 頭皮-技術協助-1 頭皮-技術協助-1 頭皮…" at bounding box center [254, 147] width 343 height 19
click at [166, 148] on icon "Clear" at bounding box center [167, 148] width 4 height 4
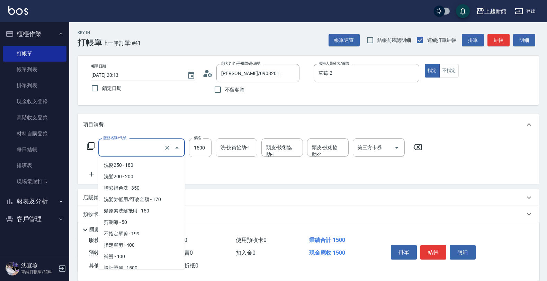
click at [156, 146] on input "服務名稱/代號" at bounding box center [131, 148] width 61 height 12
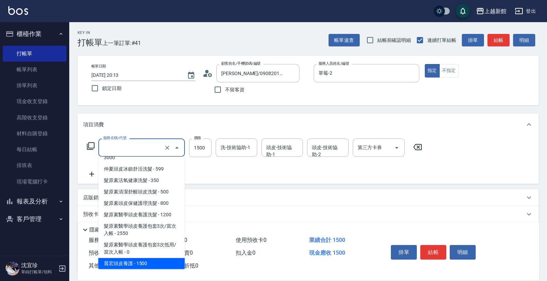
scroll to position [2, 0]
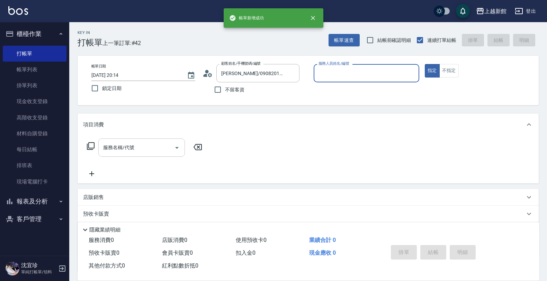
click at [425, 64] on button "指定" at bounding box center [432, 70] width 15 height 13
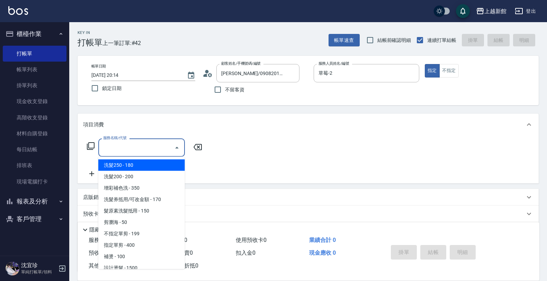
click at [156, 146] on input "服務名稱/代號" at bounding box center [136, 148] width 70 height 12
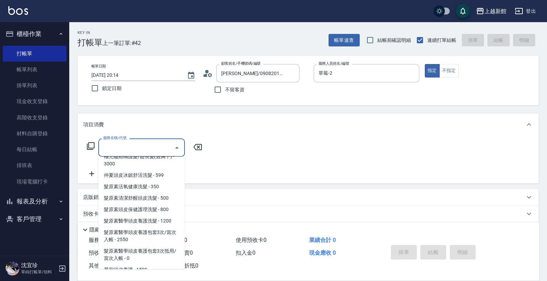
scroll to position [476, 0]
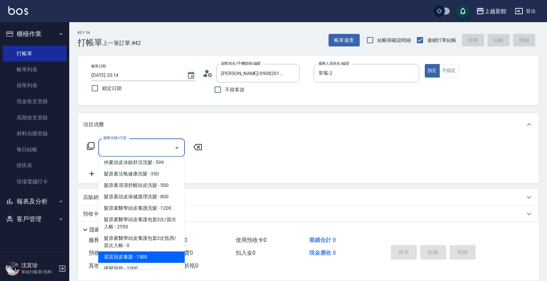
click at [133, 255] on span "晨宏頭皮養護 - 1500" at bounding box center [141, 257] width 87 height 11
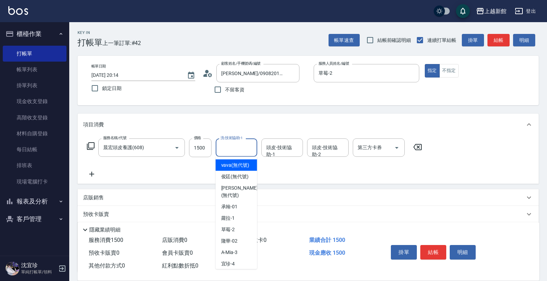
click at [235, 147] on div "洗-技術協助-1 洗-技術協助-1" at bounding box center [237, 147] width 42 height 18
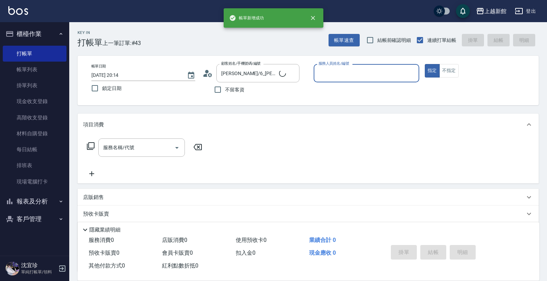
click at [425, 64] on button "指定" at bounding box center [432, 70] width 15 height 13
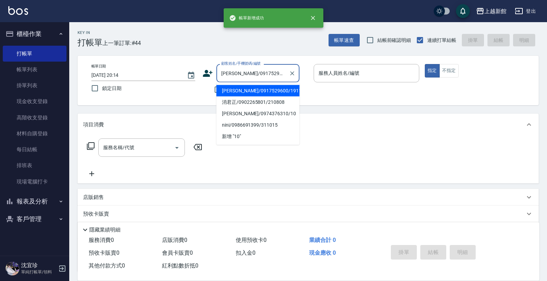
click at [425, 64] on button "指定" at bounding box center [432, 70] width 15 height 13
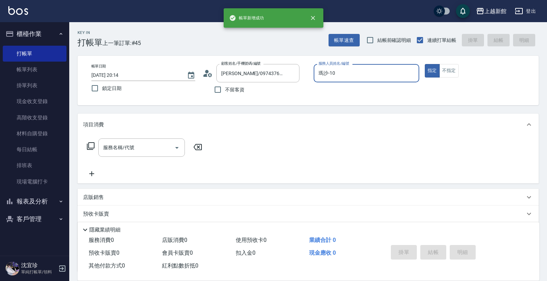
click at [425, 64] on button "指定" at bounding box center [432, 70] width 15 height 13
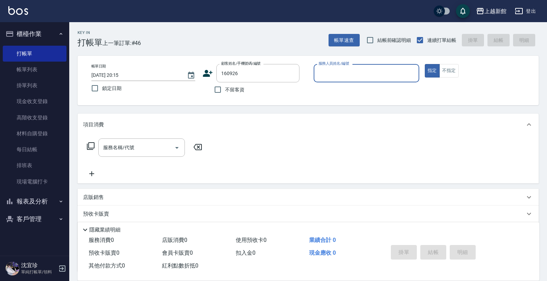
click at [425, 64] on button "指定" at bounding box center [432, 70] width 15 height 13
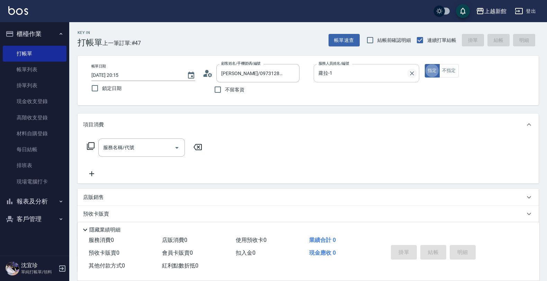
click at [412, 73] on icon "Clear" at bounding box center [411, 73] width 7 height 7
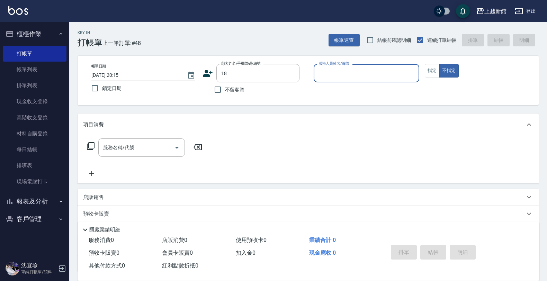
click at [439, 64] on button "不指定" at bounding box center [448, 70] width 19 height 13
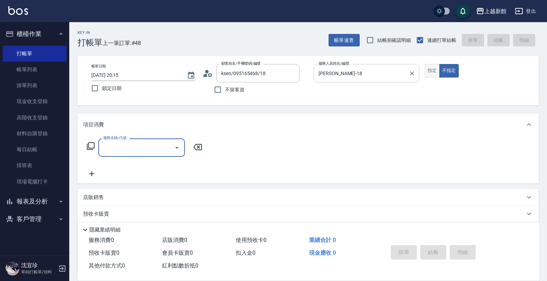
click at [430, 65] on button "指定" at bounding box center [432, 70] width 15 height 13
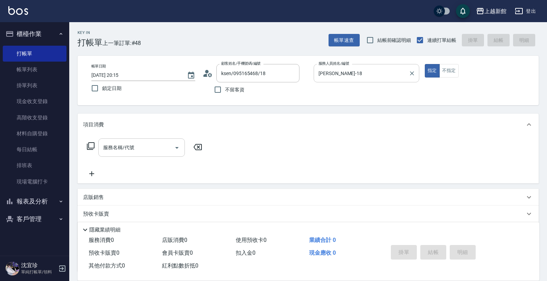
click at [149, 147] on input "服務名稱/代號" at bounding box center [136, 148] width 70 height 12
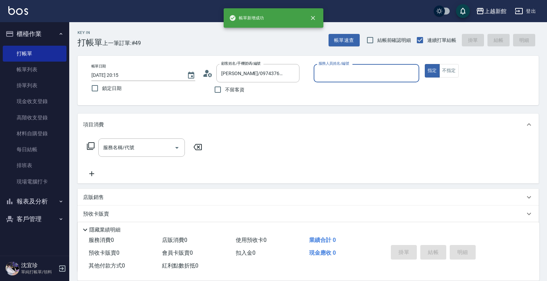
click at [425, 64] on button "指定" at bounding box center [432, 70] width 15 height 13
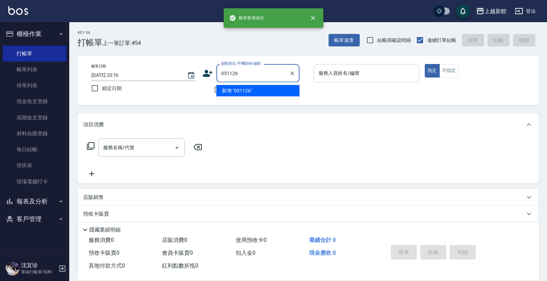
click at [425, 64] on button "指定" at bounding box center [432, 70] width 15 height 13
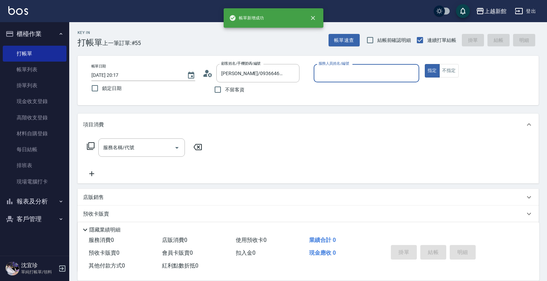
click at [425, 64] on button "指定" at bounding box center [432, 70] width 15 height 13
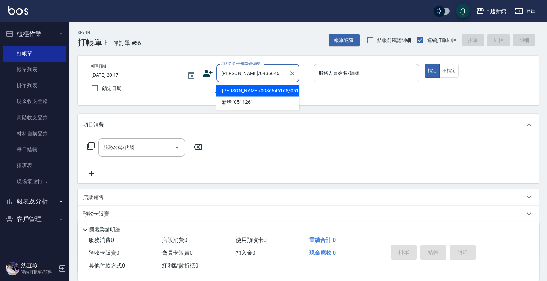
click at [425, 64] on button "指定" at bounding box center [432, 70] width 15 height 13
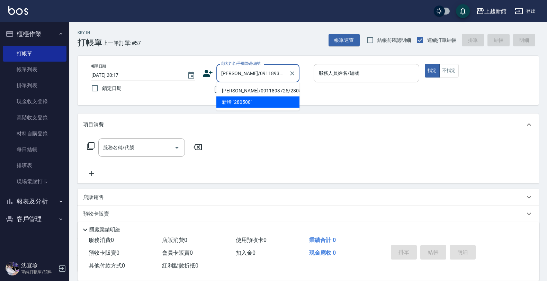
click at [425, 64] on button "指定" at bounding box center [432, 70] width 15 height 13
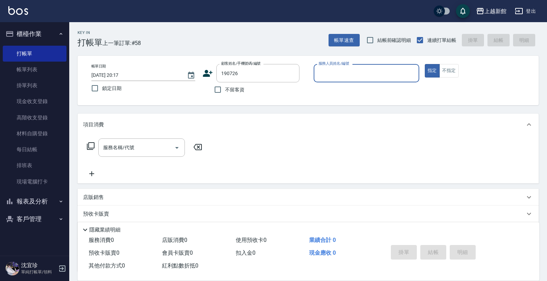
click at [425, 64] on button "指定" at bounding box center [432, 70] width 15 height 13
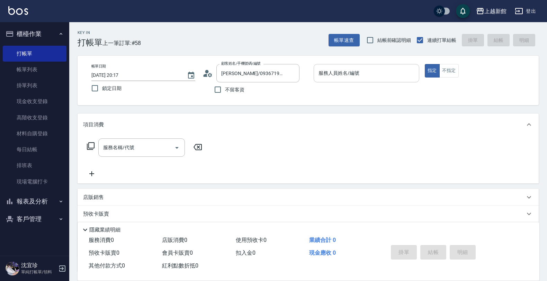
click at [194, 146] on icon at bounding box center [197, 147] width 17 height 8
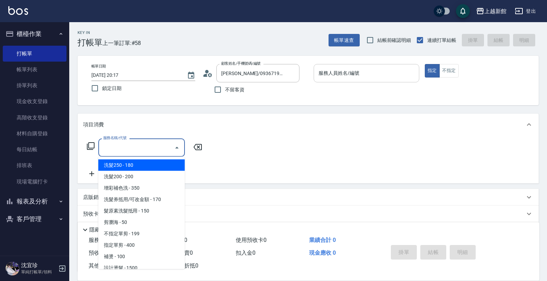
click at [157, 142] on input "服務名稱/代號" at bounding box center [136, 148] width 70 height 12
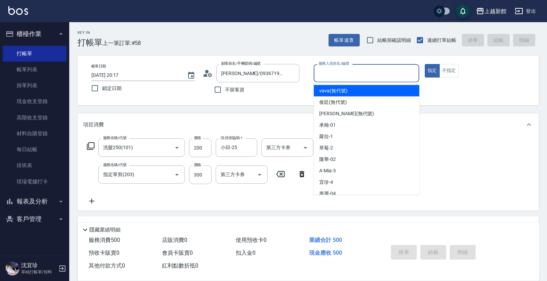
click at [337, 67] on div "服務人員姓名/編號 服務人員姓名/編號" at bounding box center [366, 73] width 106 height 18
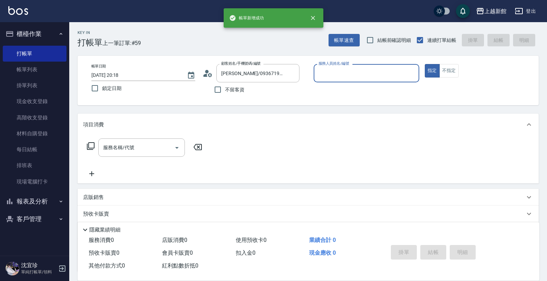
click at [425, 64] on button "指定" at bounding box center [432, 70] width 15 height 13
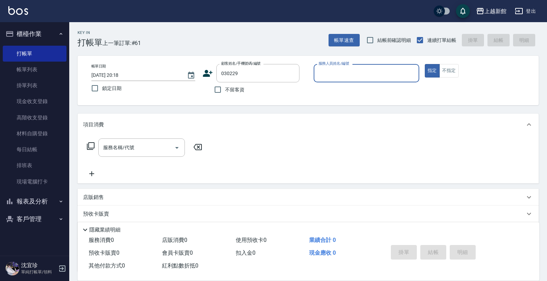
click at [425, 64] on button "指定" at bounding box center [432, 70] width 15 height 13
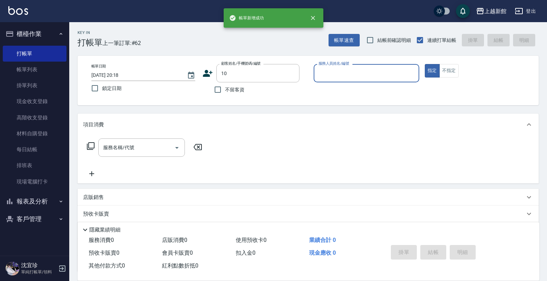
click at [425, 64] on button "指定" at bounding box center [432, 70] width 15 height 13
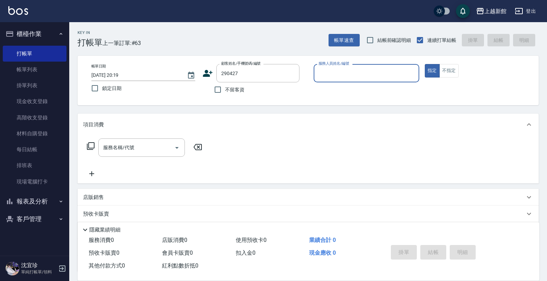
click at [425, 64] on button "指定" at bounding box center [432, 70] width 15 height 13
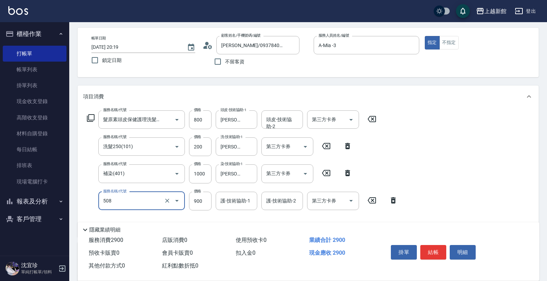
scroll to position [43, 0]
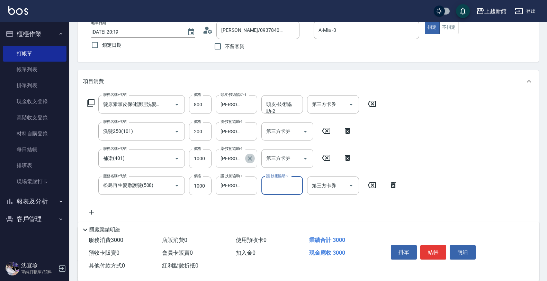
click at [253, 158] on icon "Clear" at bounding box center [249, 158] width 7 height 7
click at [253, 187] on icon "Clear" at bounding box center [249, 185] width 7 height 7
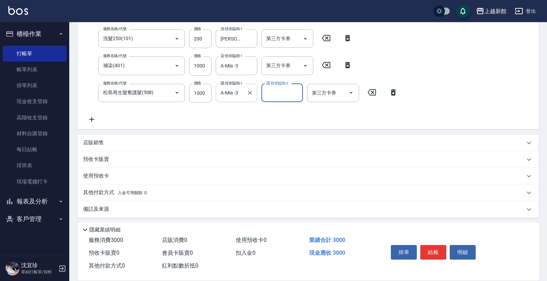
scroll to position [138, 0]
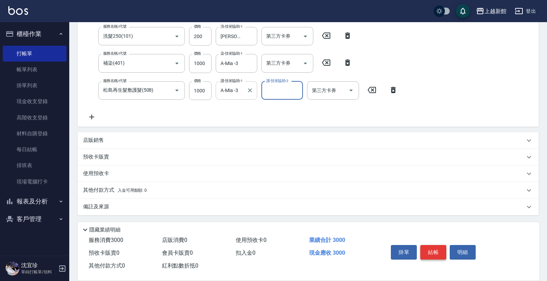
click at [440, 246] on button "結帳" at bounding box center [433, 252] width 26 height 15
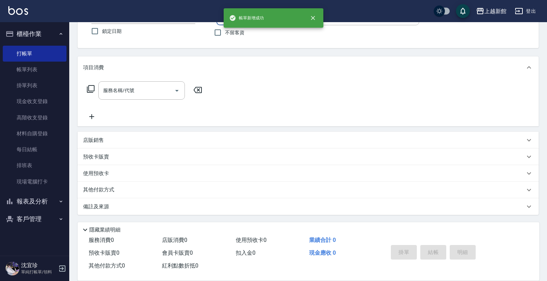
scroll to position [0, 0]
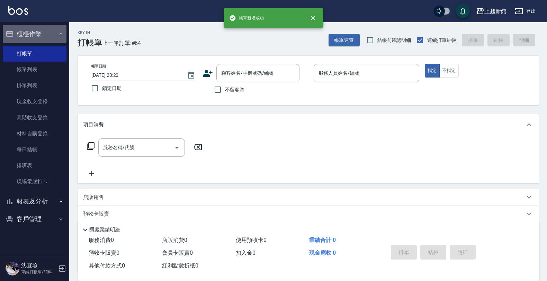
click at [40, 35] on button "櫃檯作業" at bounding box center [35, 34] width 64 height 18
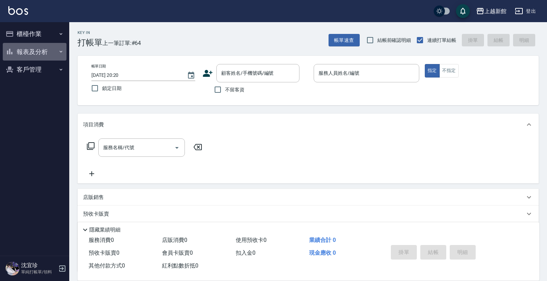
click at [59, 49] on icon "button" at bounding box center [61, 52] width 6 height 6
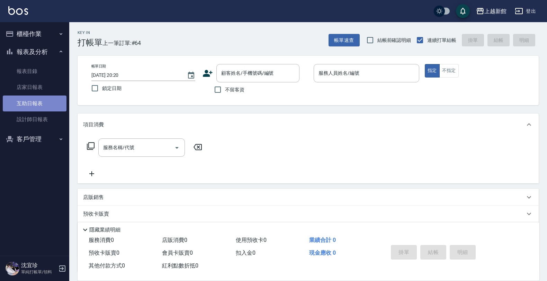
click at [36, 101] on link "互助日報表" at bounding box center [35, 103] width 64 height 16
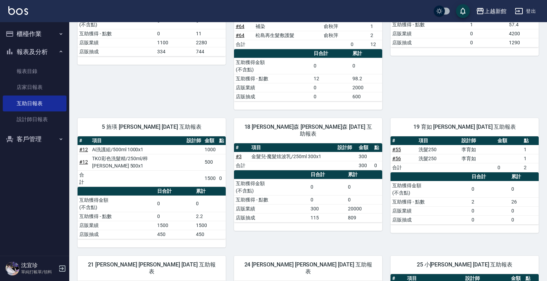
scroll to position [96, 0]
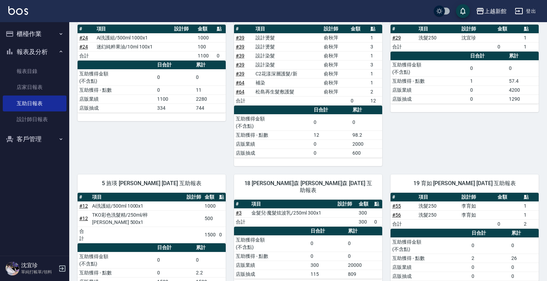
click at [49, 50] on button "報表及分析" at bounding box center [35, 52] width 64 height 18
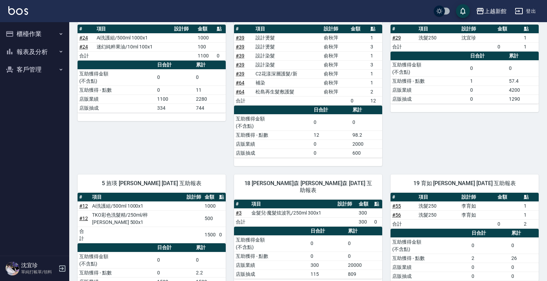
click at [54, 31] on button "櫃檯作業" at bounding box center [35, 34] width 64 height 18
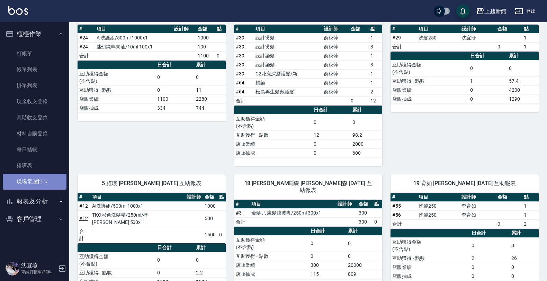
click at [31, 179] on link "現場電腦打卡" at bounding box center [35, 182] width 64 height 16
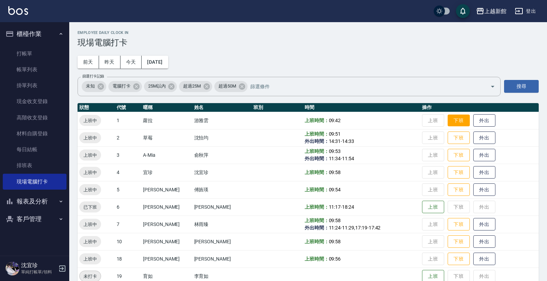
click at [449, 120] on button "下班" at bounding box center [458, 121] width 22 height 12
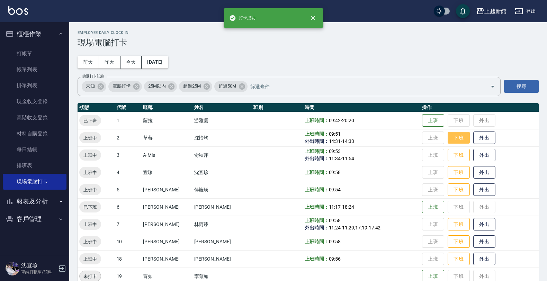
click at [449, 139] on button "下班" at bounding box center [458, 138] width 22 height 12
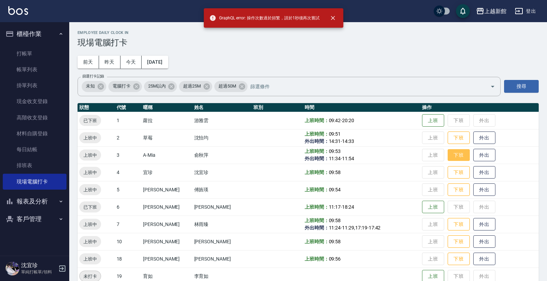
click at [449, 153] on button "下班" at bounding box center [458, 155] width 22 height 12
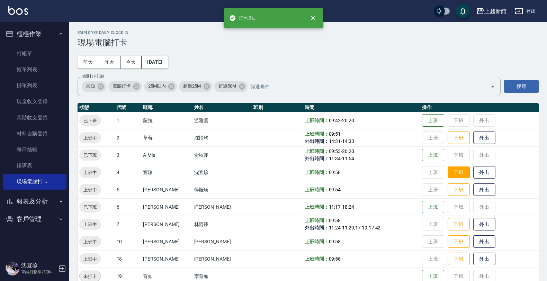
click at [451, 172] on button "下班" at bounding box center [458, 172] width 22 height 12
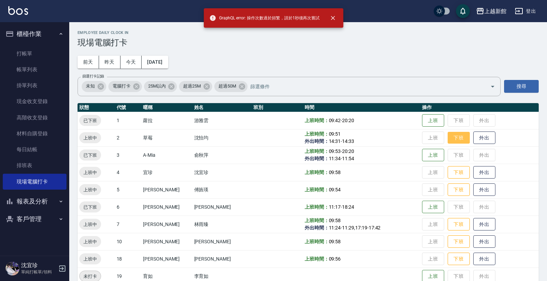
click at [451, 134] on button "下班" at bounding box center [458, 138] width 22 height 12
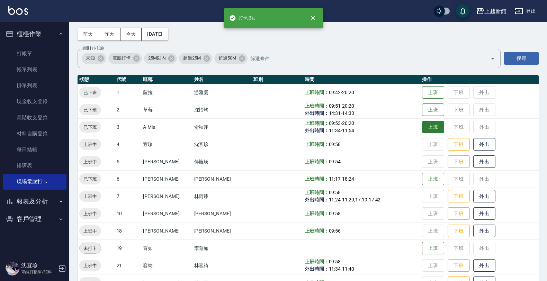
scroll to position [43, 0]
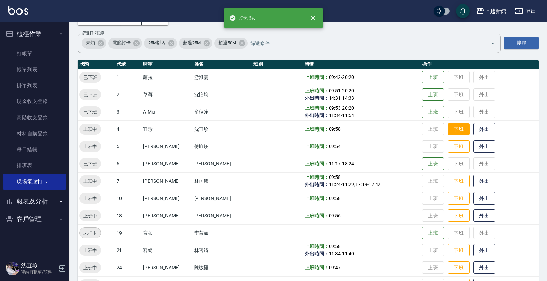
click at [454, 132] on button "下班" at bounding box center [458, 129] width 22 height 12
click at [451, 146] on button "下班" at bounding box center [458, 146] width 22 height 12
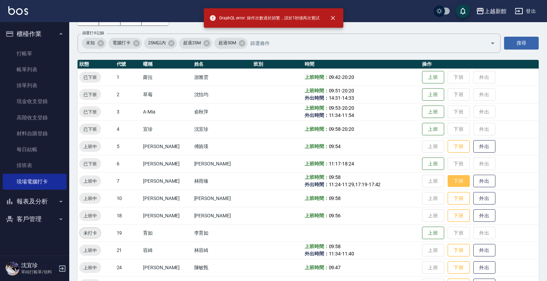
click at [447, 182] on button "下班" at bounding box center [458, 181] width 22 height 12
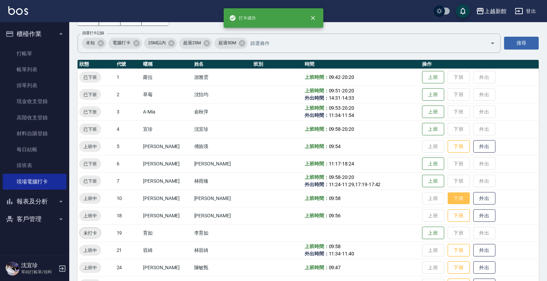
click at [454, 197] on button "下班" at bounding box center [458, 198] width 22 height 12
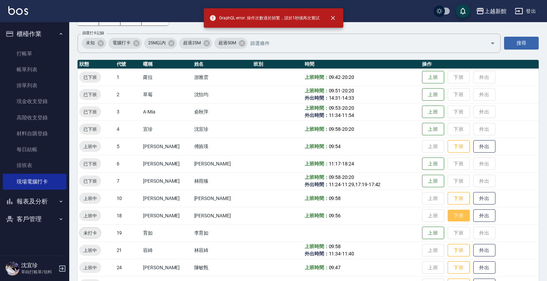
click at [449, 215] on button "下班" at bounding box center [458, 216] width 22 height 12
click at [452, 146] on button "下班" at bounding box center [458, 146] width 22 height 12
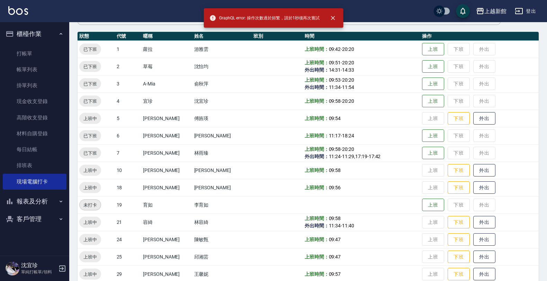
scroll to position [87, 0]
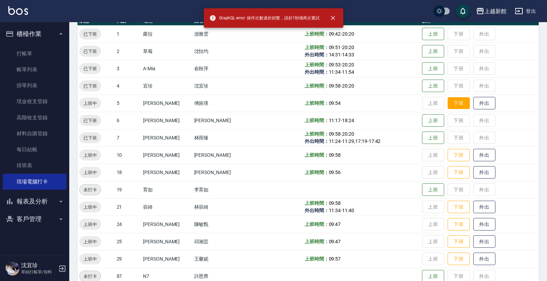
click at [459, 102] on button "下班" at bounding box center [458, 103] width 22 height 12
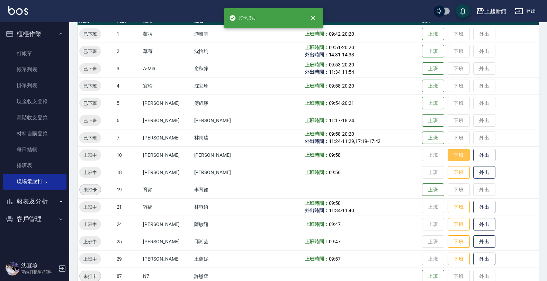
click at [449, 157] on button "下班" at bounding box center [458, 155] width 22 height 12
click at [448, 170] on button "下班" at bounding box center [458, 172] width 22 height 12
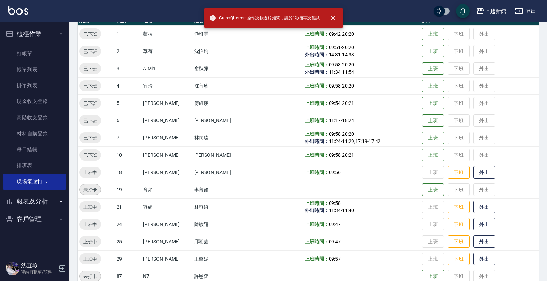
scroll to position [130, 0]
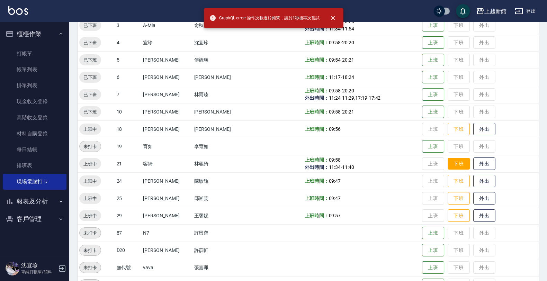
click at [454, 162] on button "下班" at bounding box center [458, 164] width 22 height 12
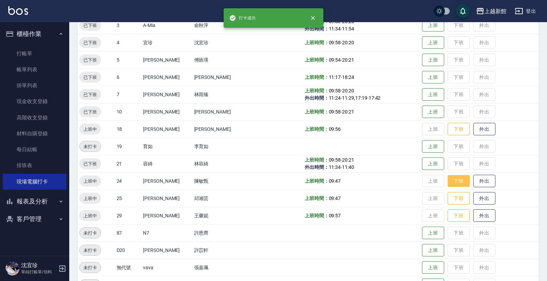
click at [447, 182] on button "下班" at bounding box center [458, 181] width 22 height 12
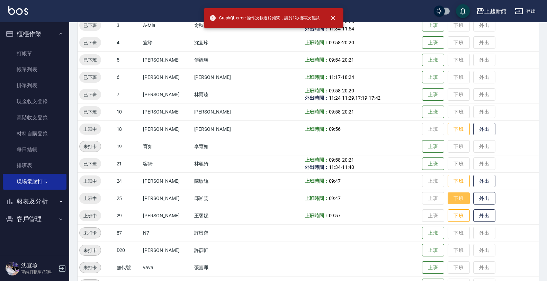
click at [447, 199] on button "下班" at bounding box center [458, 198] width 22 height 12
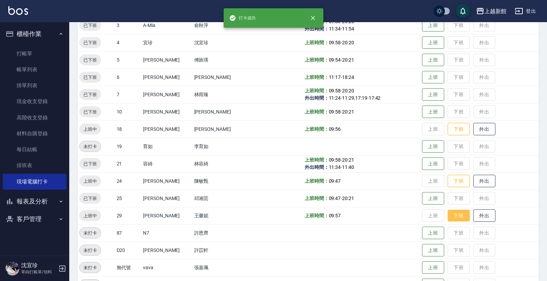
click at [447, 217] on button "下班" at bounding box center [458, 216] width 22 height 12
click at [452, 178] on button "下班" at bounding box center [458, 181] width 22 height 12
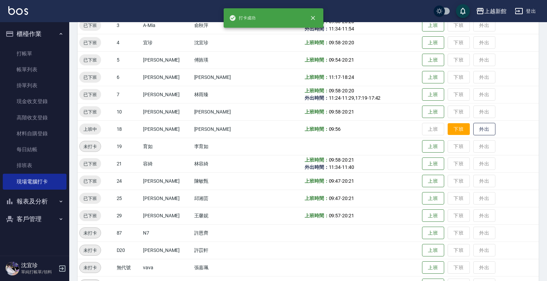
click at [454, 133] on button "下班" at bounding box center [458, 129] width 22 height 12
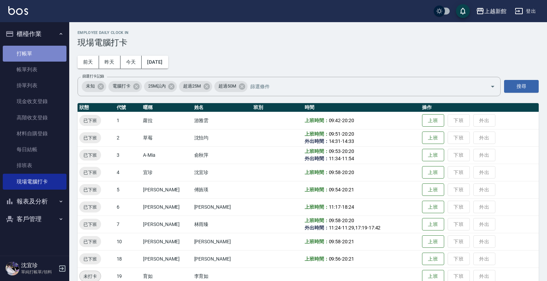
click at [37, 57] on link "打帳單" at bounding box center [35, 54] width 64 height 16
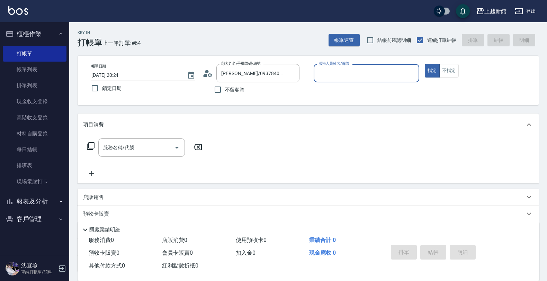
click at [425, 64] on button "指定" at bounding box center [432, 70] width 15 height 13
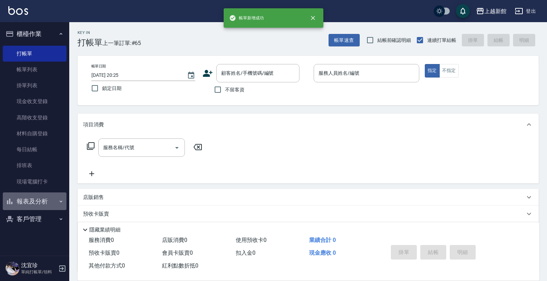
click at [47, 202] on button "報表及分析" at bounding box center [35, 201] width 64 height 18
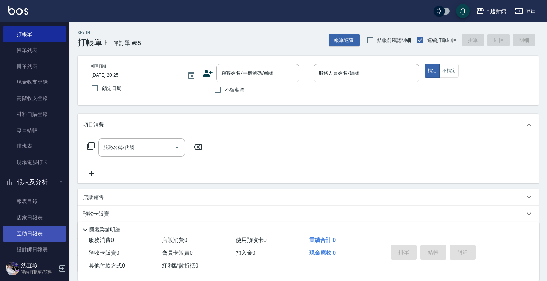
scroll to position [44, 0]
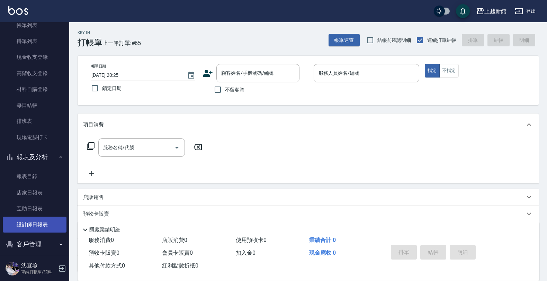
click at [35, 225] on link "設計師日報表" at bounding box center [35, 225] width 64 height 16
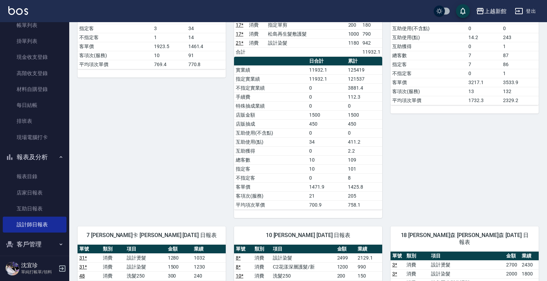
scroll to position [606, 0]
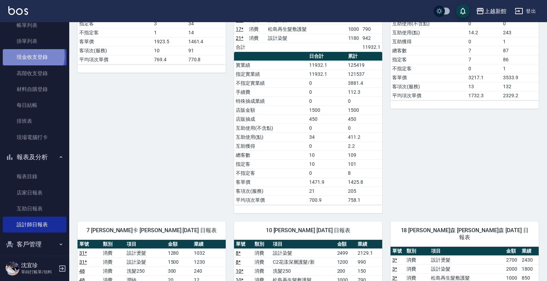
click at [30, 55] on link "現金收支登錄" at bounding box center [35, 57] width 64 height 16
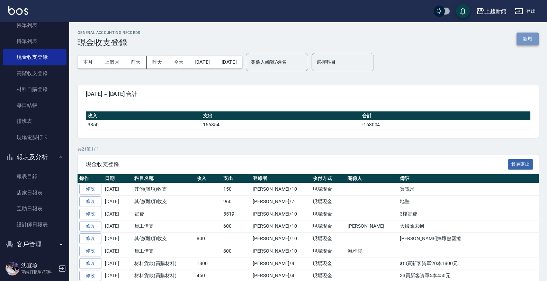
click at [521, 33] on button "新增" at bounding box center [527, 39] width 22 height 13
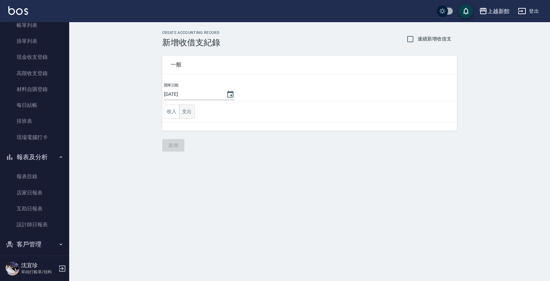
click at [190, 112] on button "支出" at bounding box center [187, 111] width 16 height 14
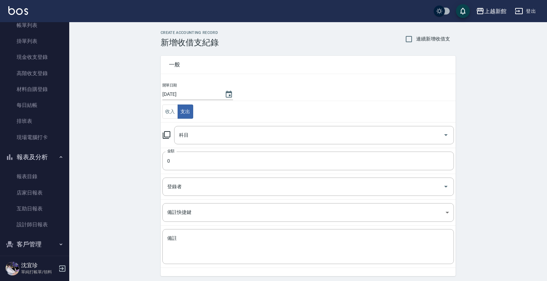
click at [163, 137] on icon at bounding box center [167, 135] width 8 height 8
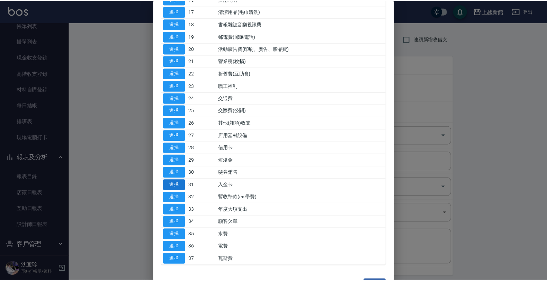
scroll to position [265, 0]
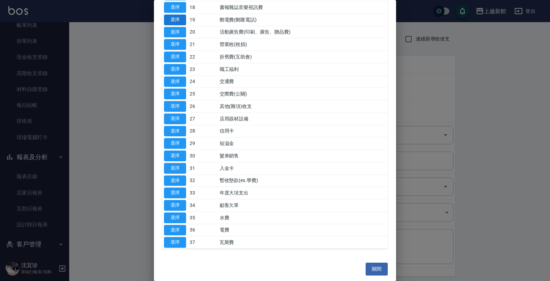
click at [170, 15] on button "選擇" at bounding box center [175, 20] width 22 height 11
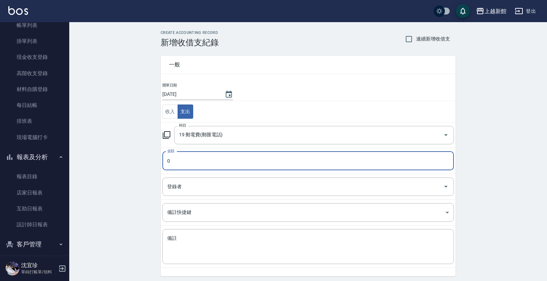
click at [173, 155] on input "0" at bounding box center [307, 161] width 291 height 19
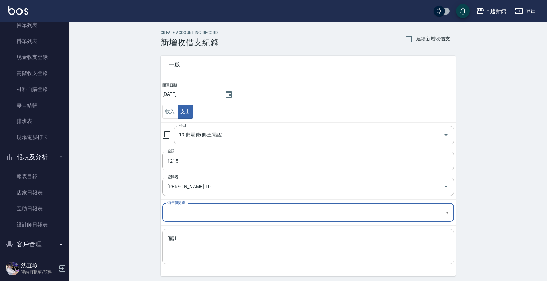
click at [170, 246] on textarea "備註" at bounding box center [308, 247] width 282 height 24
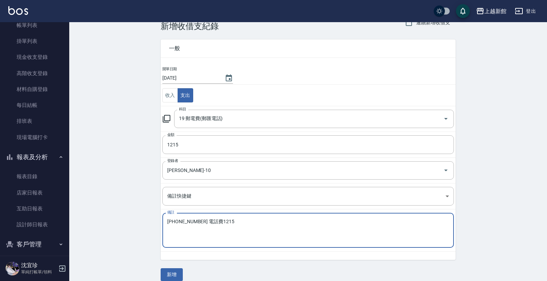
scroll to position [25, 0]
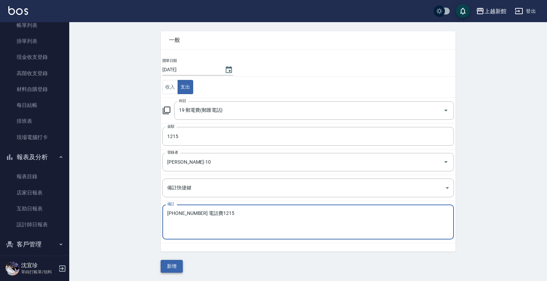
click at [172, 262] on button "新增" at bounding box center [172, 266] width 22 height 13
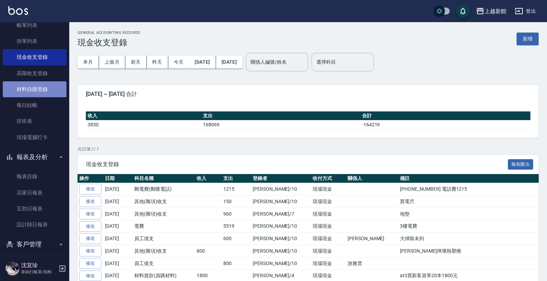
click at [43, 81] on link "材料自購登錄" at bounding box center [35, 89] width 64 height 16
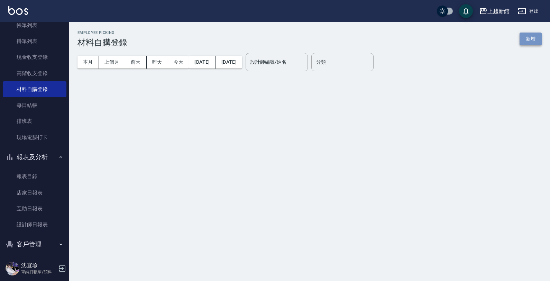
click at [526, 41] on button "新增" at bounding box center [531, 39] width 22 height 13
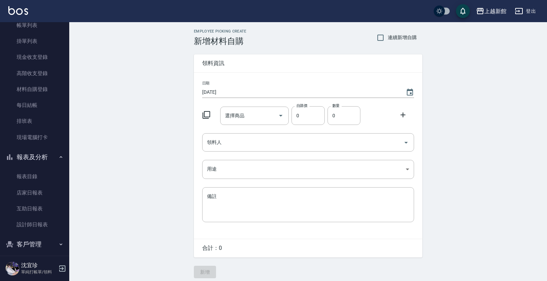
click at [210, 115] on icon at bounding box center [206, 115] width 8 height 8
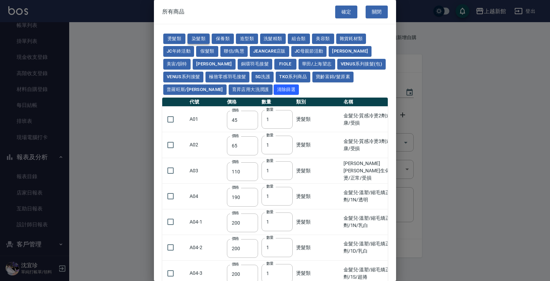
click at [203, 42] on button "染髮類" at bounding box center [199, 39] width 22 height 11
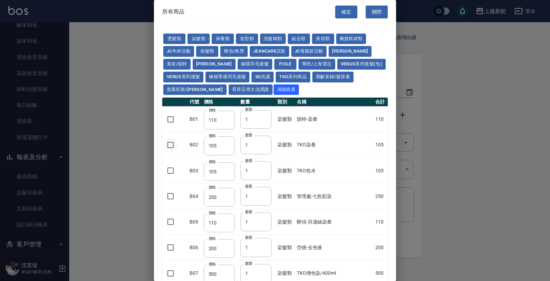
click at [166, 141] on input "checkbox" at bounding box center [170, 145] width 15 height 15
click at [344, 10] on button "確定" at bounding box center [346, 12] width 22 height 13
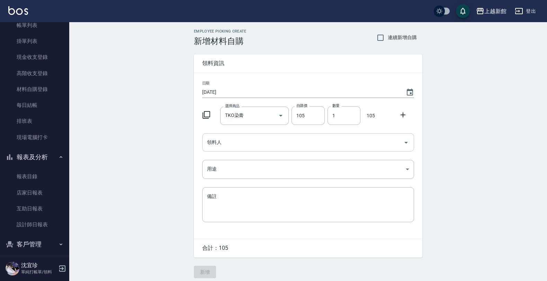
click at [232, 134] on div "領料人" at bounding box center [308, 142] width 212 height 18
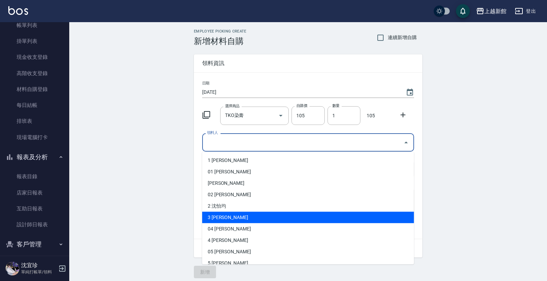
drag, startPoint x: 217, startPoint y: 213, endPoint x: 218, endPoint y: 160, distance: 53.7
click at [217, 212] on li "3 俞秋萍" at bounding box center [308, 217] width 212 height 11
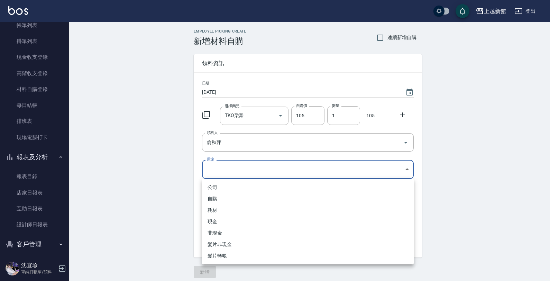
drag, startPoint x: 217, startPoint y: 167, endPoint x: 224, endPoint y: 184, distance: 18.3
click at [217, 167] on body "上越新館 登出 櫃檯作業 打帳單 帳單列表 掛單列表 現金收支登錄 高階收支登錄 材料自購登錄 每日結帳 排班表 現場電腦打卡 報表及分析 報表目錄 店家日報…" at bounding box center [275, 142] width 550 height 285
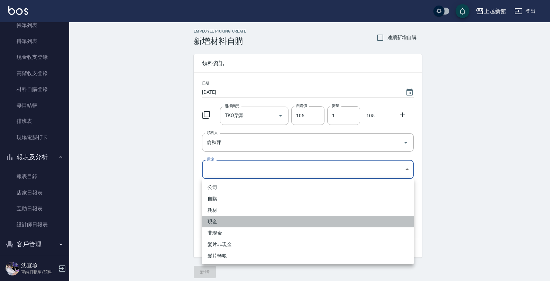
click at [219, 218] on li "現金" at bounding box center [308, 221] width 212 height 11
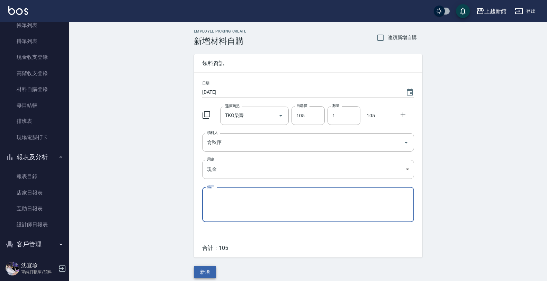
click at [203, 271] on button "新增" at bounding box center [205, 272] width 22 height 13
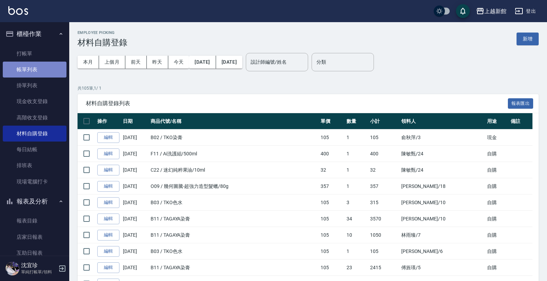
click at [37, 69] on link "帳單列表" at bounding box center [35, 70] width 64 height 16
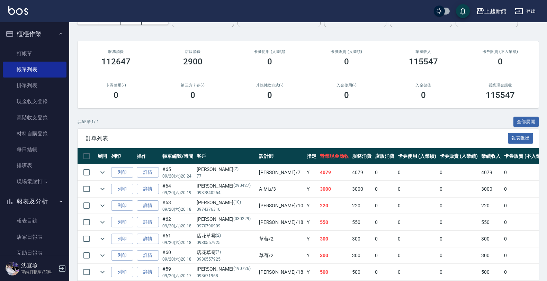
scroll to position [87, 0]
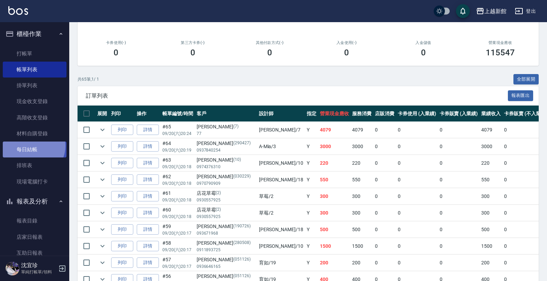
click at [33, 146] on link "每日結帳" at bounding box center [35, 150] width 64 height 16
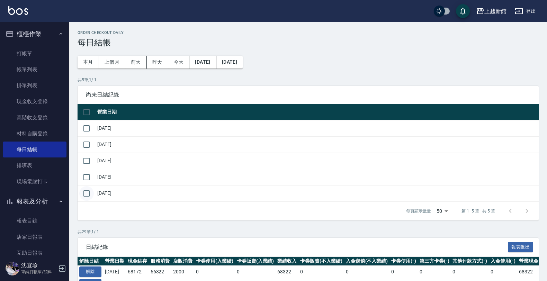
click at [87, 196] on input "checkbox" at bounding box center [86, 193] width 15 height 15
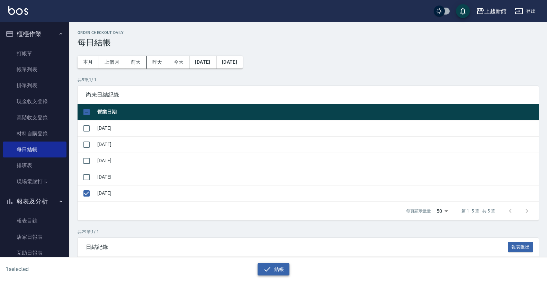
click at [271, 271] on icon "button" at bounding box center [267, 269] width 8 height 8
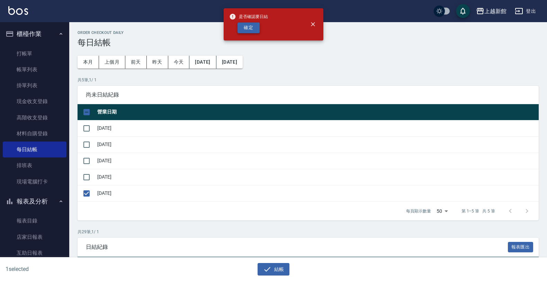
click at [246, 32] on button "確定" at bounding box center [248, 27] width 22 height 11
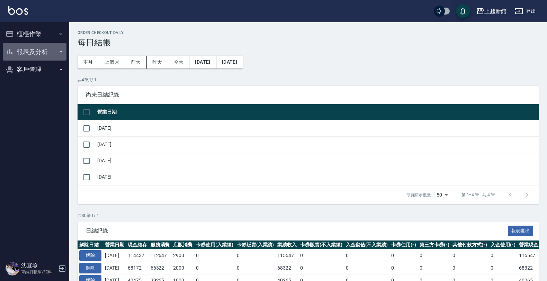
click at [33, 54] on button "報表及分析" at bounding box center [35, 52] width 64 height 18
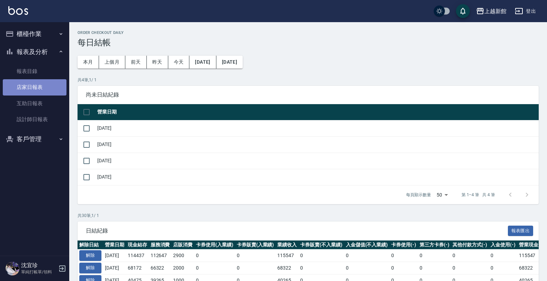
click at [29, 90] on link "店家日報表" at bounding box center [35, 87] width 64 height 16
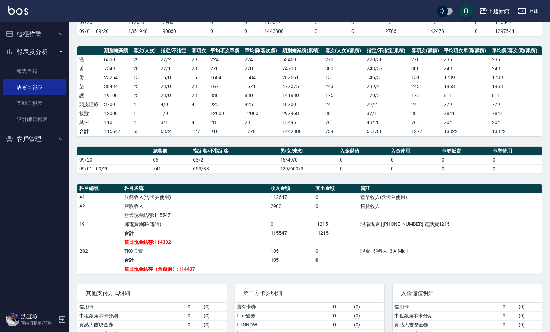
scroll to position [32, 0]
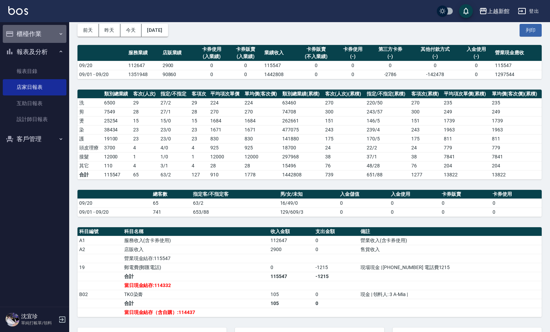
click at [21, 34] on button "櫃檯作業" at bounding box center [35, 34] width 64 height 18
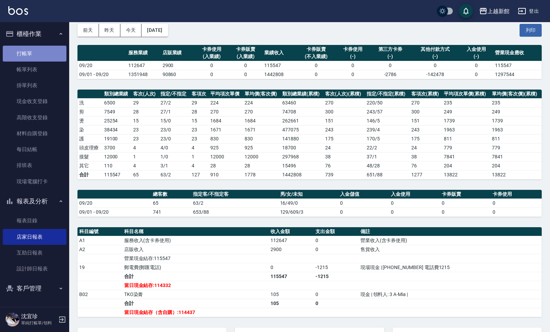
click at [19, 51] on link "打帳單" at bounding box center [35, 54] width 64 height 16
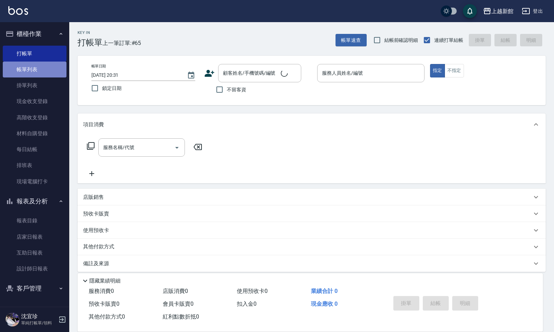
click at [21, 66] on link "帳單列表" at bounding box center [35, 70] width 64 height 16
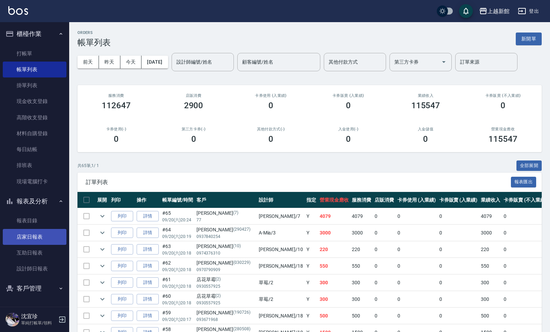
click at [30, 240] on link "店家日報表" at bounding box center [35, 237] width 64 height 16
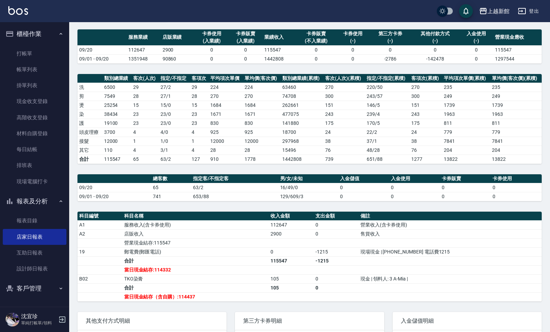
scroll to position [54, 0]
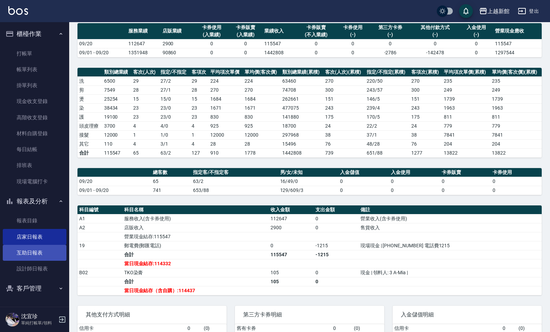
click at [44, 250] on link "互助日報表" at bounding box center [35, 253] width 64 height 16
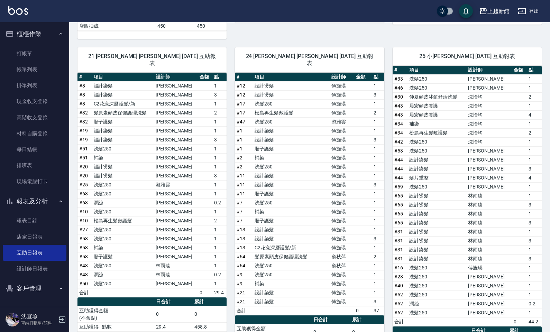
scroll to position [409, 0]
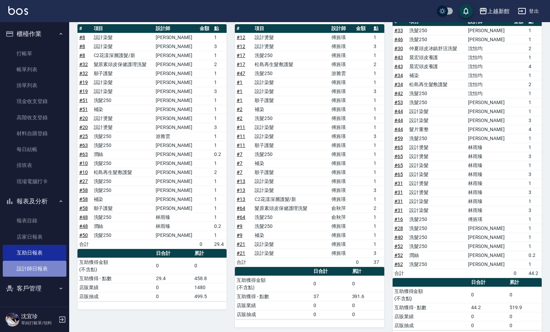
click at [3, 272] on link "設計師日報表" at bounding box center [35, 269] width 64 height 16
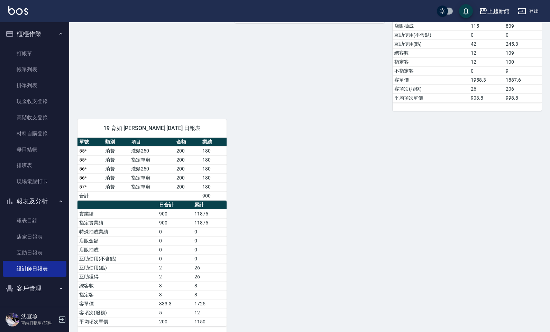
scroll to position [1146, 0]
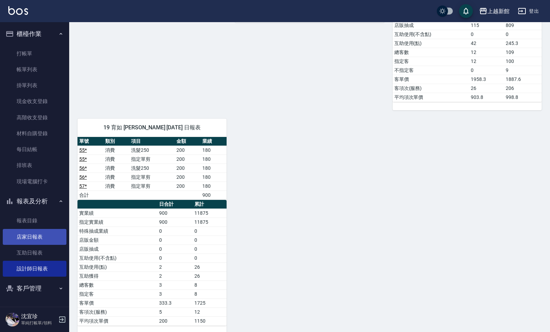
click at [25, 238] on link "店家日報表" at bounding box center [35, 237] width 64 height 16
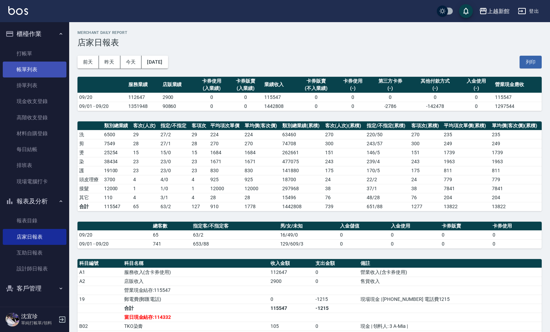
click at [35, 66] on link "帳單列表" at bounding box center [35, 70] width 64 height 16
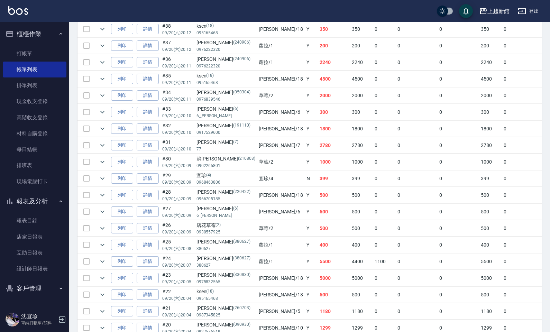
scroll to position [649, 0]
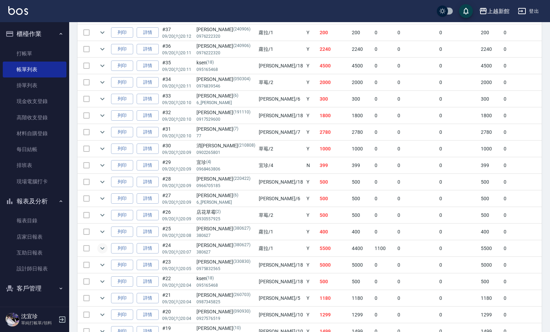
click at [100, 253] on icon "expand row" at bounding box center [102, 248] width 8 height 8
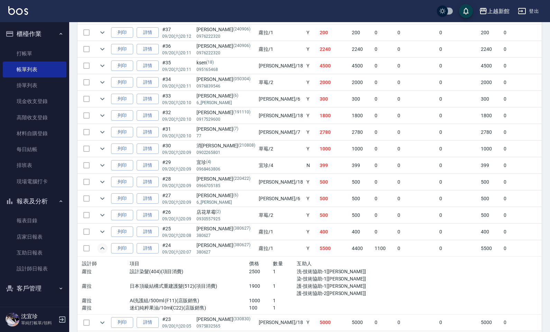
click at [101, 252] on icon "expand row" at bounding box center [102, 248] width 8 height 8
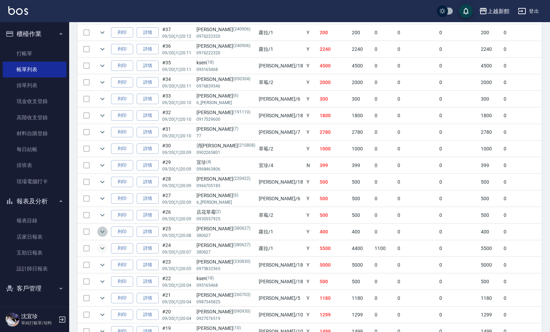
click at [103, 236] on icon "expand row" at bounding box center [102, 232] width 8 height 8
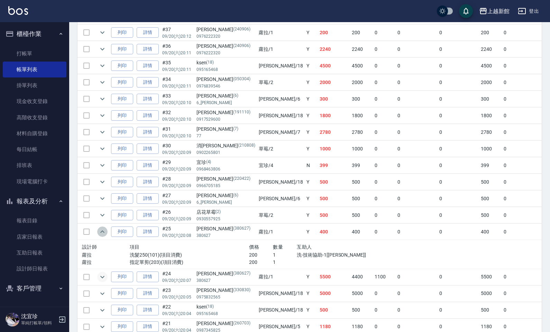
click at [103, 236] on icon "expand row" at bounding box center [102, 232] width 8 height 8
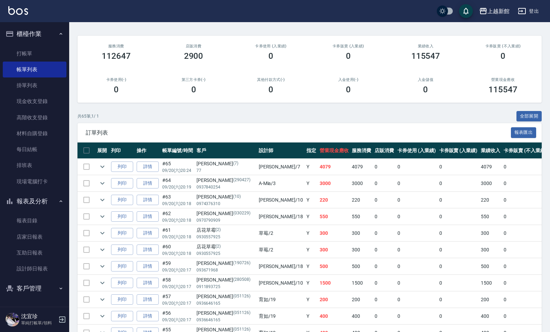
scroll to position [0, 0]
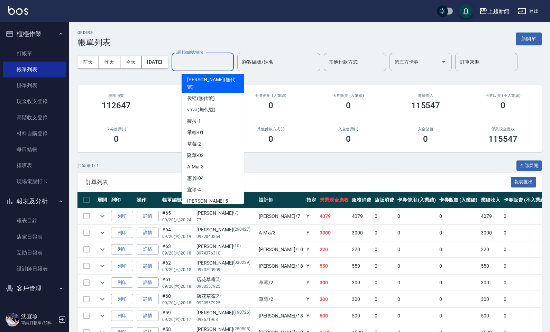
click at [198, 60] on input "設計師編號/姓名" at bounding box center [203, 62] width 56 height 12
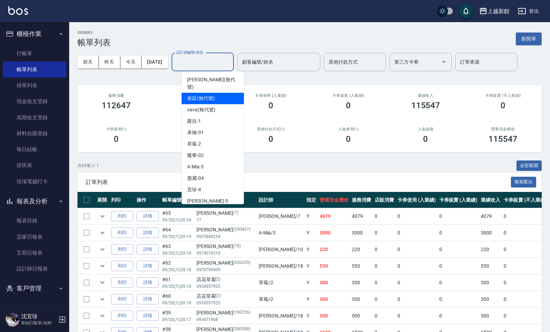
click at [326, 127] on h2 "入金使用(-)" at bounding box center [348, 129] width 61 height 4
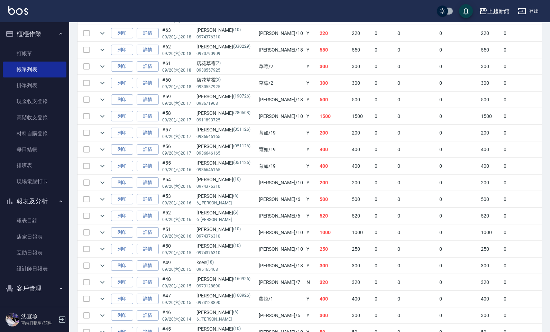
scroll to position [260, 0]
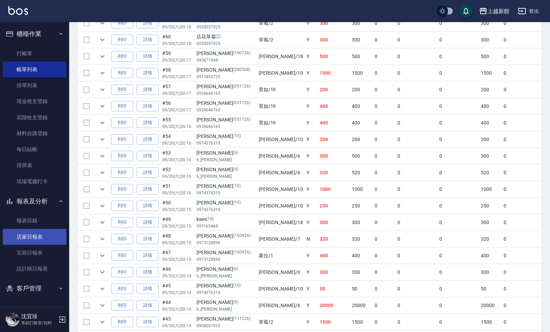
click at [35, 236] on link "店家日報表" at bounding box center [35, 237] width 64 height 16
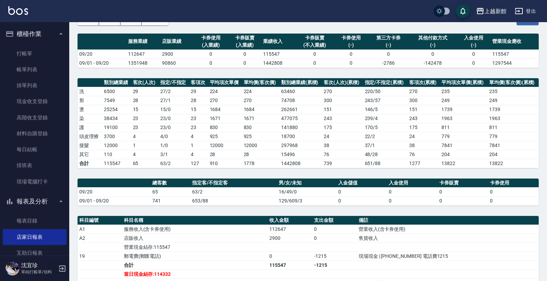
scroll to position [43, 0]
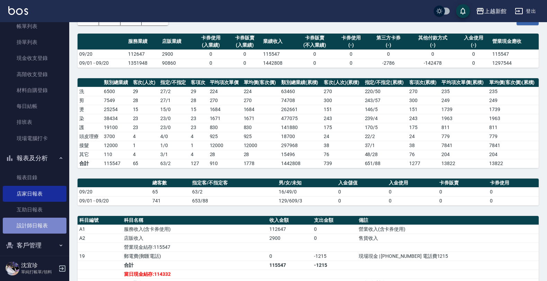
click at [51, 228] on link "設計師日報表" at bounding box center [35, 226] width 64 height 16
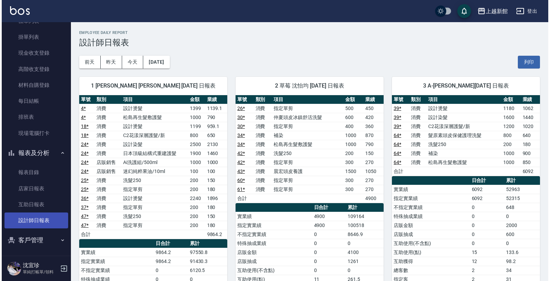
scroll to position [50, 0]
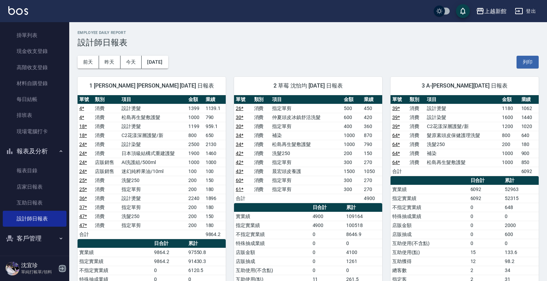
click at [61, 269] on icon "button" at bounding box center [62, 268] width 8 height 8
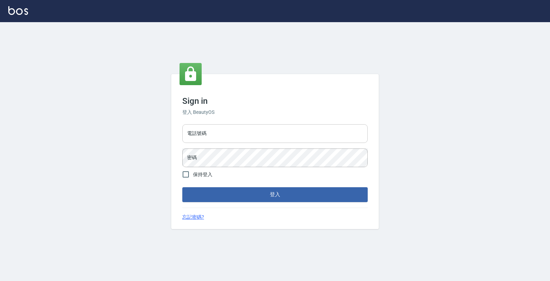
click at [196, 139] on input "電話號碼" at bounding box center [274, 133] width 185 height 19
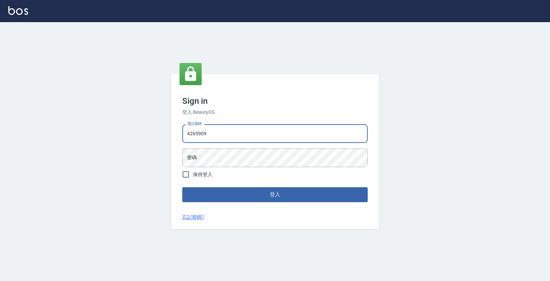
type input "4265909"
click at [182, 187] on button "登入" at bounding box center [274, 194] width 185 height 15
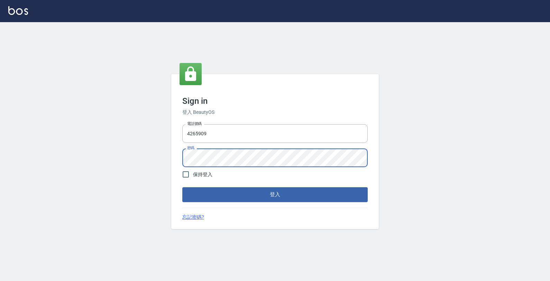
click at [182, 187] on button "登入" at bounding box center [274, 194] width 185 height 15
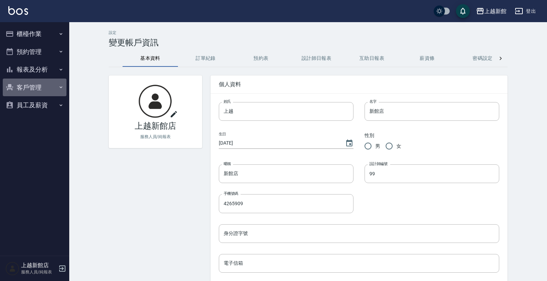
drag, startPoint x: 32, startPoint y: 82, endPoint x: 35, endPoint y: 76, distance: 6.7
click at [33, 82] on button "客戶管理" at bounding box center [35, 88] width 64 height 18
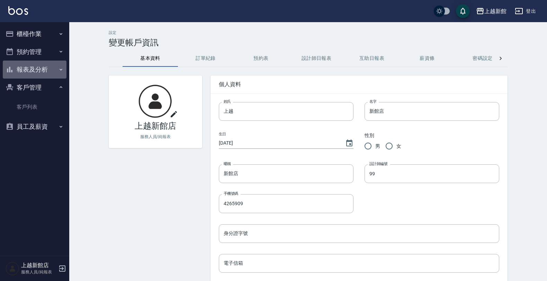
click at [37, 70] on button "報表及分析" at bounding box center [35, 70] width 64 height 18
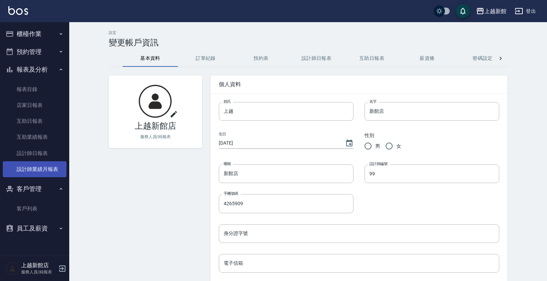
click at [35, 165] on link "設計師業績月報表" at bounding box center [35, 169] width 64 height 16
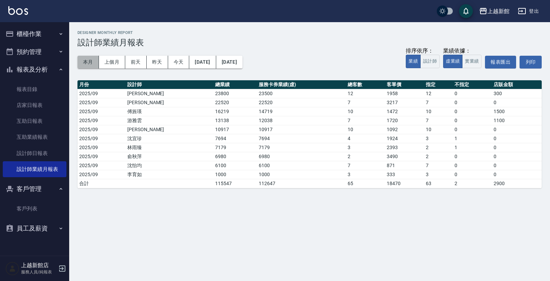
click at [87, 62] on button "本月" at bounding box center [88, 62] width 21 height 13
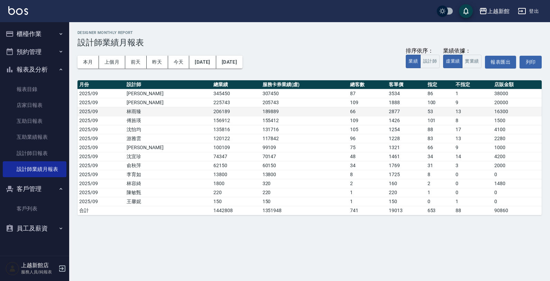
click at [217, 113] on td "206189" at bounding box center [236, 111] width 49 height 9
click at [215, 107] on td "206189" at bounding box center [236, 111] width 49 height 9
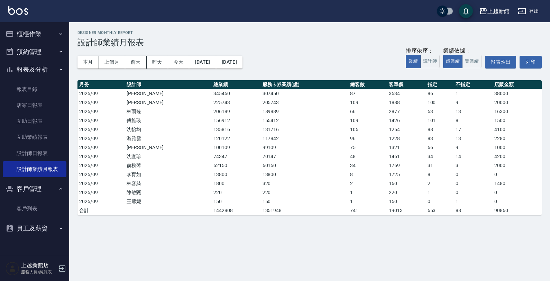
click at [61, 267] on icon "button" at bounding box center [62, 268] width 8 height 8
